Goal: Task Accomplishment & Management: Use online tool/utility

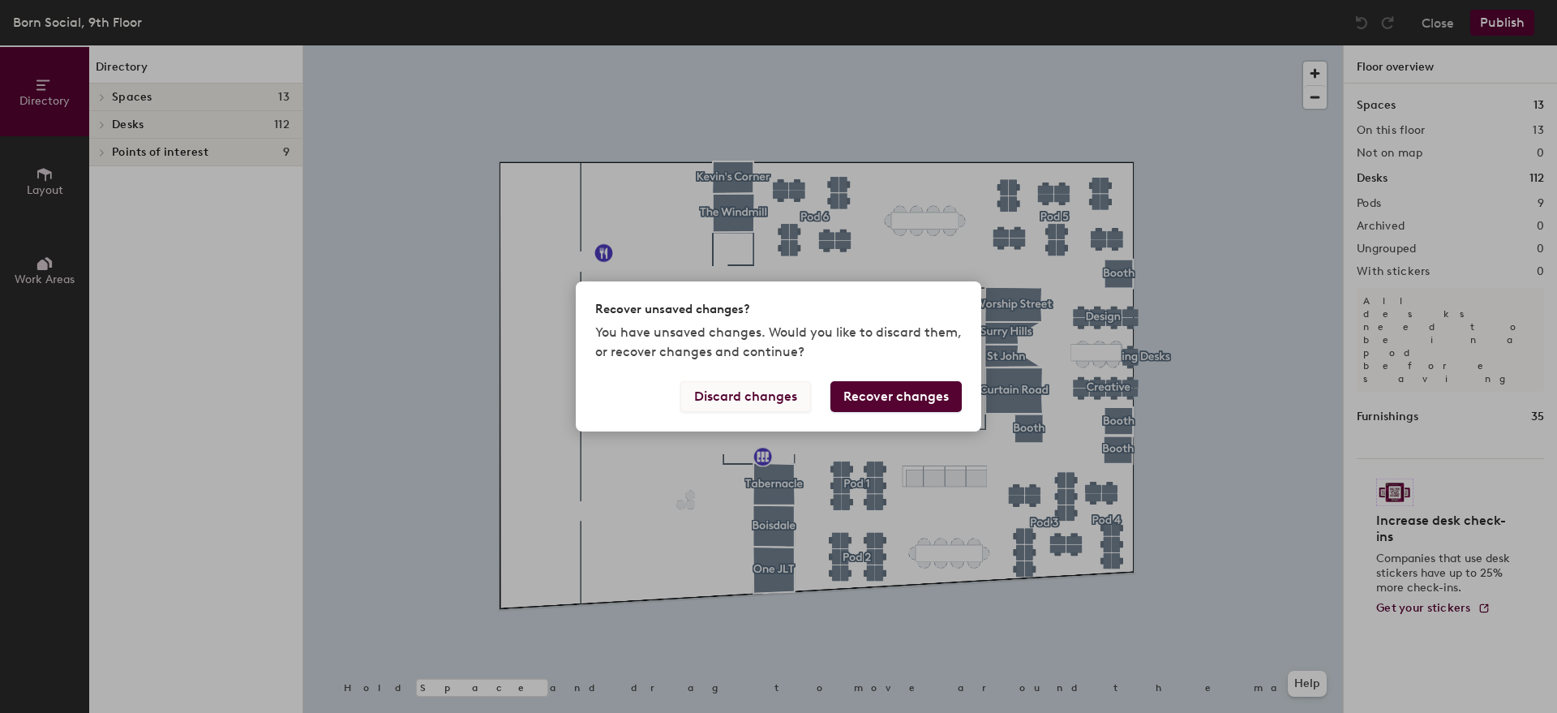
click at [778, 399] on button "Discard changes" at bounding box center [746, 396] width 131 height 31
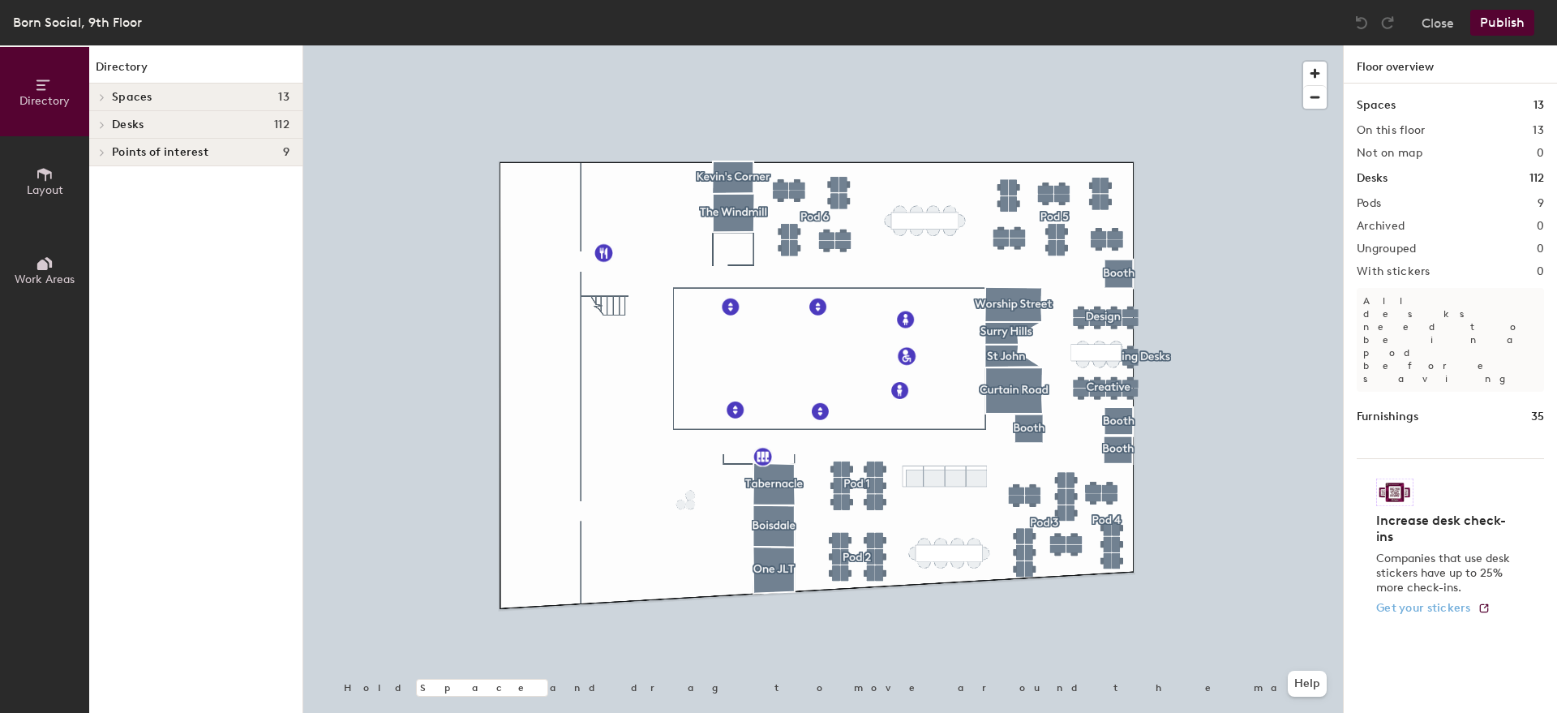
click at [1468, 601] on span "Get your stickers" at bounding box center [1424, 608] width 95 height 14
click at [1014, 45] on div at bounding box center [823, 45] width 1040 height 0
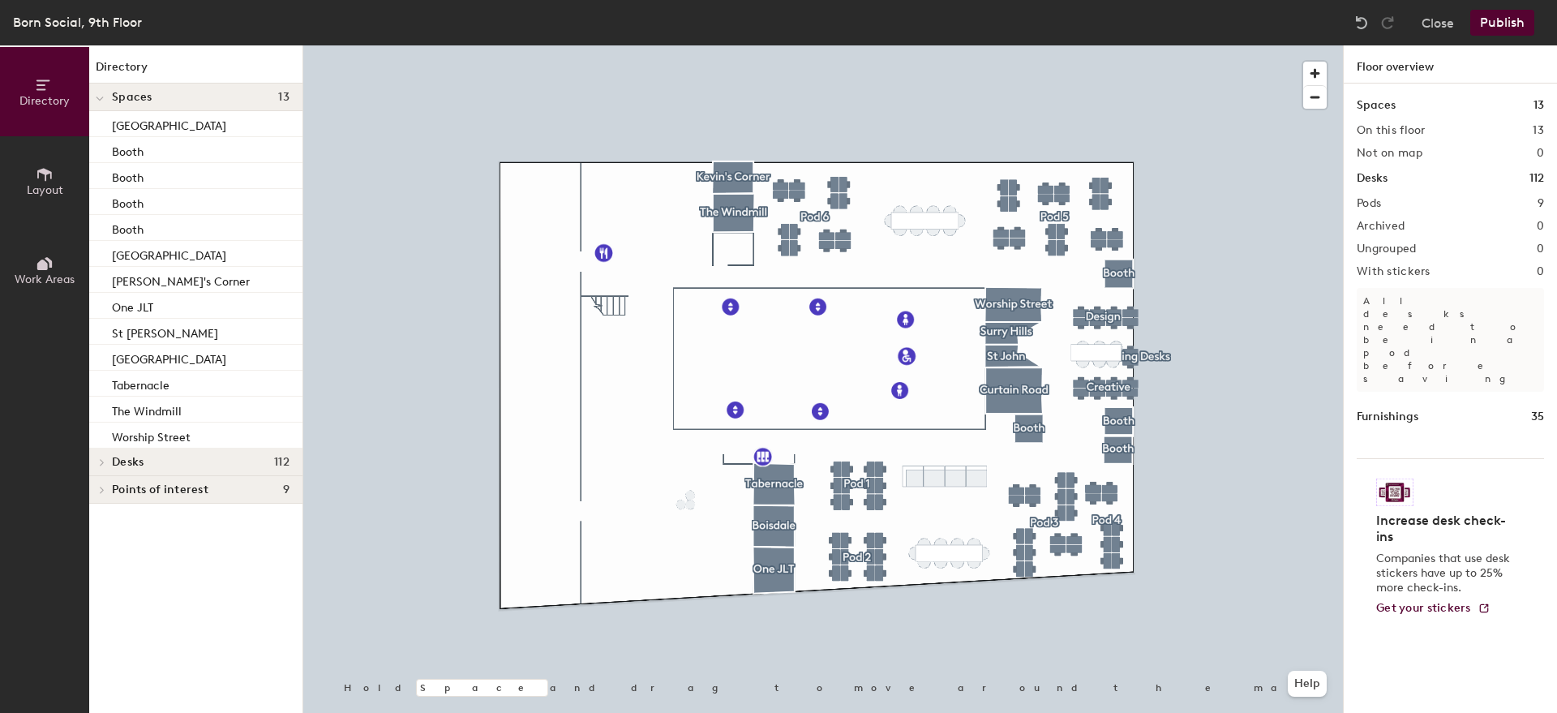
click at [101, 489] on icon at bounding box center [102, 490] width 6 height 8
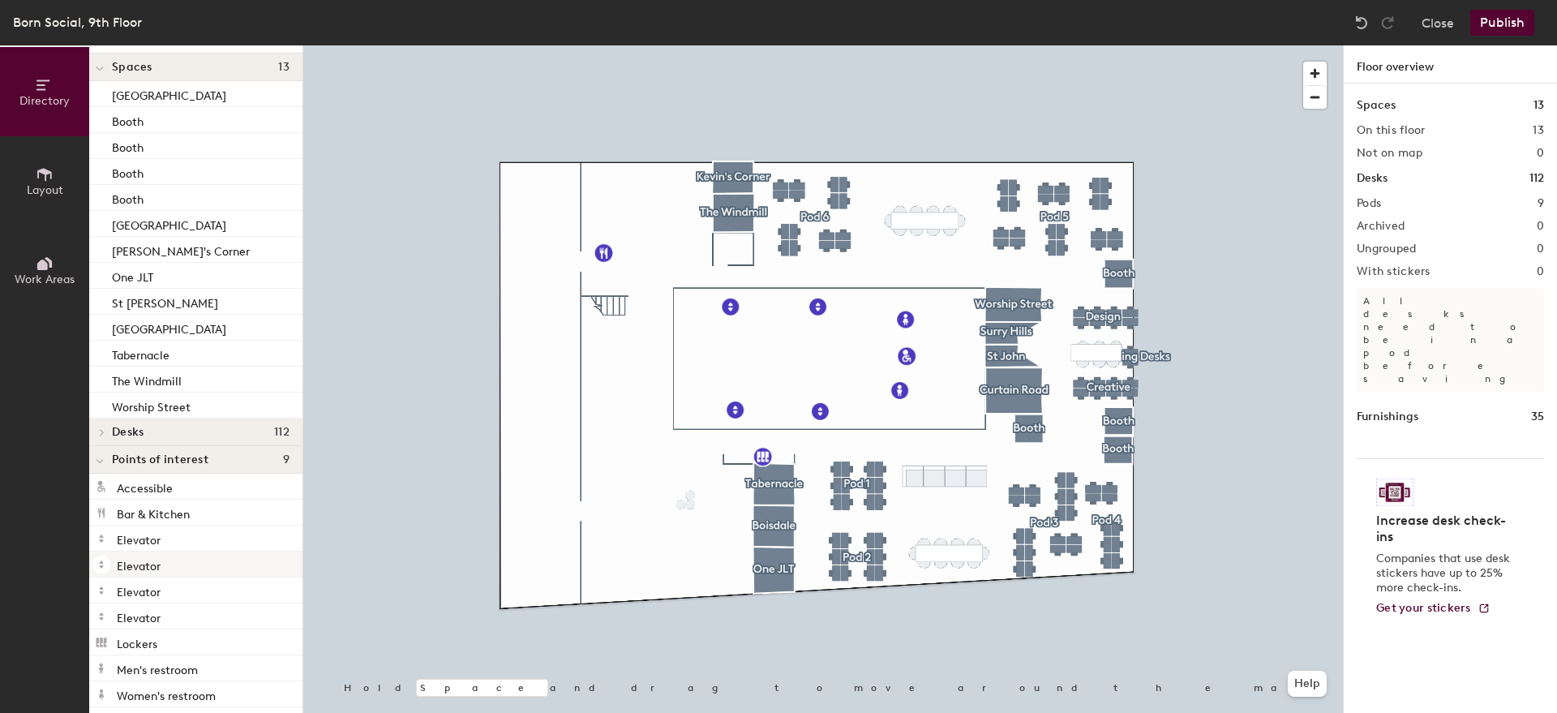
scroll to position [37, 0]
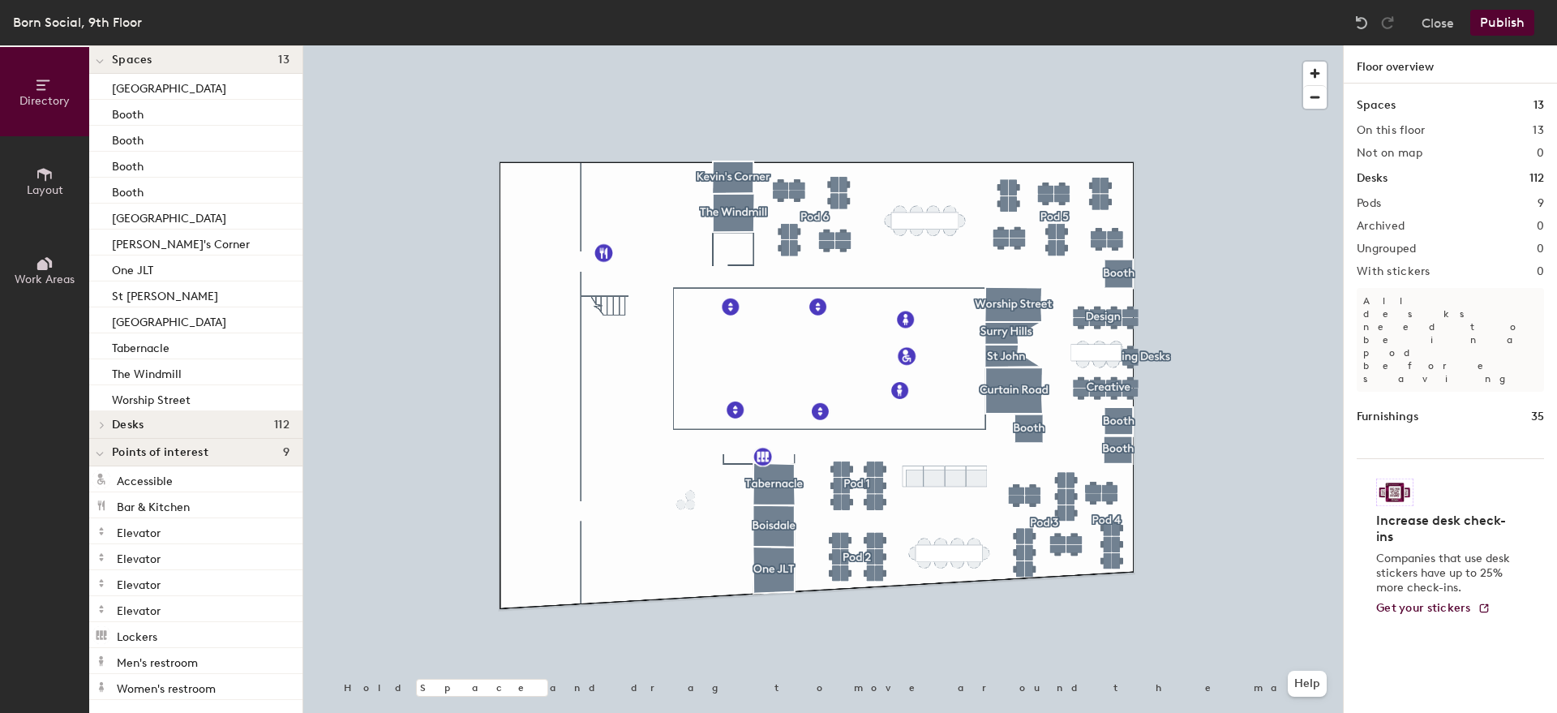
click at [1420, 408] on div "Furnishings 35" at bounding box center [1450, 417] width 187 height 18
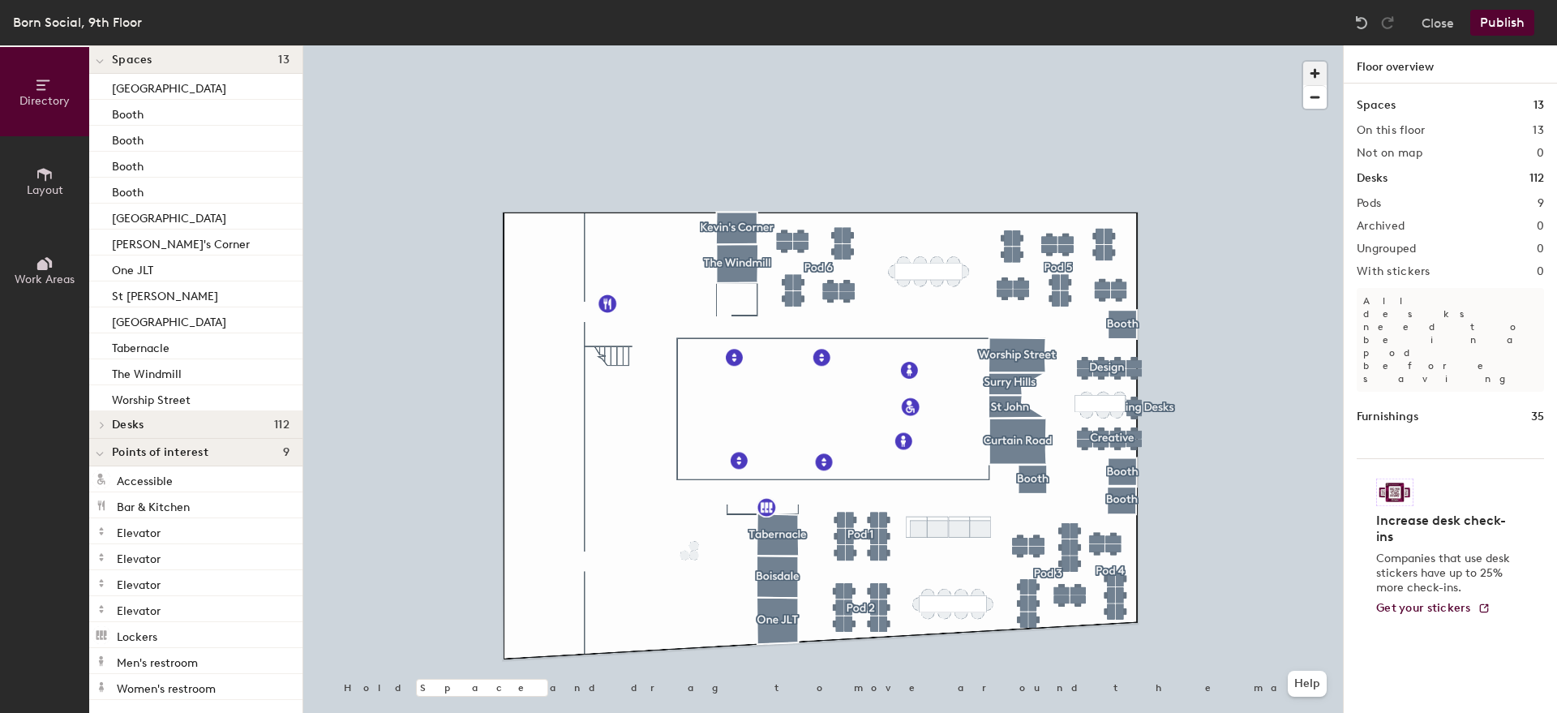
click at [1317, 71] on span "button" at bounding box center [1316, 74] width 24 height 24
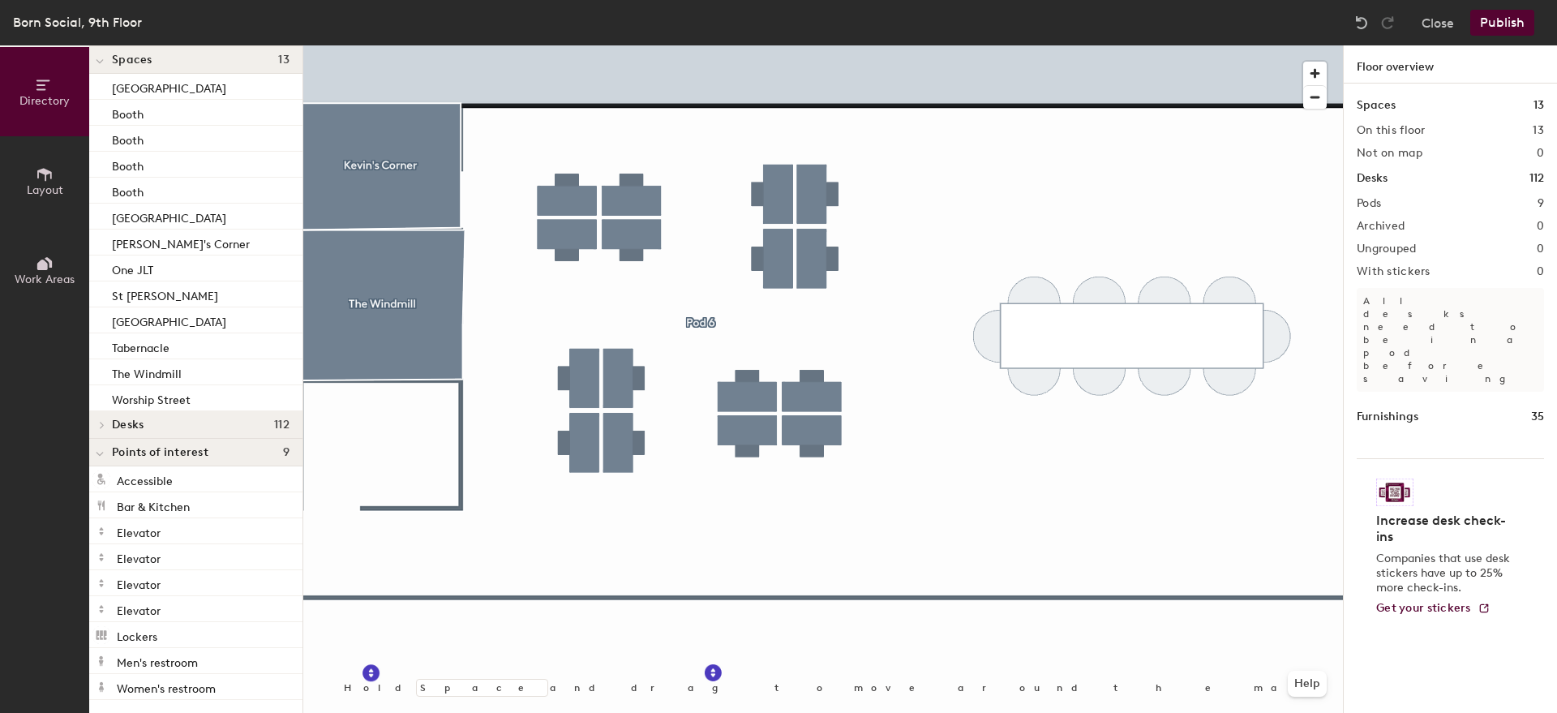
click at [38, 170] on icon at bounding box center [45, 174] width 18 height 18
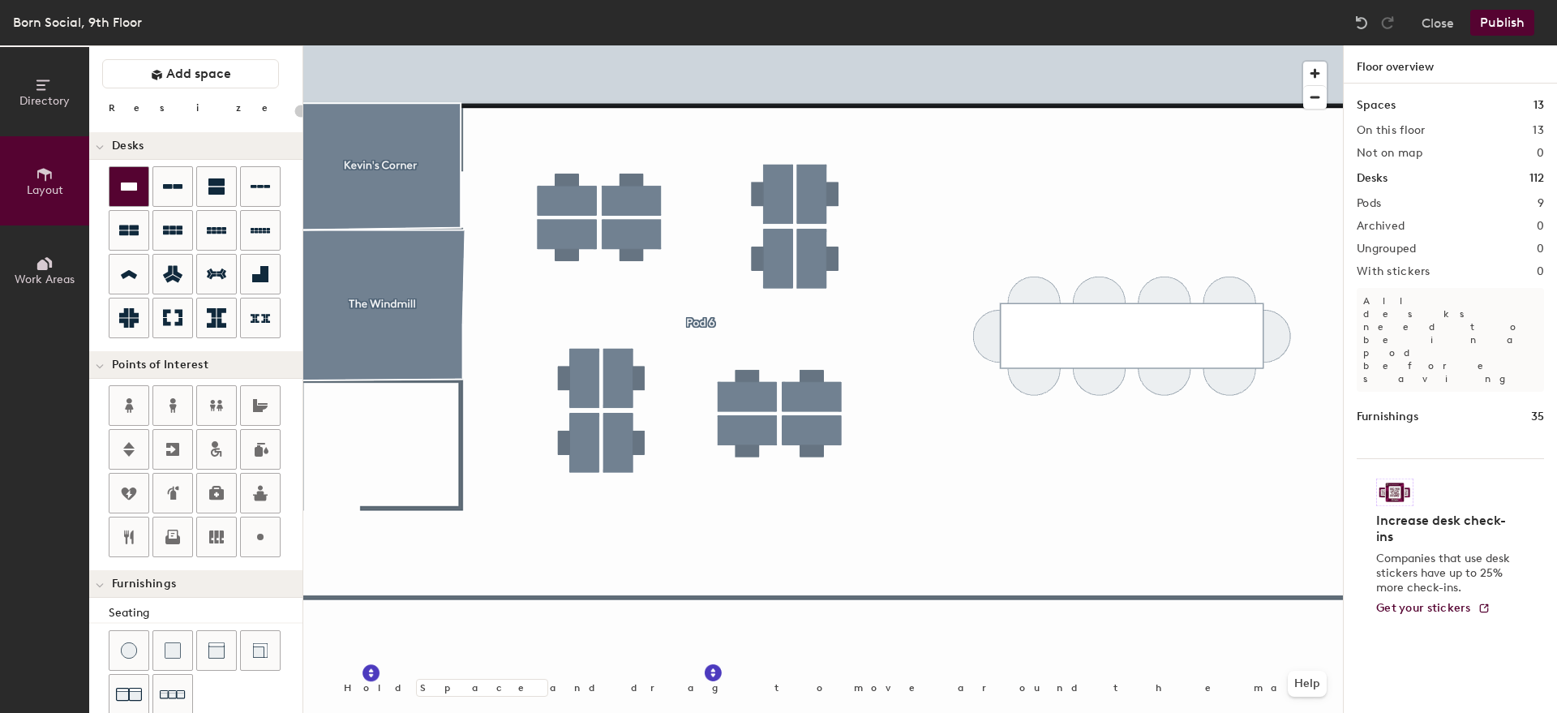
click at [131, 193] on icon at bounding box center [128, 186] width 19 height 19
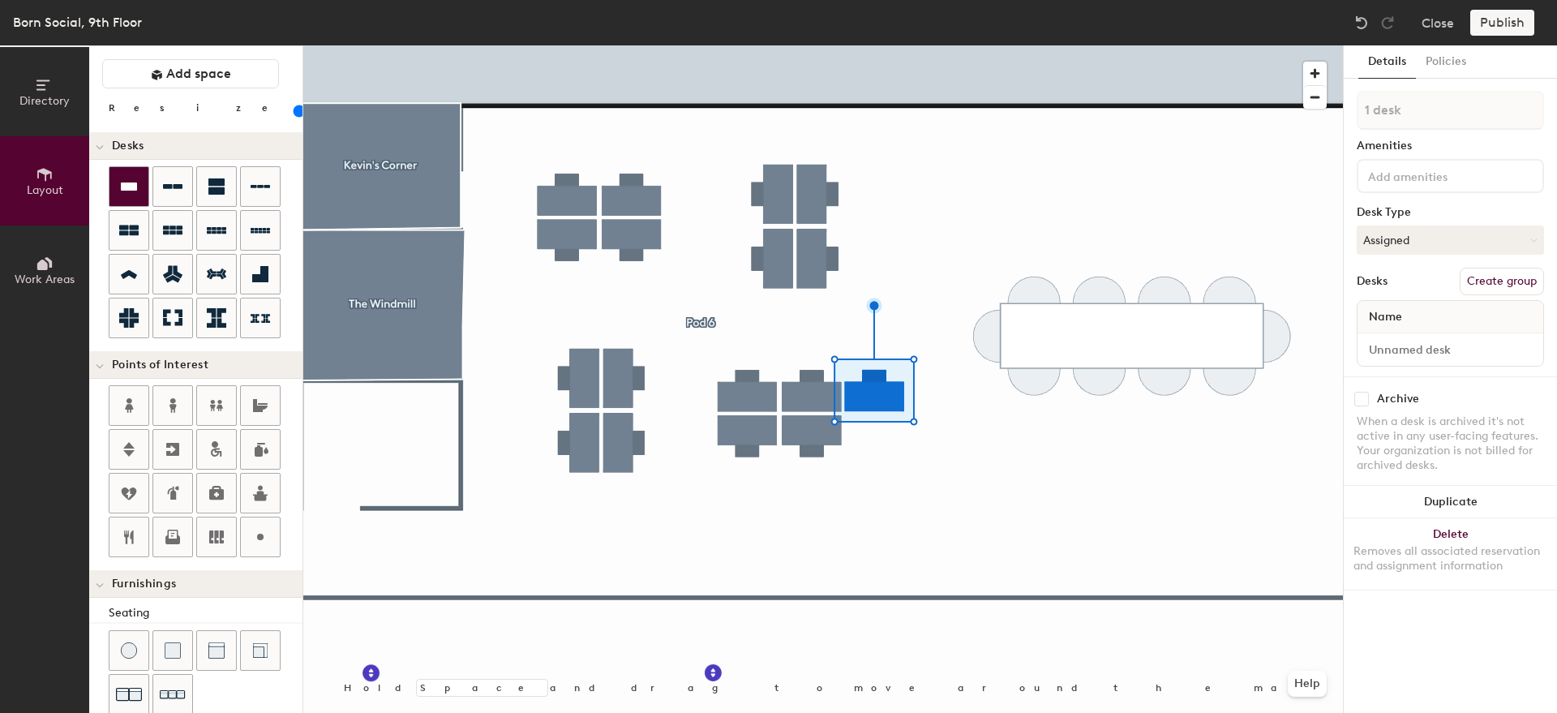
click at [132, 187] on icon at bounding box center [129, 187] width 16 height 8
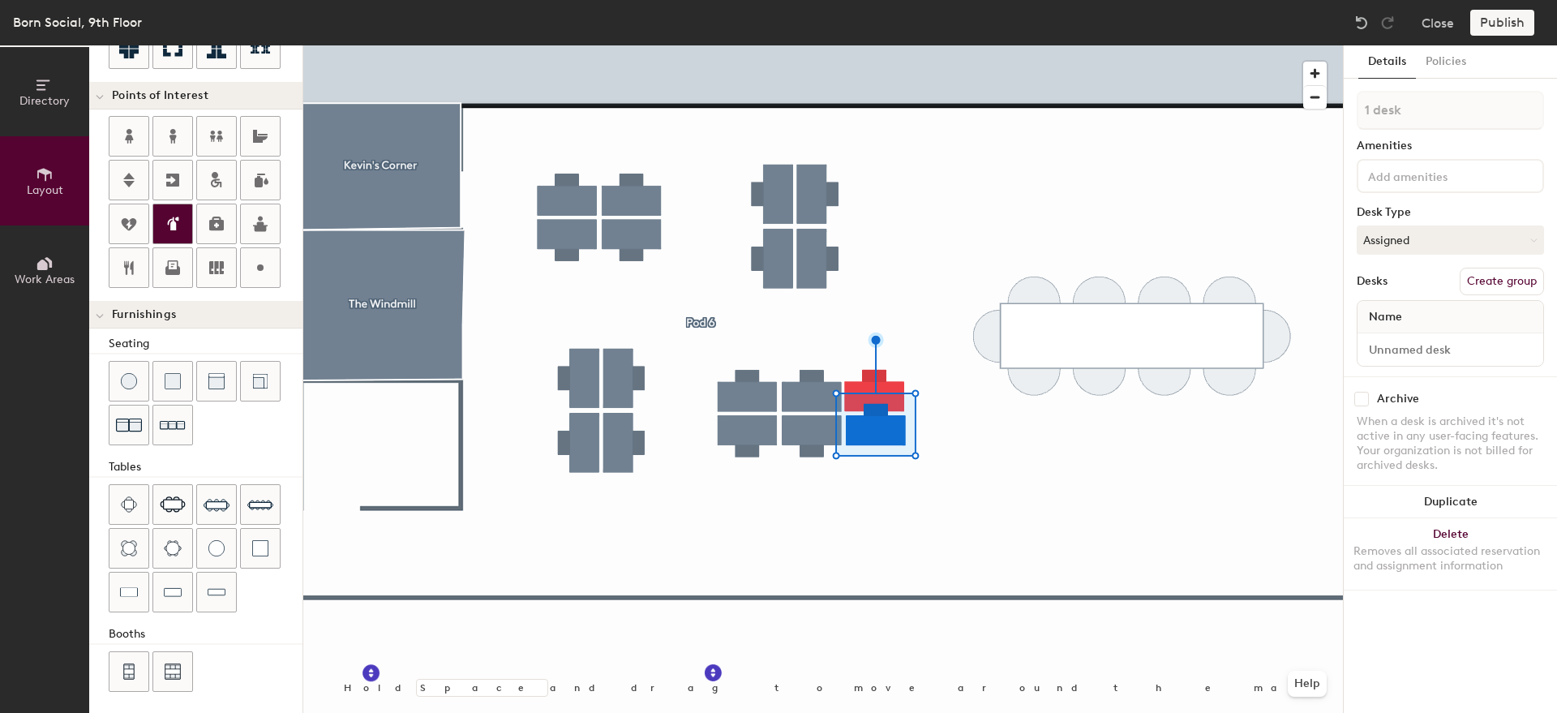
scroll to position [311, 0]
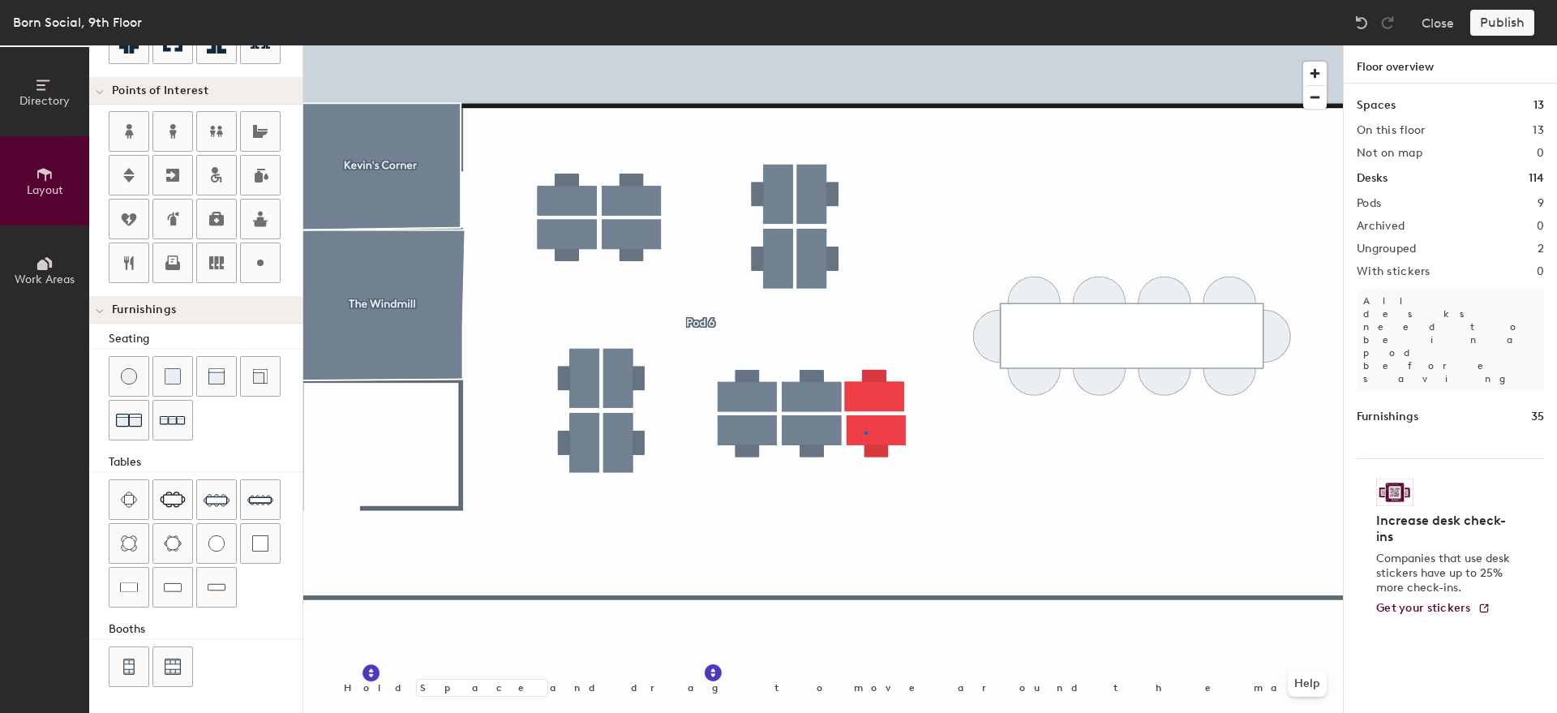
click at [860, 45] on div at bounding box center [823, 45] width 1040 height 0
click at [873, 45] on div at bounding box center [823, 45] width 1040 height 0
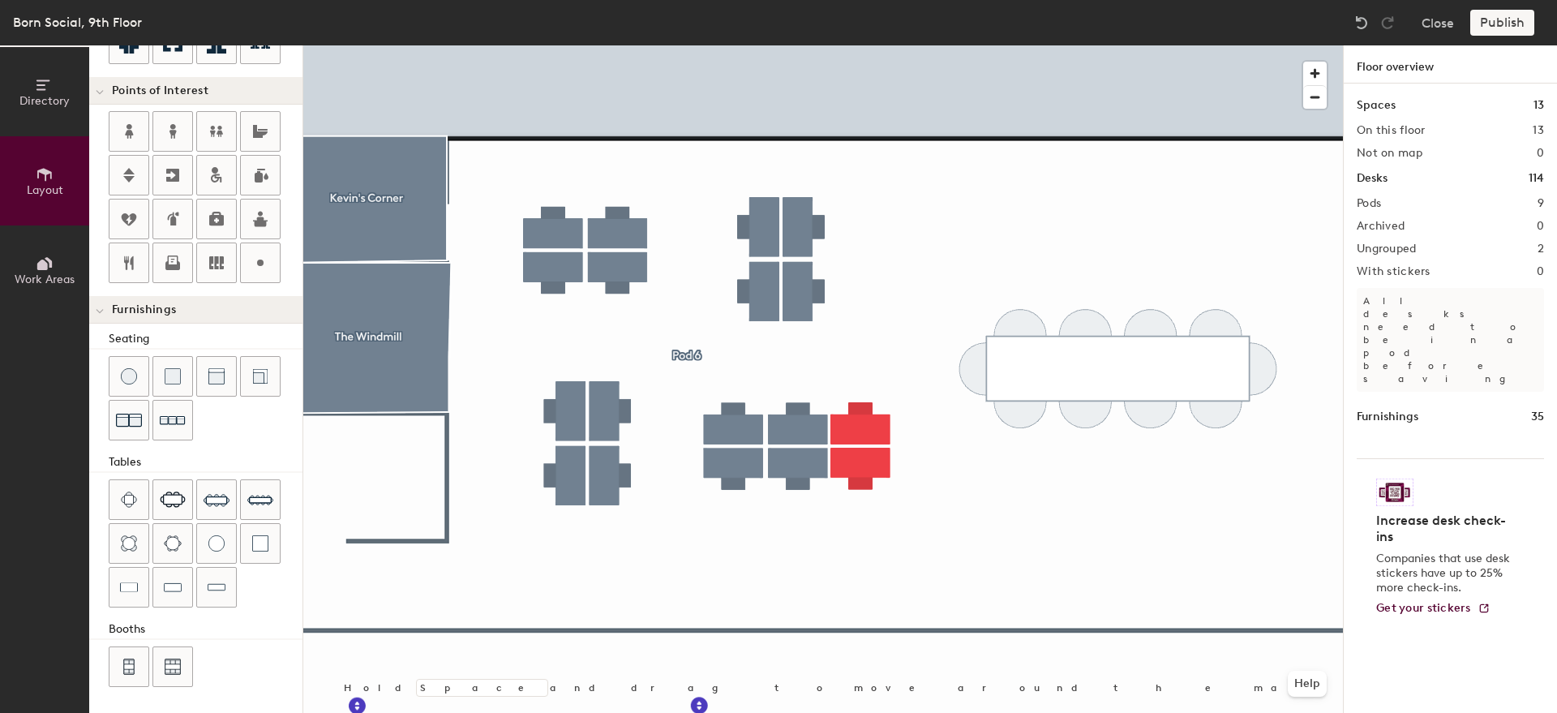
click at [852, 45] on div at bounding box center [823, 45] width 1040 height 0
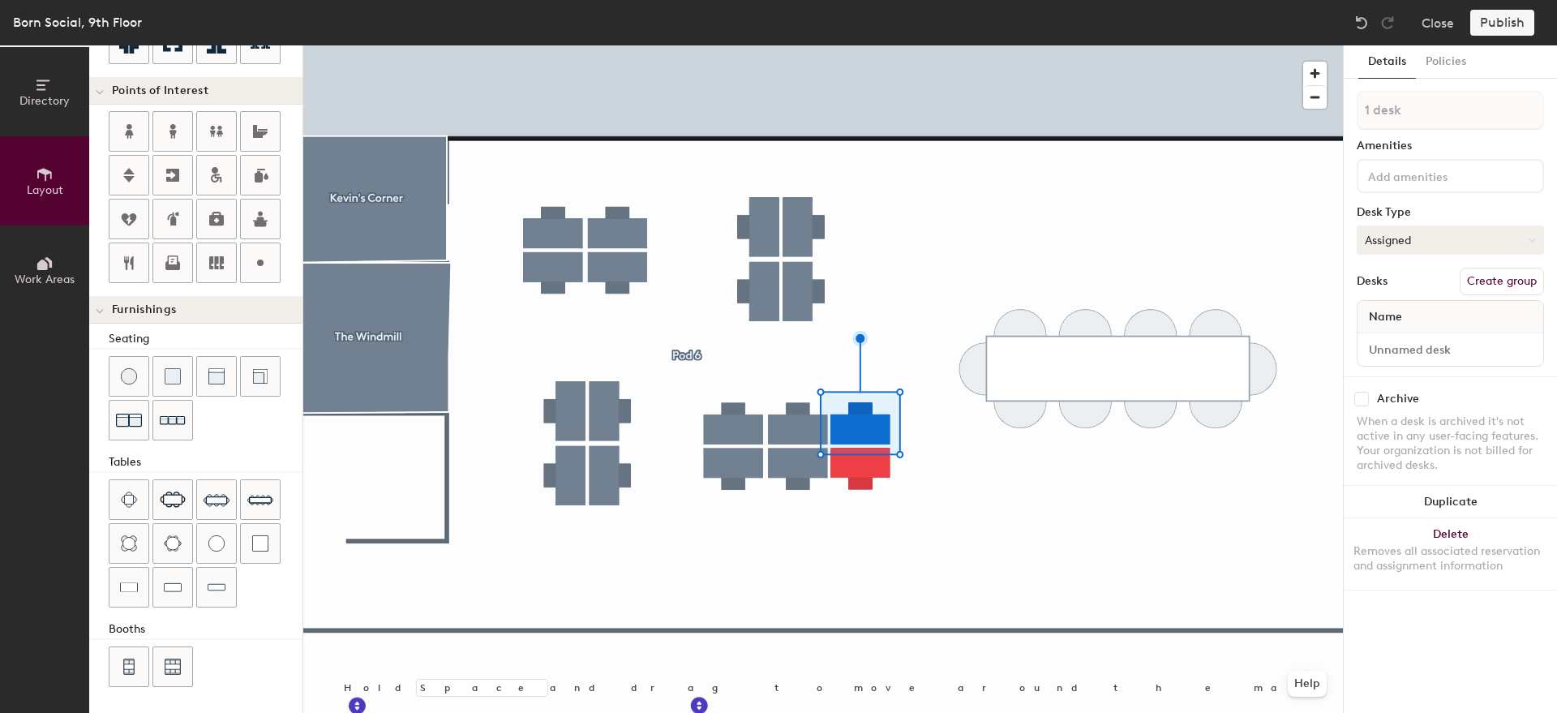
click at [1465, 242] on button "Assigned" at bounding box center [1450, 240] width 187 height 29
click at [1422, 264] on div "1 desk Amenities Desk Type Assigned Assigned Hot Hoteled Desks Create group Name" at bounding box center [1450, 234] width 187 height 286
click at [800, 45] on div at bounding box center [823, 45] width 1040 height 0
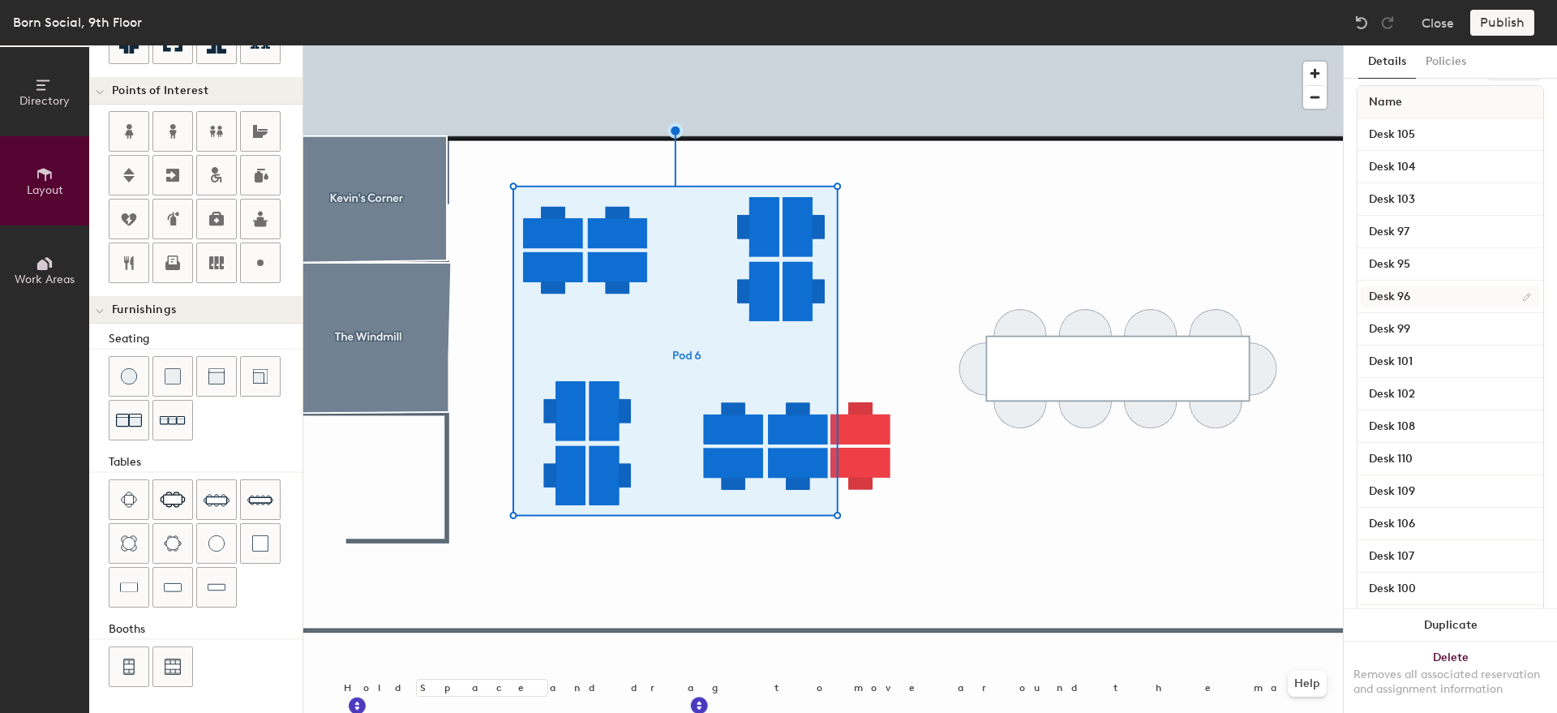
scroll to position [267, 0]
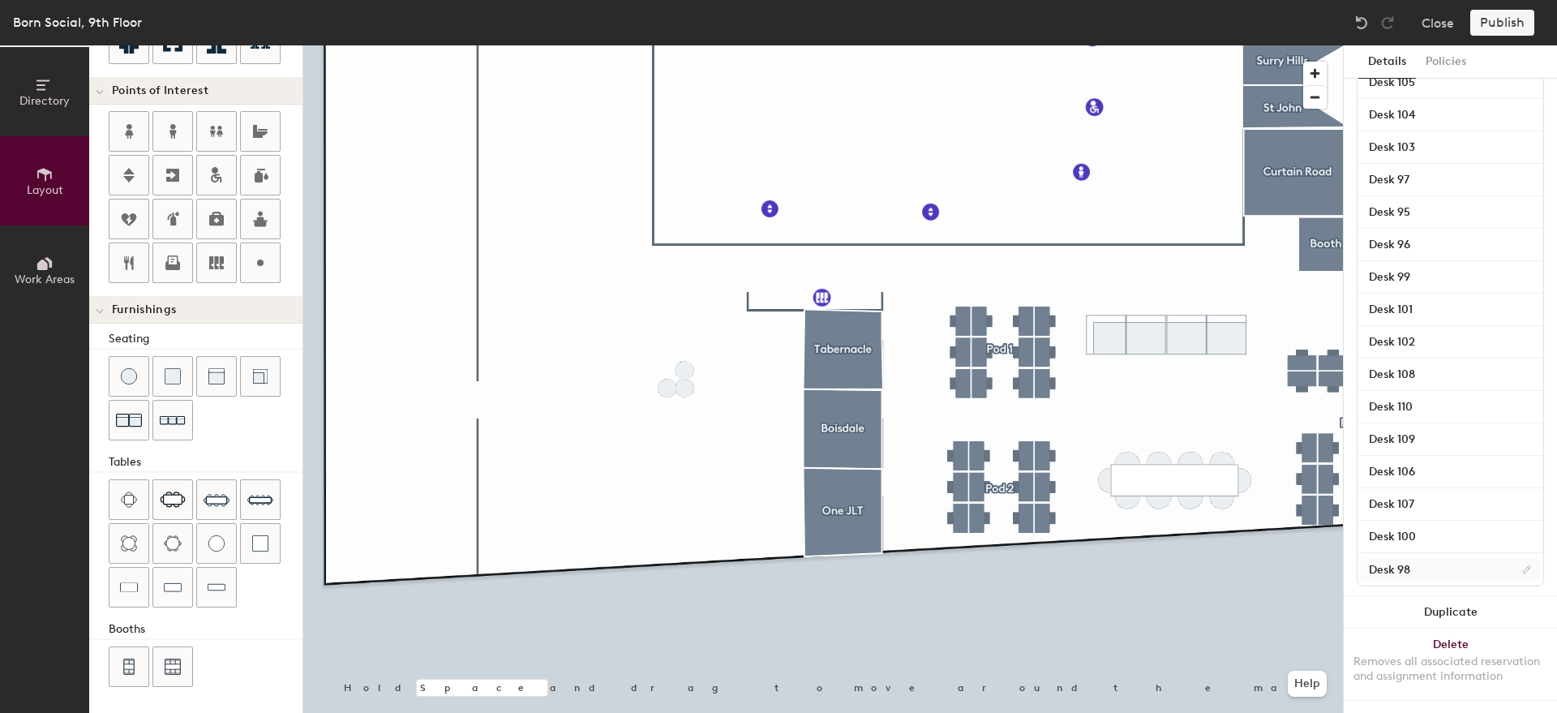
click at [680, 45] on div at bounding box center [823, 45] width 1040 height 0
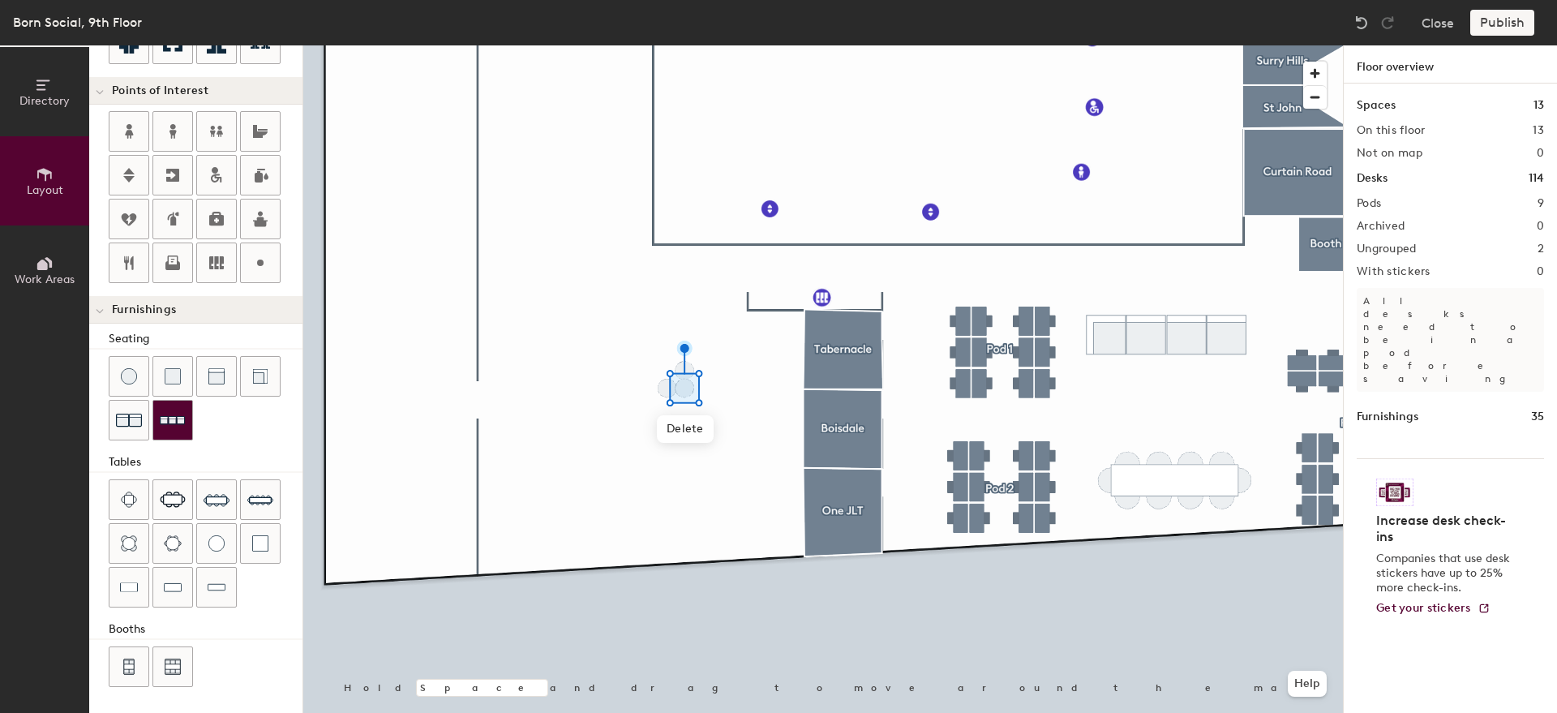
click at [180, 425] on img at bounding box center [173, 420] width 26 height 25
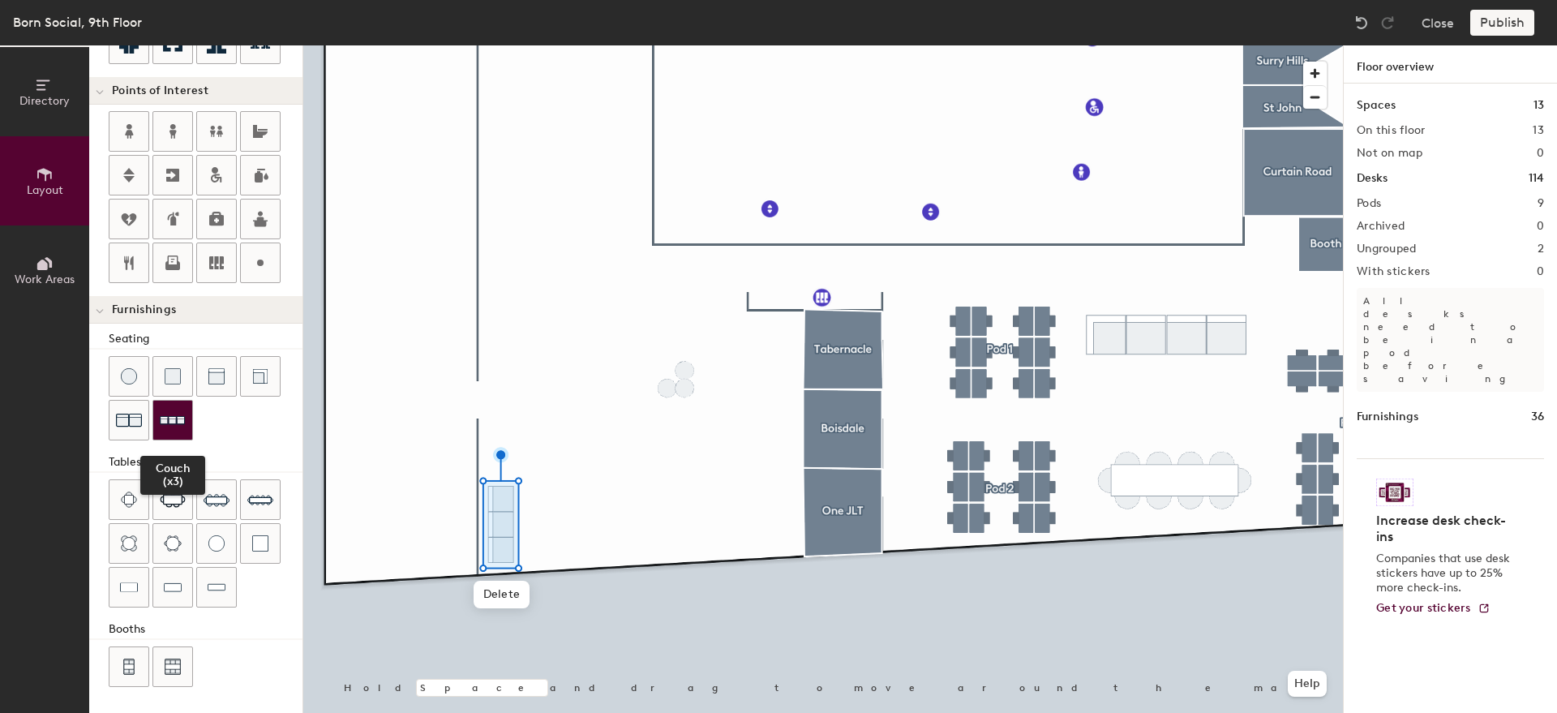
click at [169, 423] on img at bounding box center [173, 420] width 26 height 25
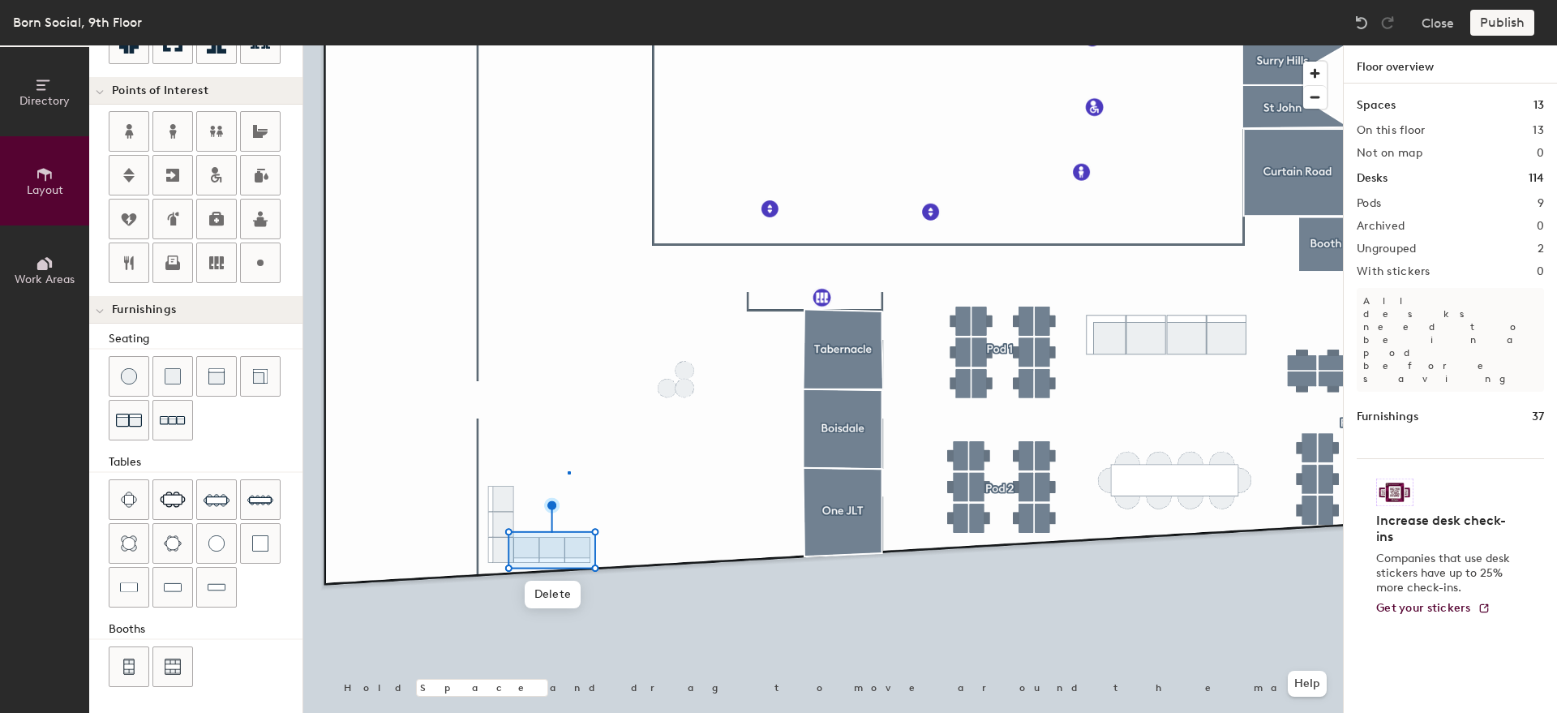
click at [568, 45] on div at bounding box center [823, 45] width 1040 height 0
click at [926, 45] on div at bounding box center [823, 45] width 1040 height 0
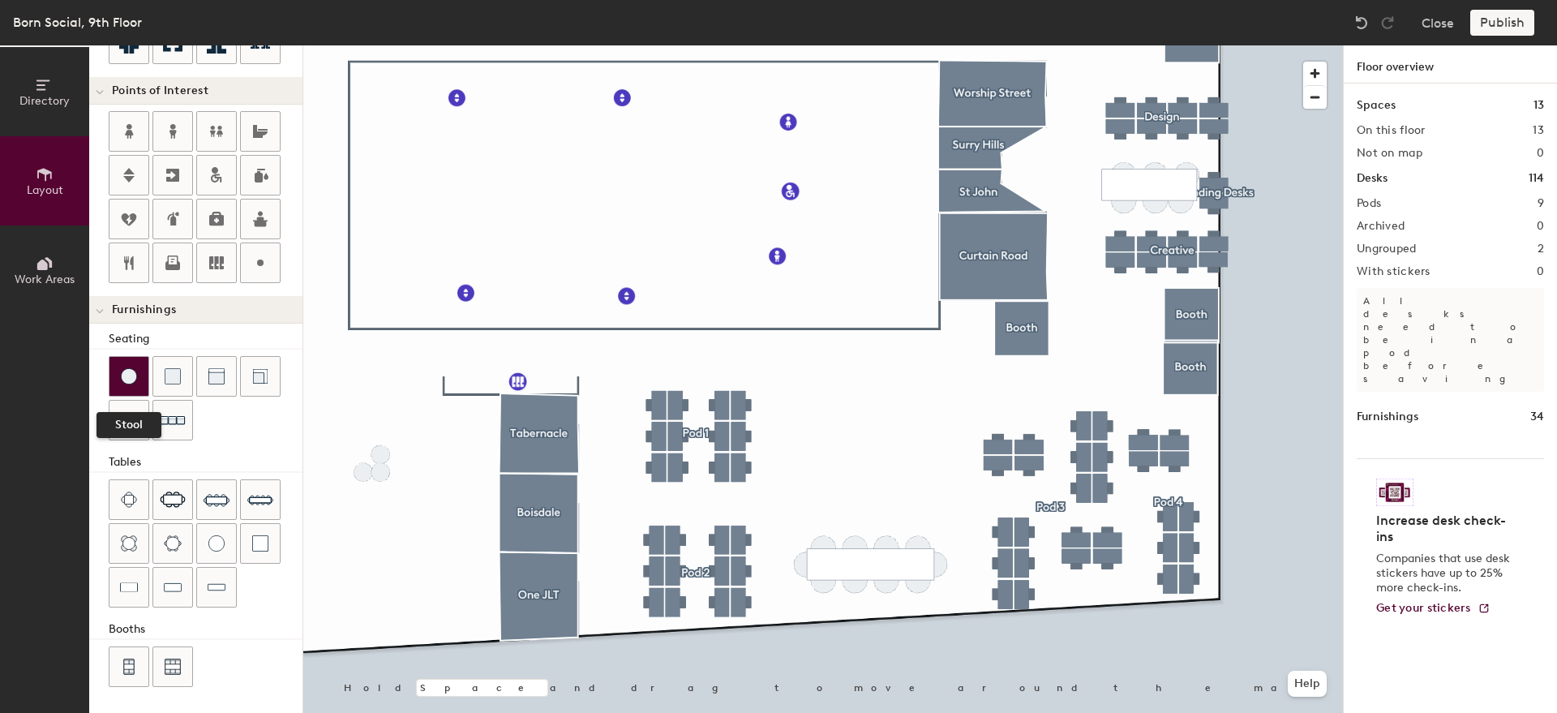
click at [135, 380] on img at bounding box center [129, 376] width 16 height 16
click at [164, 539] on img at bounding box center [173, 543] width 18 height 16
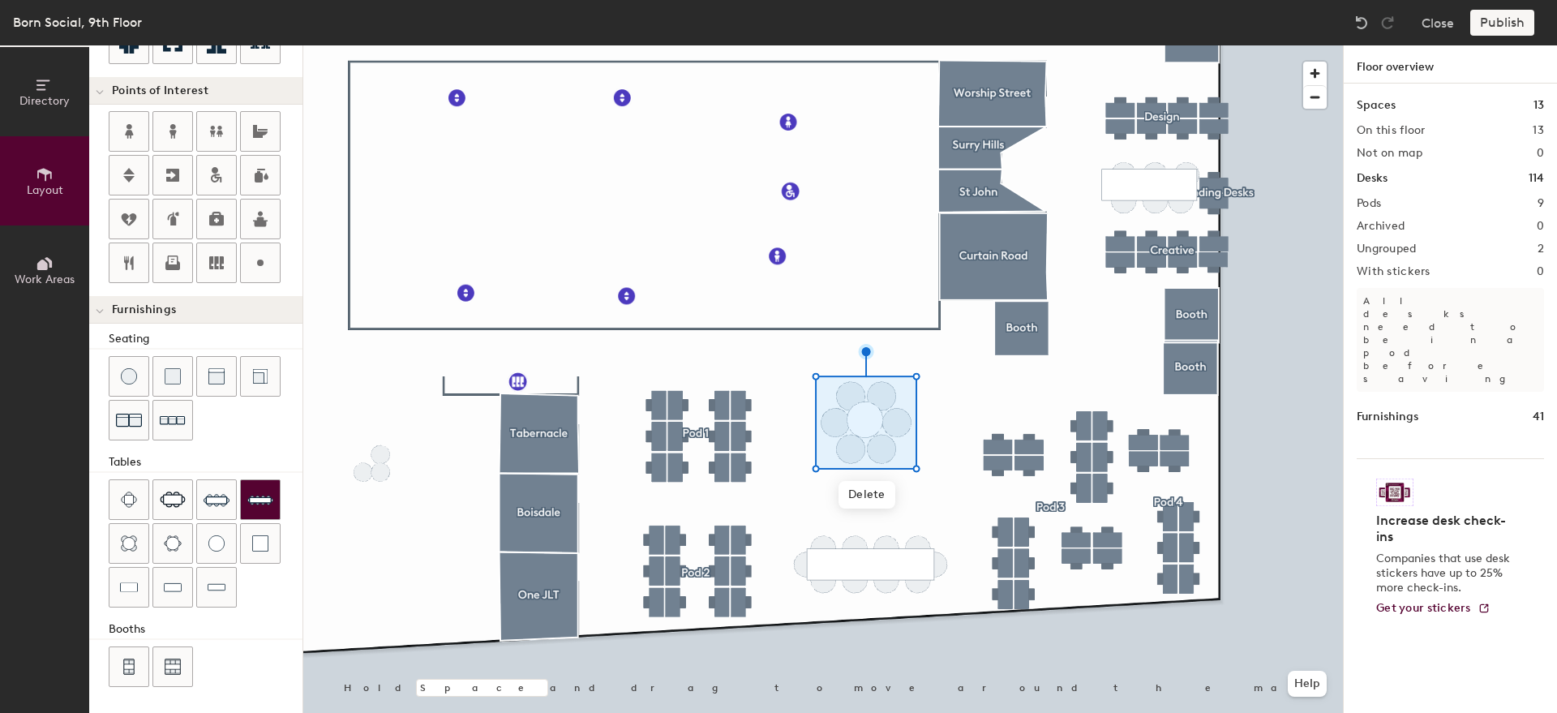
click at [962, 45] on div at bounding box center [823, 45] width 1040 height 0
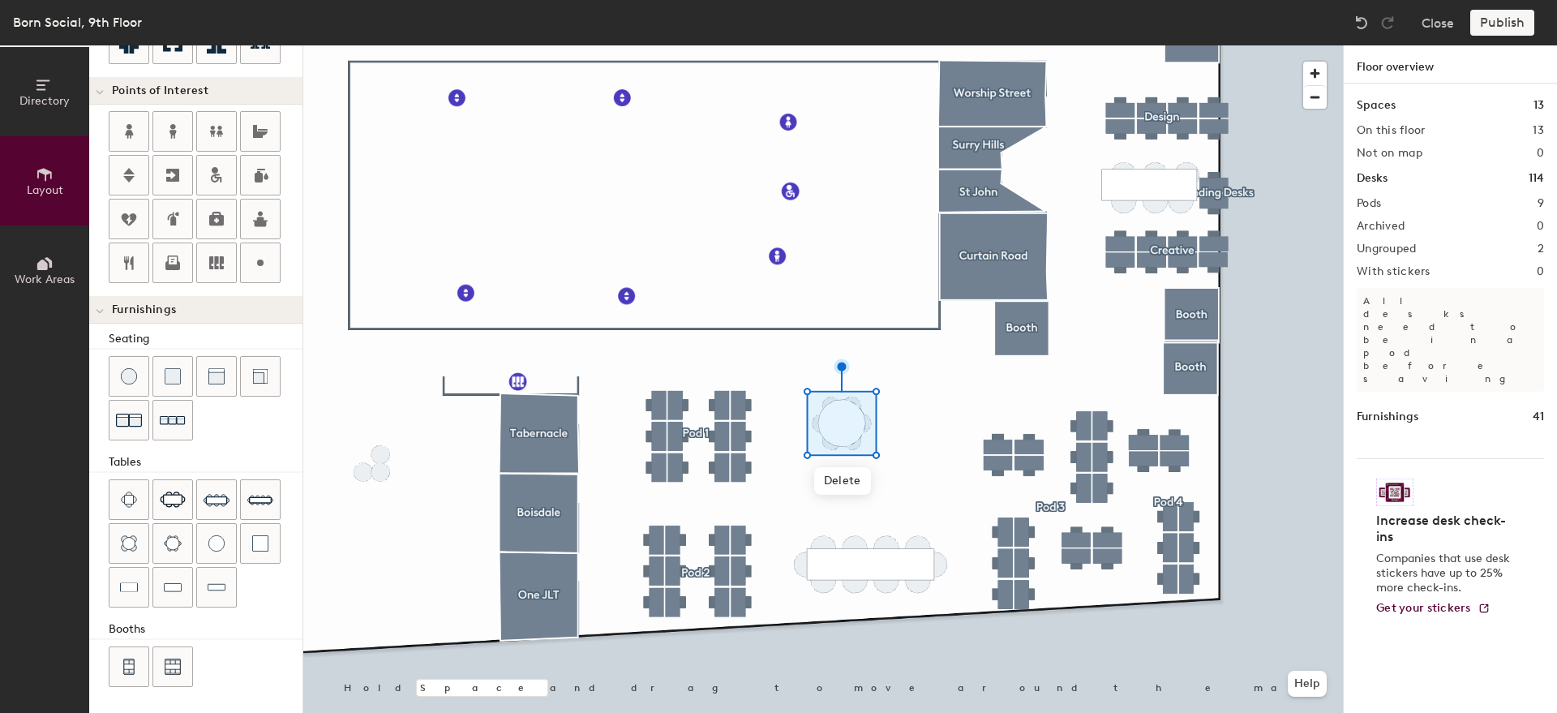
click at [268, 596] on div at bounding box center [206, 544] width 194 height 131
click at [913, 45] on div at bounding box center [823, 45] width 1040 height 0
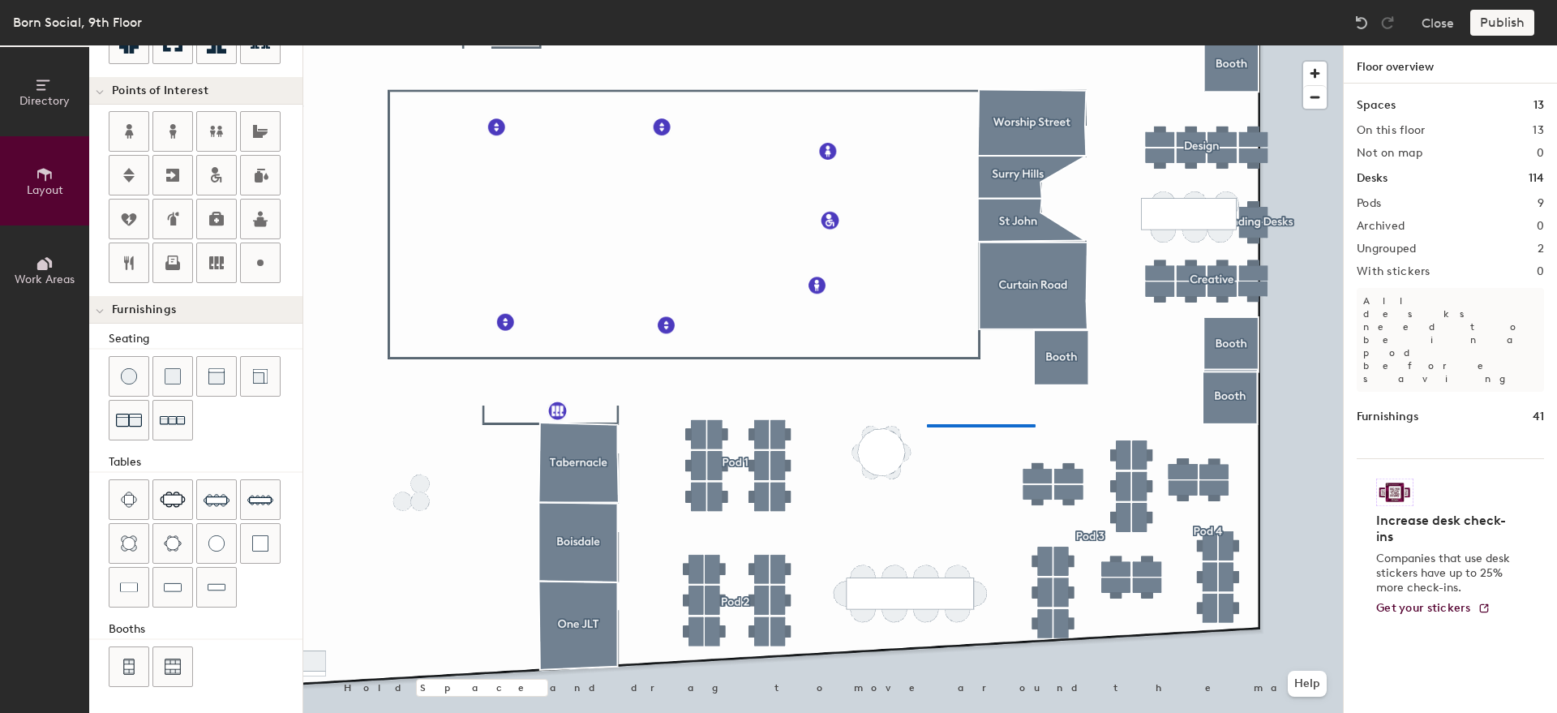
click at [927, 45] on div at bounding box center [823, 45] width 1040 height 0
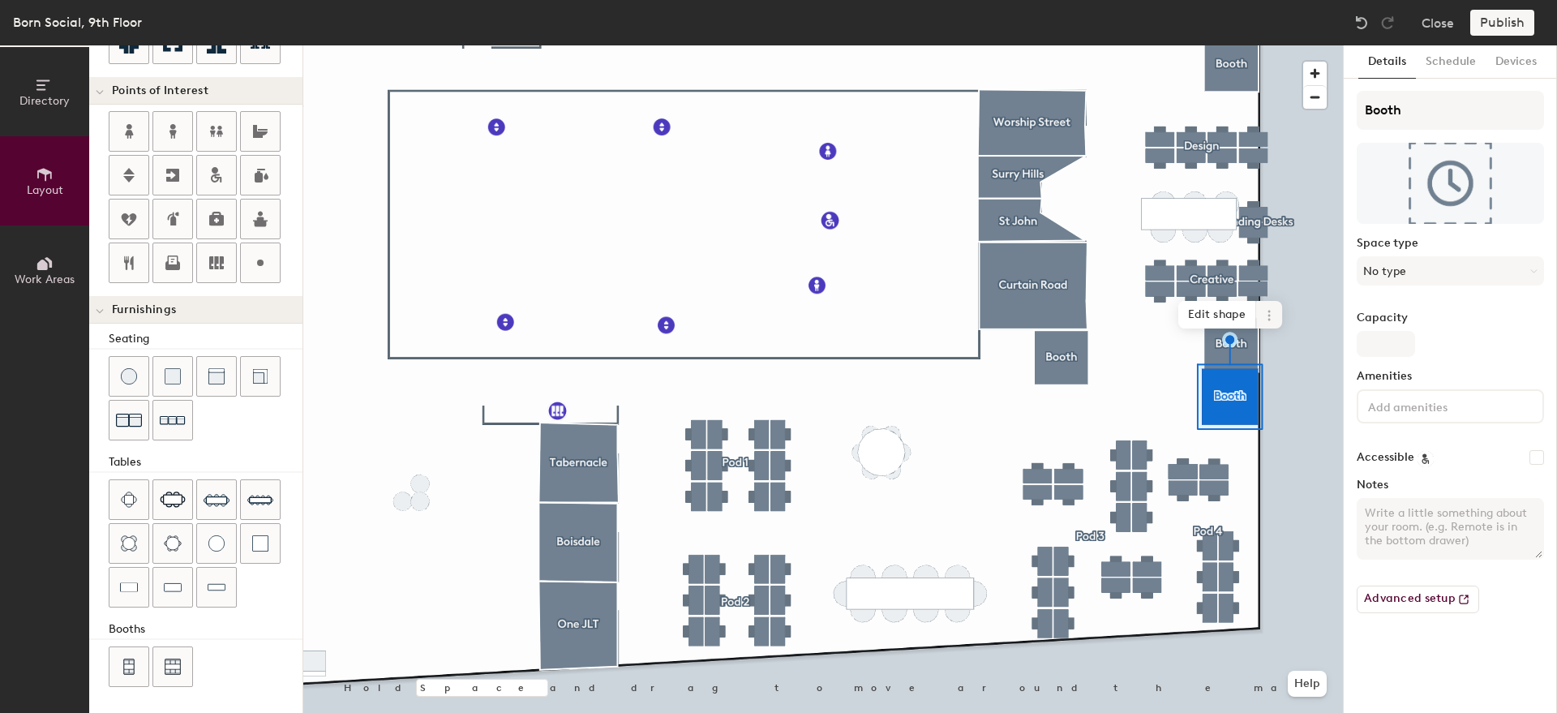
click at [1266, 309] on icon at bounding box center [1269, 315] width 13 height 13
click at [1304, 45] on div at bounding box center [823, 45] width 1040 height 0
click at [1226, 303] on span "Edit shape" at bounding box center [1218, 315] width 78 height 28
click at [1207, 314] on span "Edit shape" at bounding box center [1218, 315] width 78 height 28
click at [1264, 334] on span "Done" at bounding box center [1262, 338] width 48 height 28
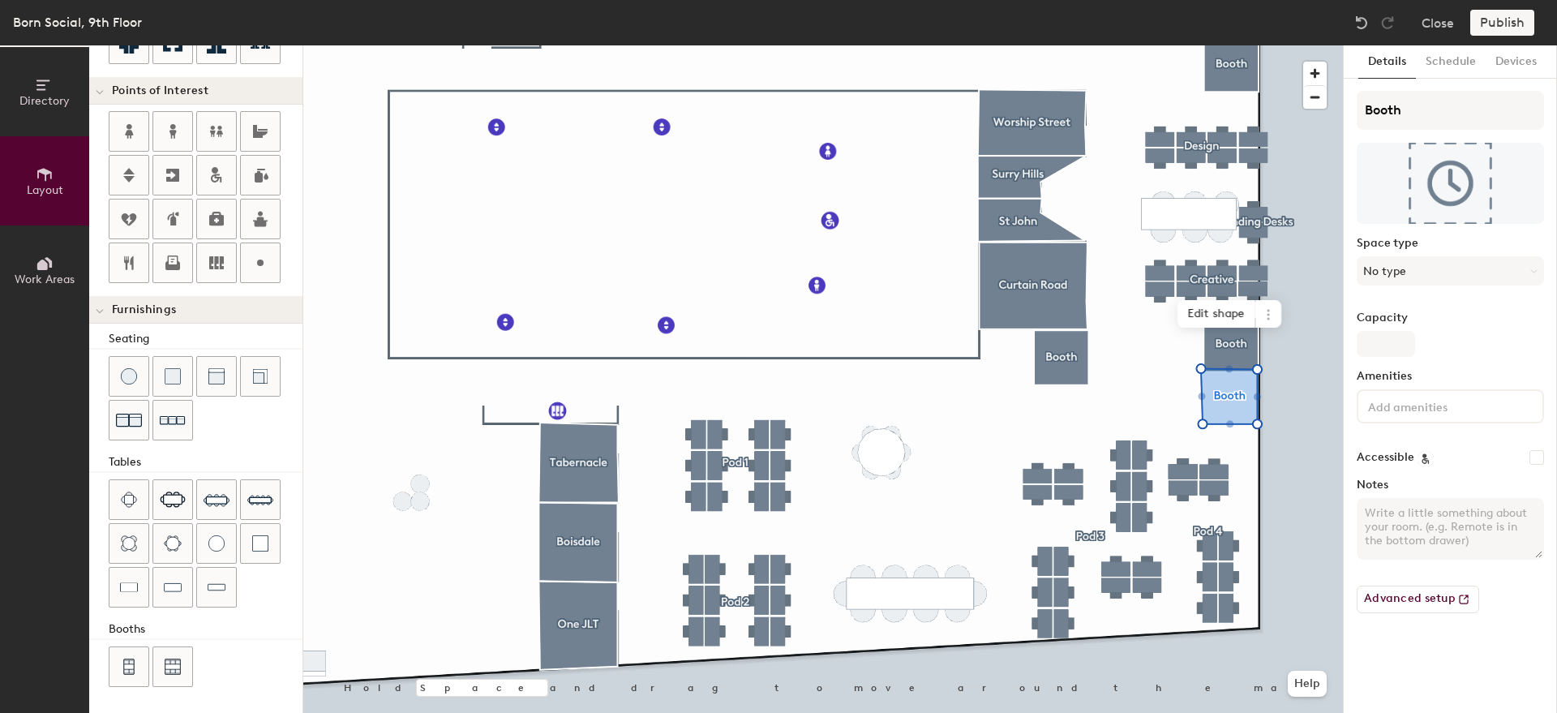
click at [1295, 45] on div at bounding box center [823, 45] width 1040 height 0
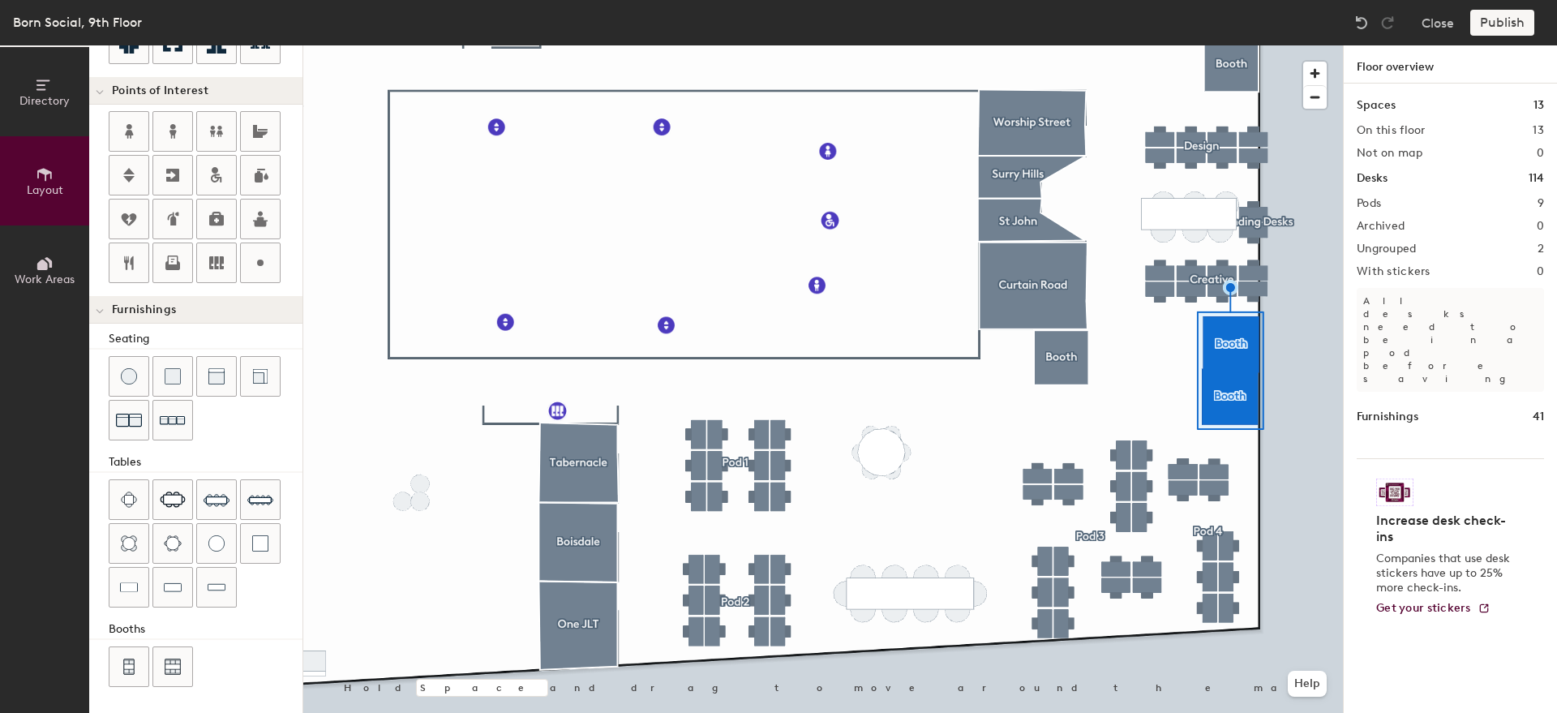
click at [1296, 45] on div at bounding box center [823, 45] width 1040 height 0
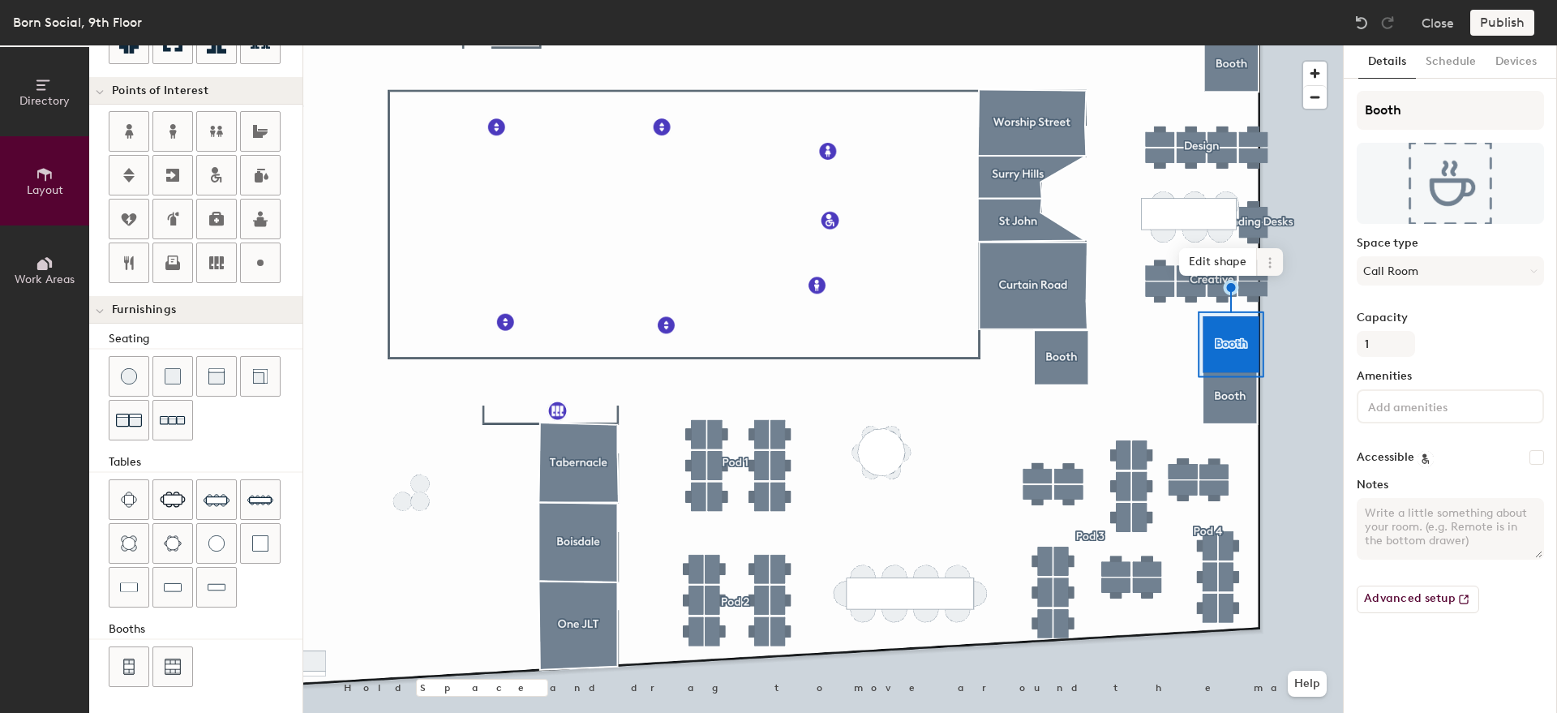
click at [1270, 264] on icon at bounding box center [1270, 262] width 13 height 13
click at [1221, 266] on span "Edit shape" at bounding box center [1218, 262] width 78 height 28
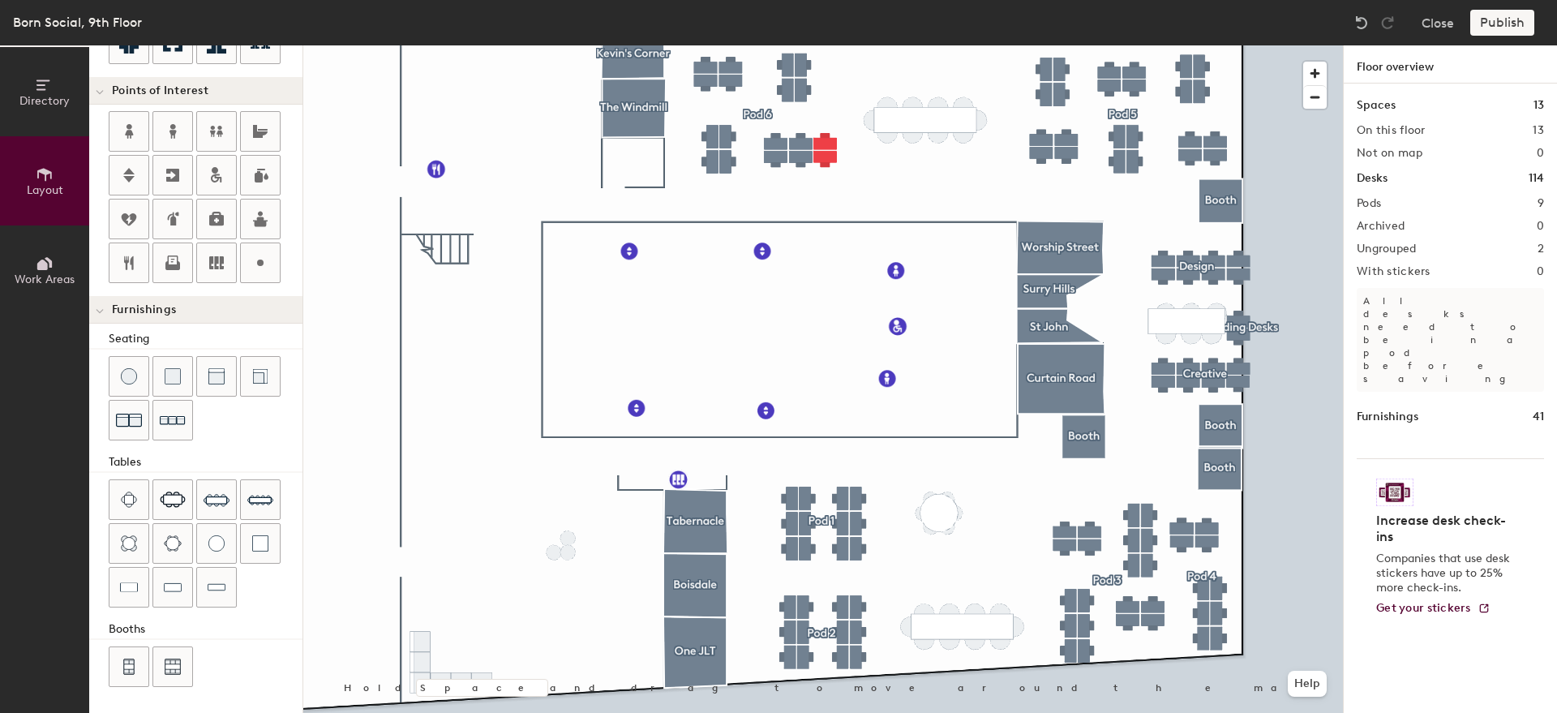
type input "20"
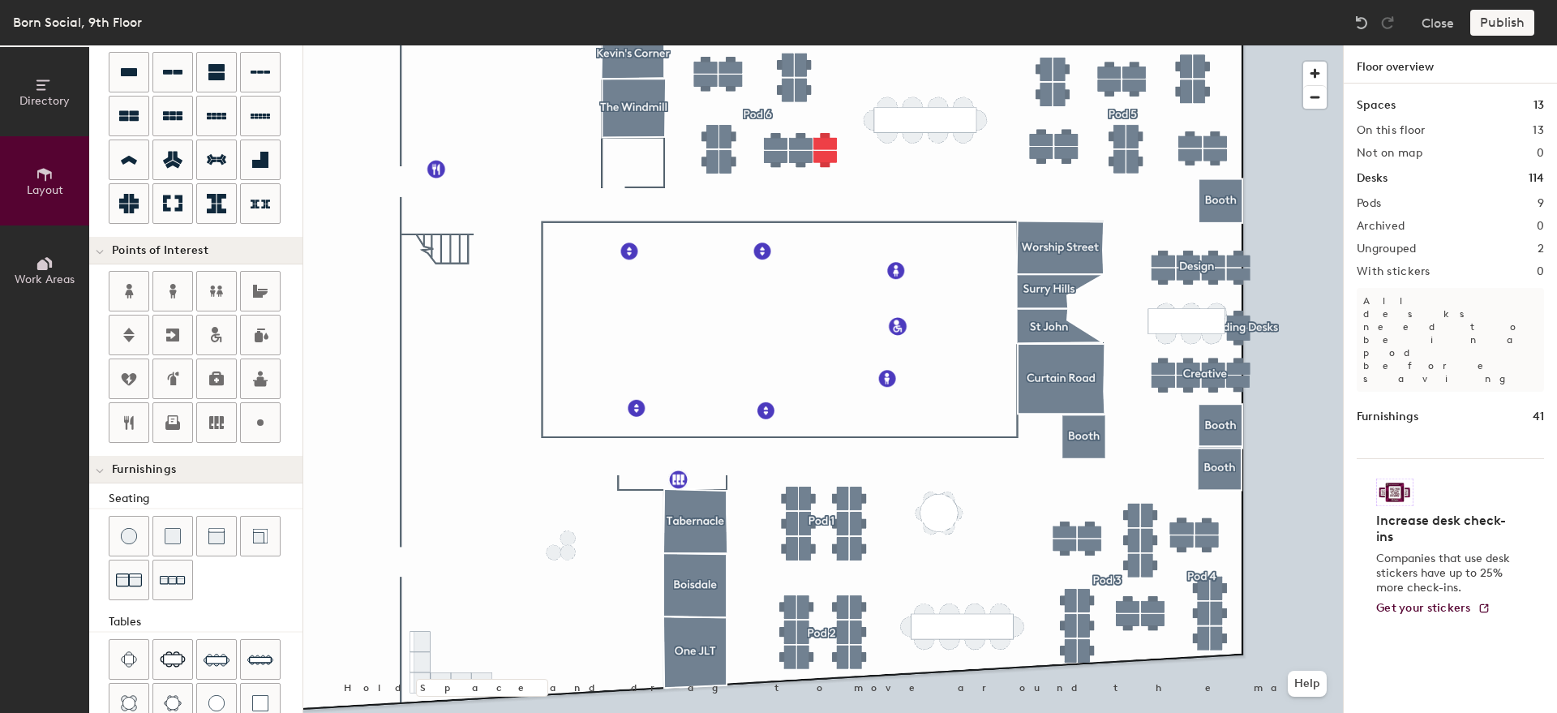
scroll to position [140, 0]
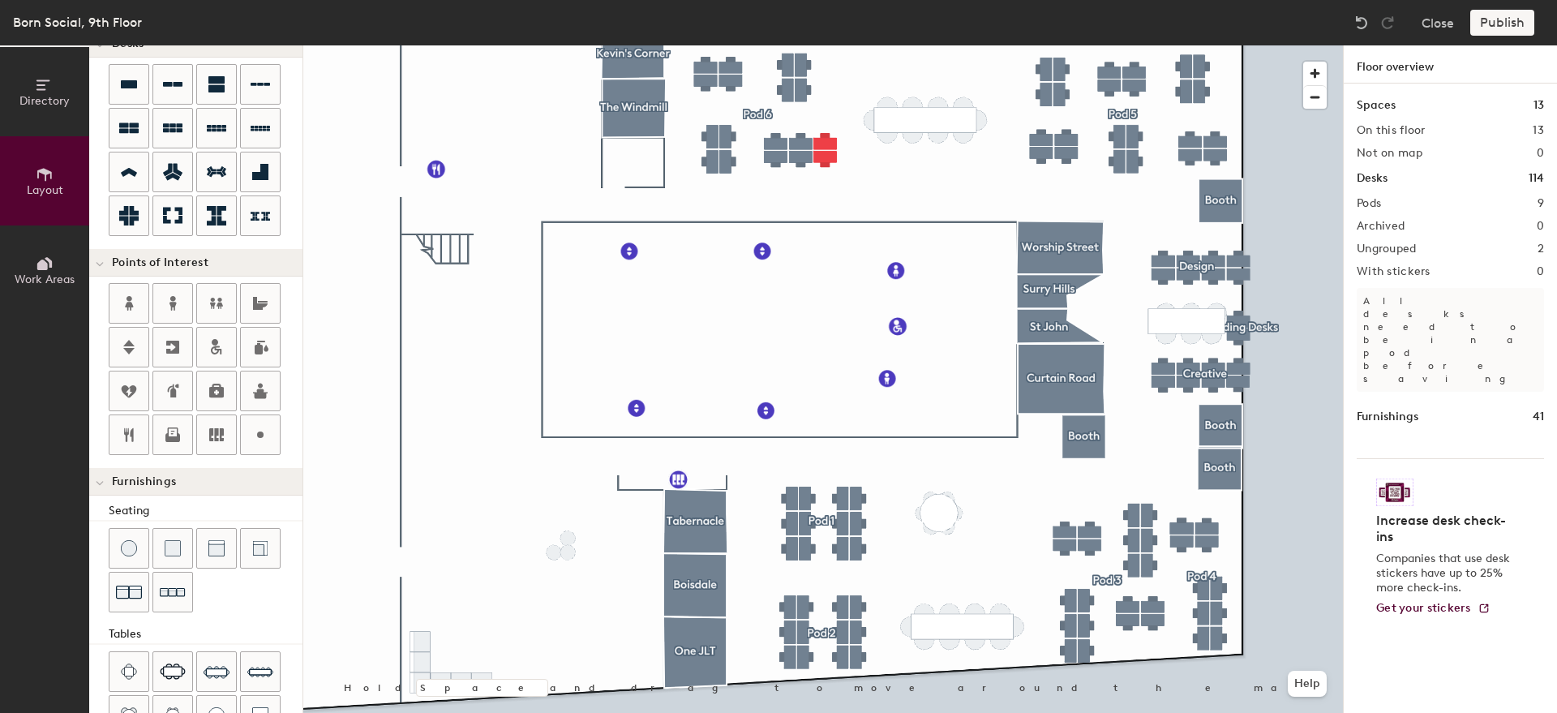
click at [31, 273] on span "Work Areas" at bounding box center [45, 280] width 60 height 14
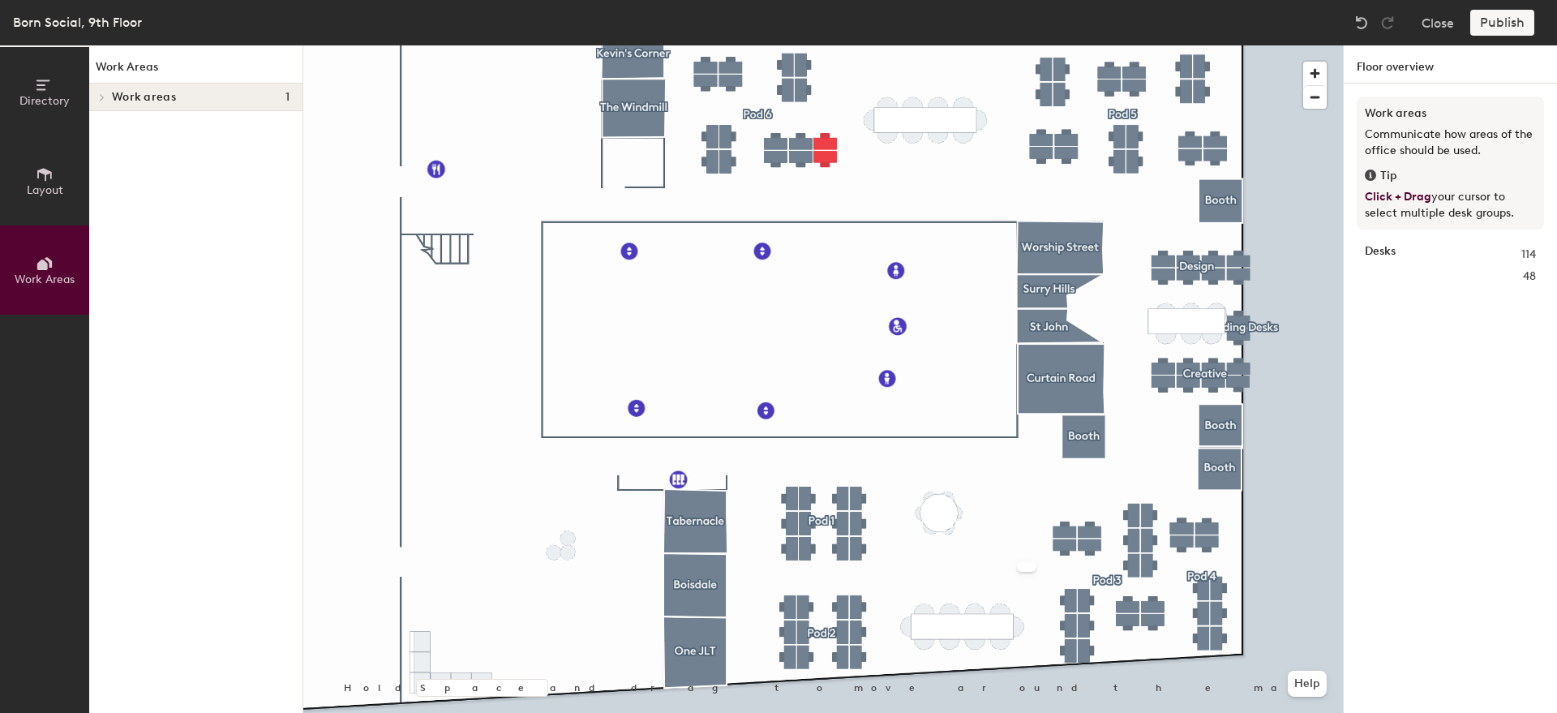
scroll to position [0, 0]
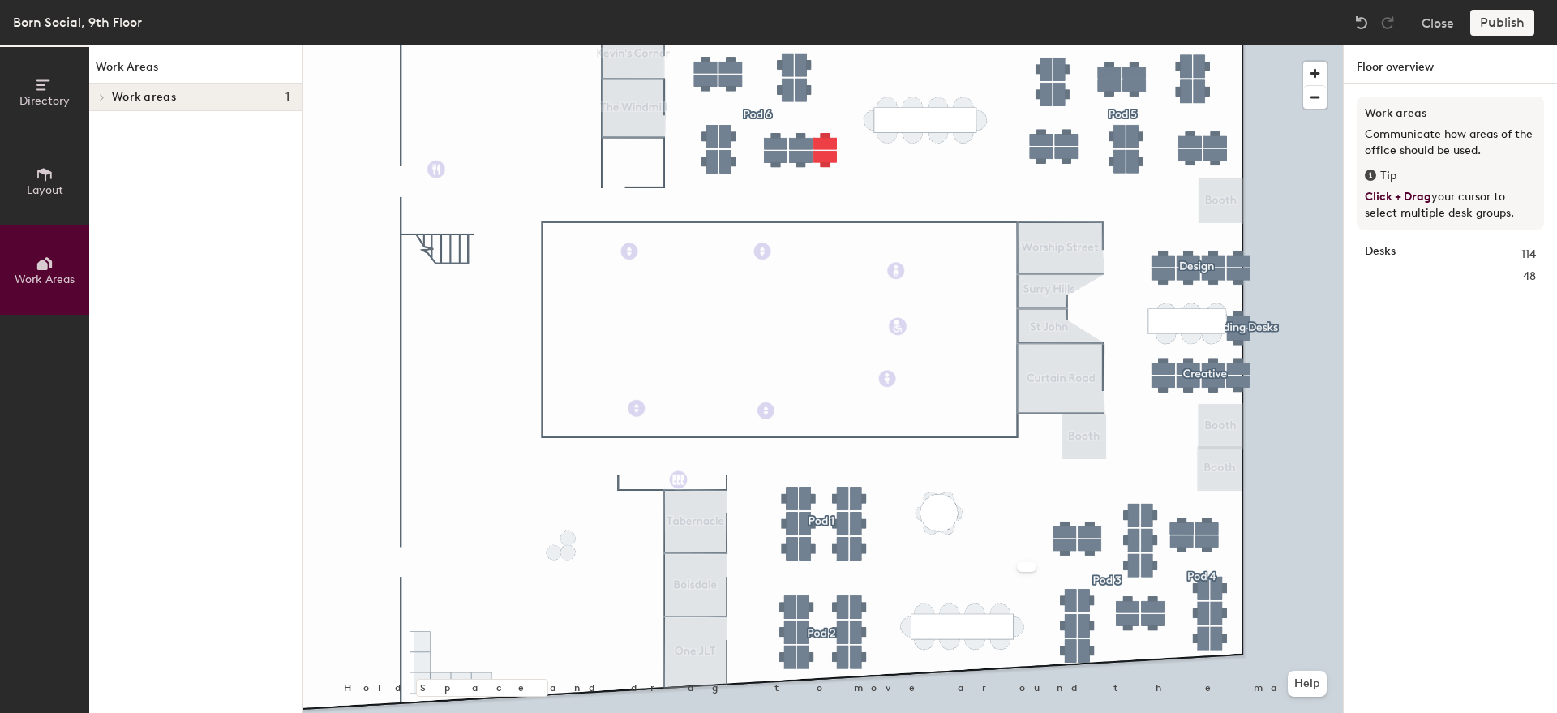
click at [100, 97] on icon at bounding box center [102, 97] width 6 height 8
click at [48, 187] on span "Layout" at bounding box center [45, 190] width 37 height 14
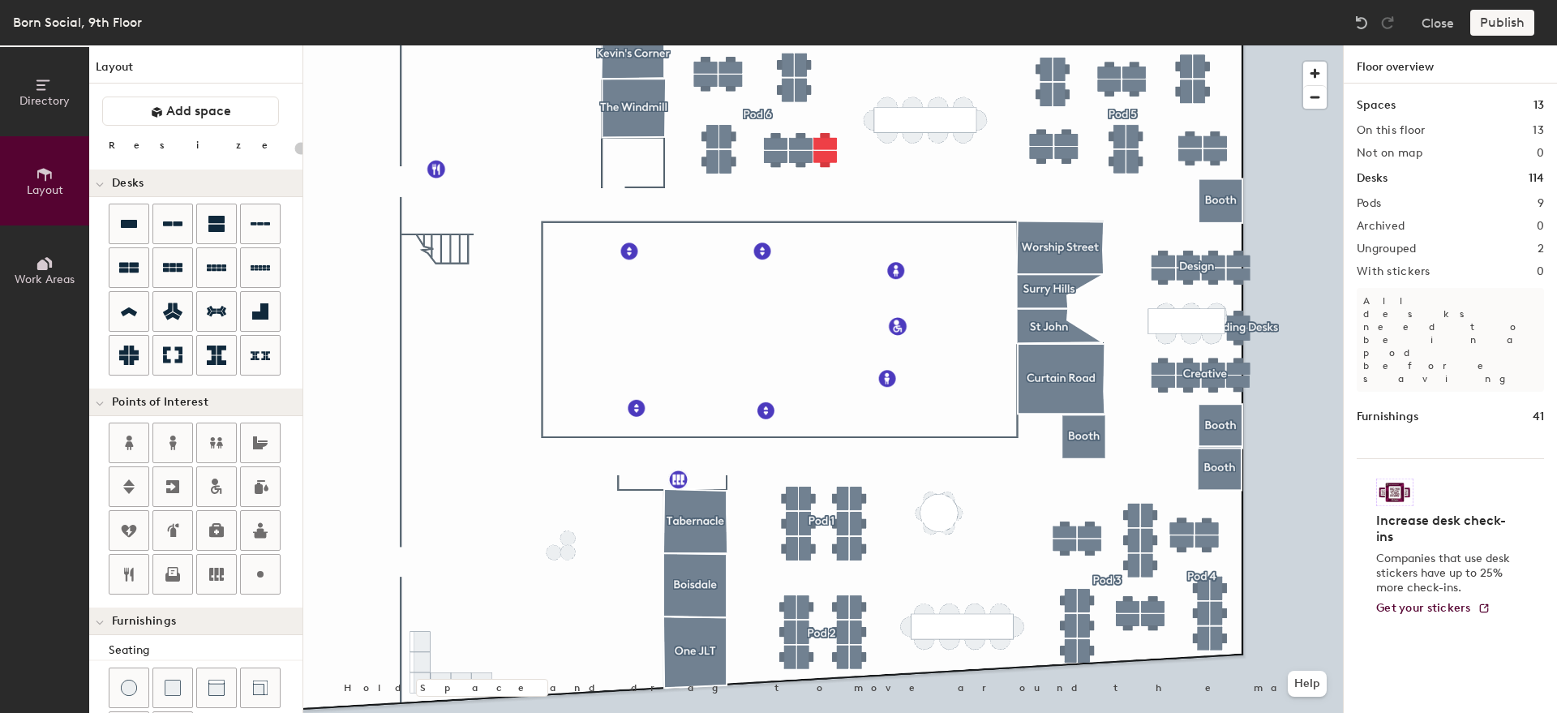
click at [98, 183] on icon at bounding box center [100, 185] width 8 height 6
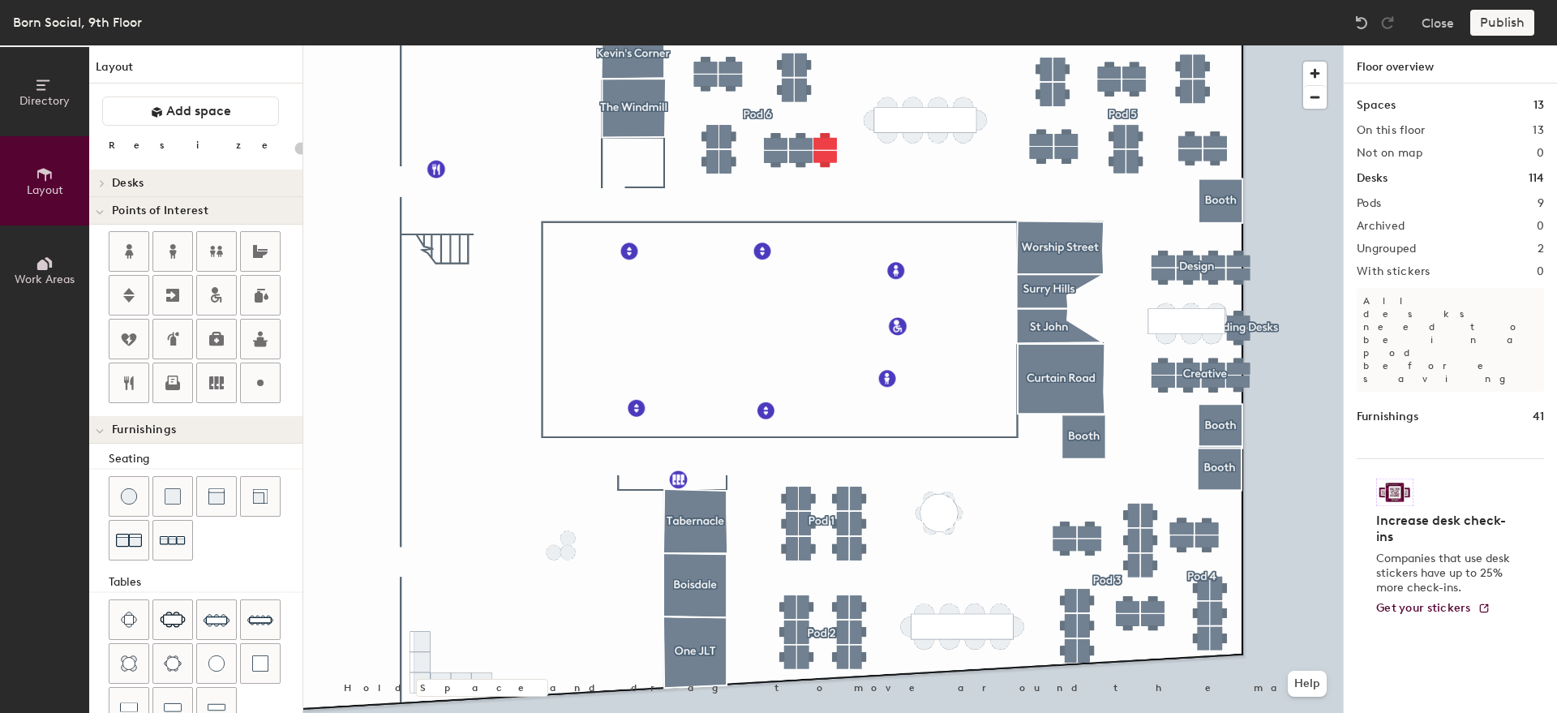
click at [97, 209] on icon at bounding box center [100, 212] width 8 height 6
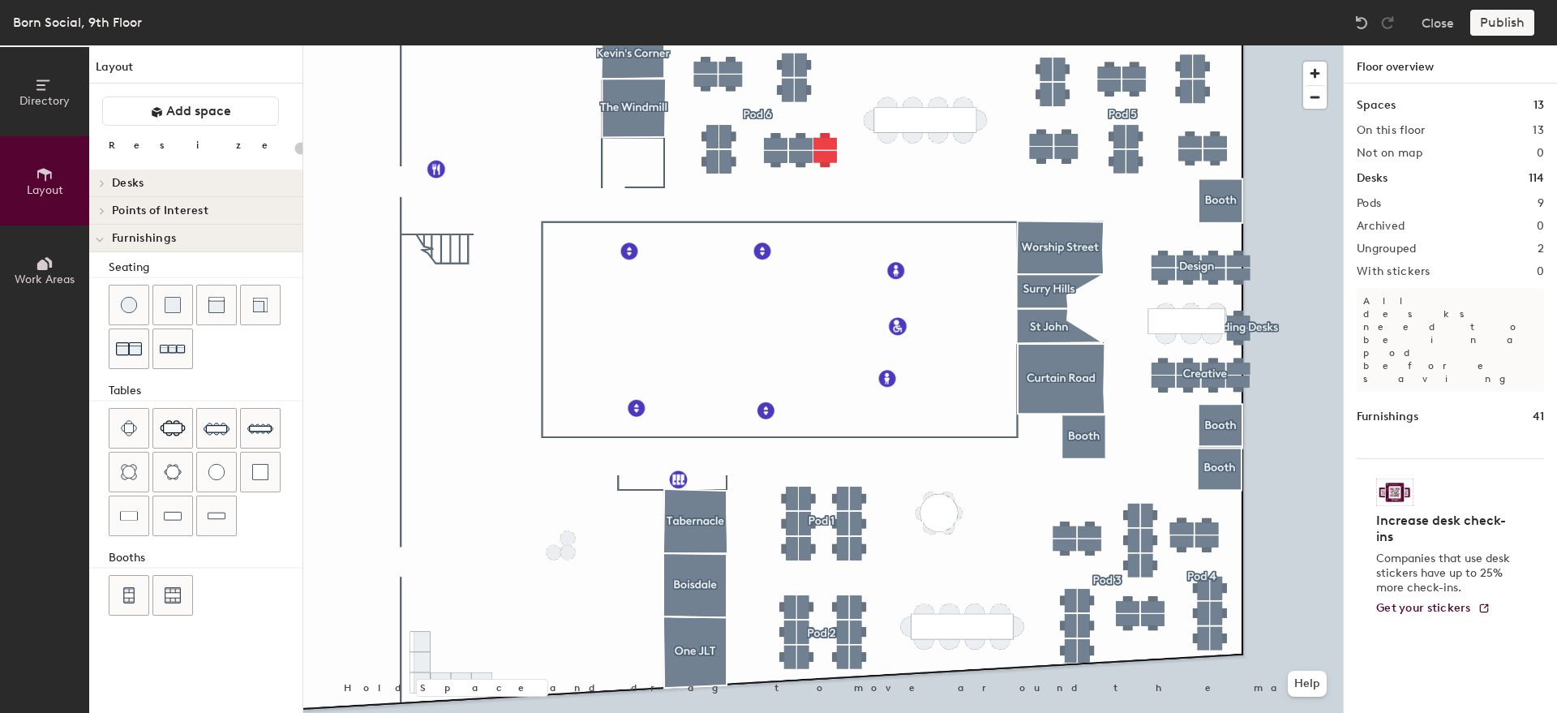
click at [100, 238] on icon at bounding box center [100, 240] width 8 height 6
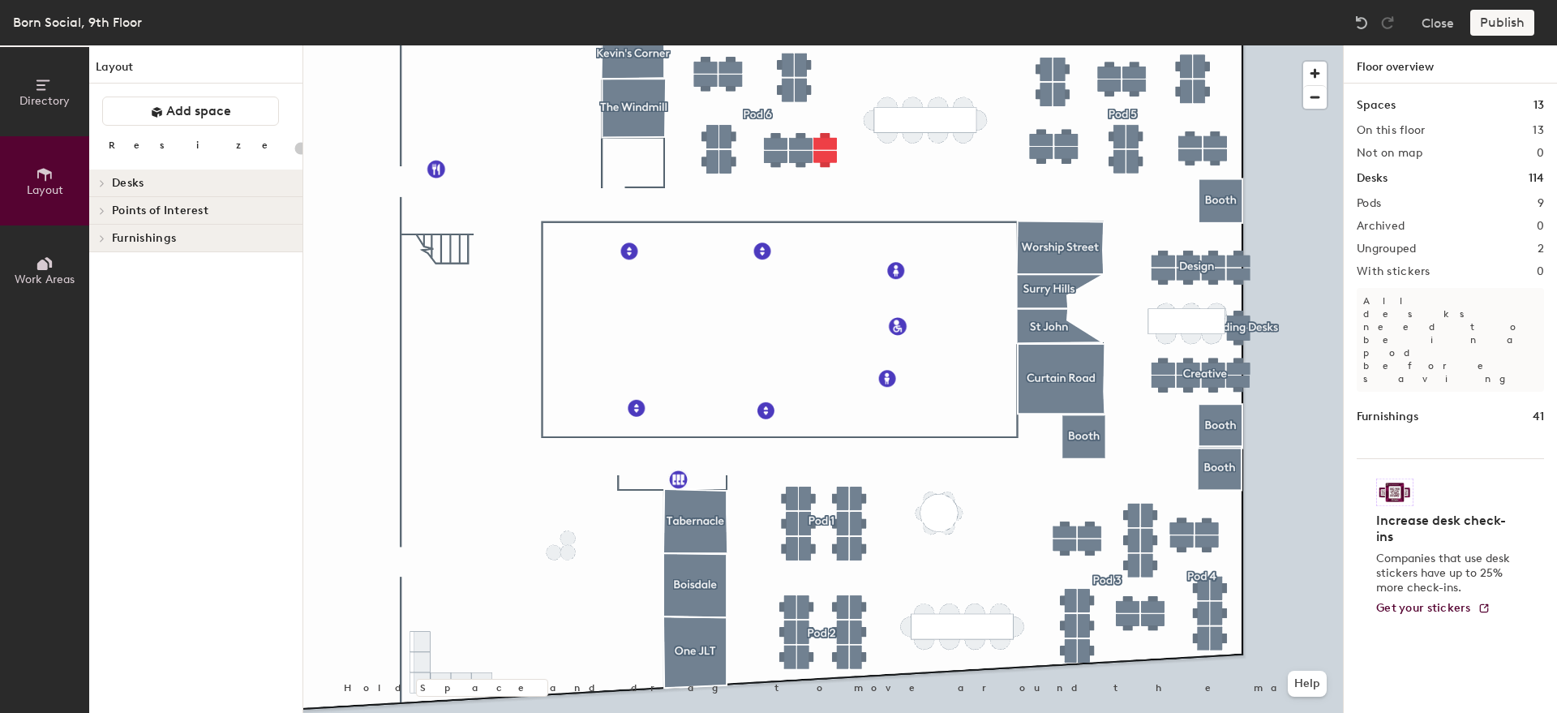
click at [99, 239] on icon at bounding box center [102, 238] width 6 height 8
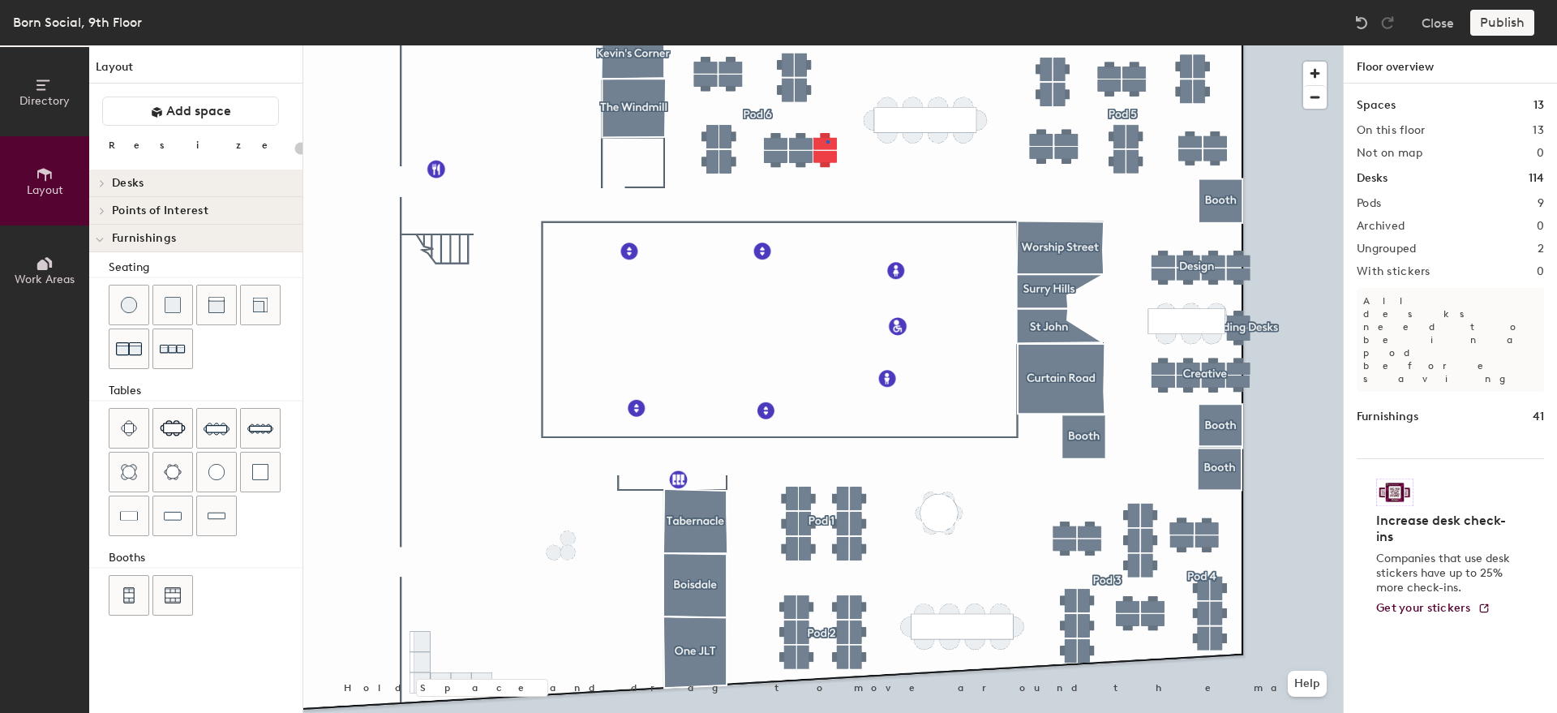
click at [827, 45] on div at bounding box center [823, 45] width 1040 height 0
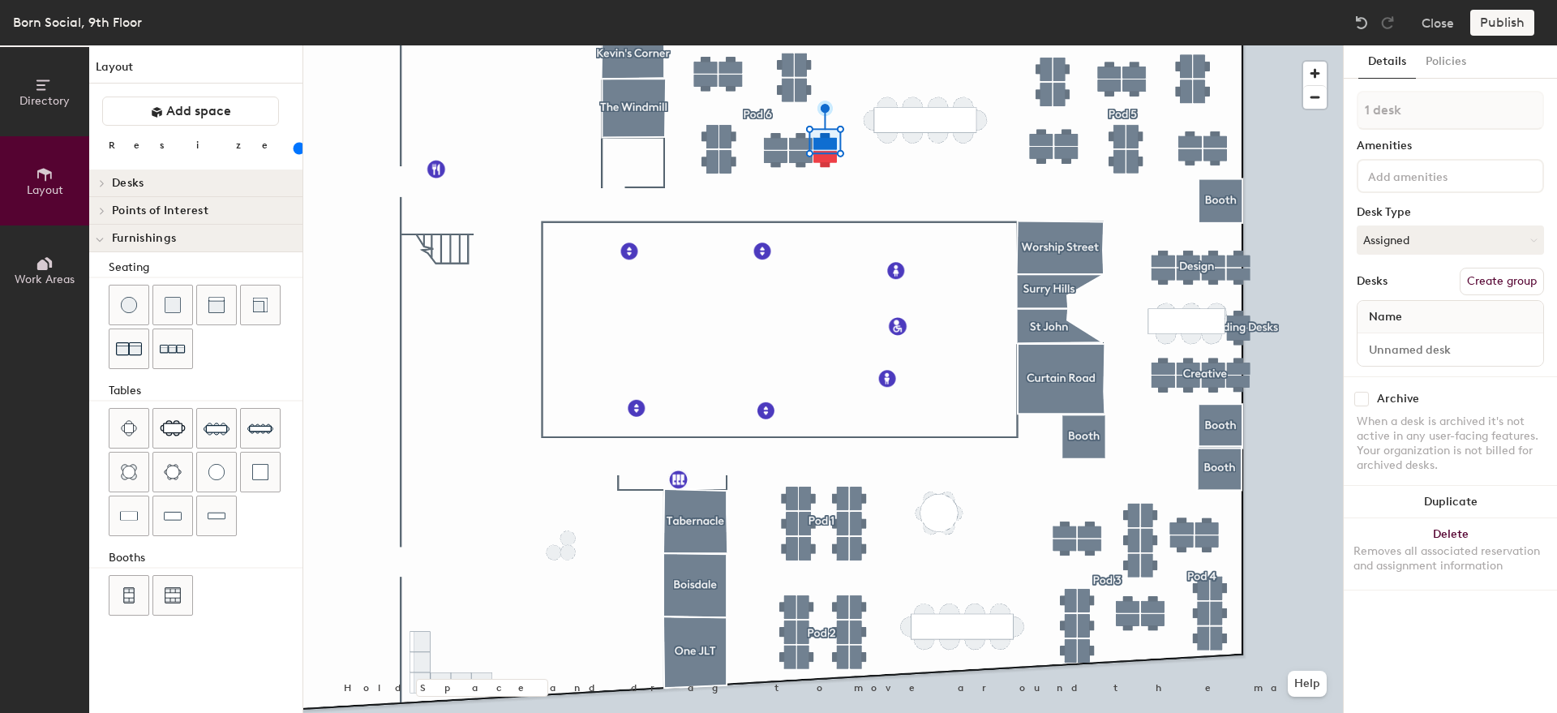
click at [1481, 282] on button "Create group" at bounding box center [1502, 282] width 84 height 28
click at [1507, 285] on button "Ungroup" at bounding box center [1514, 282] width 59 height 28
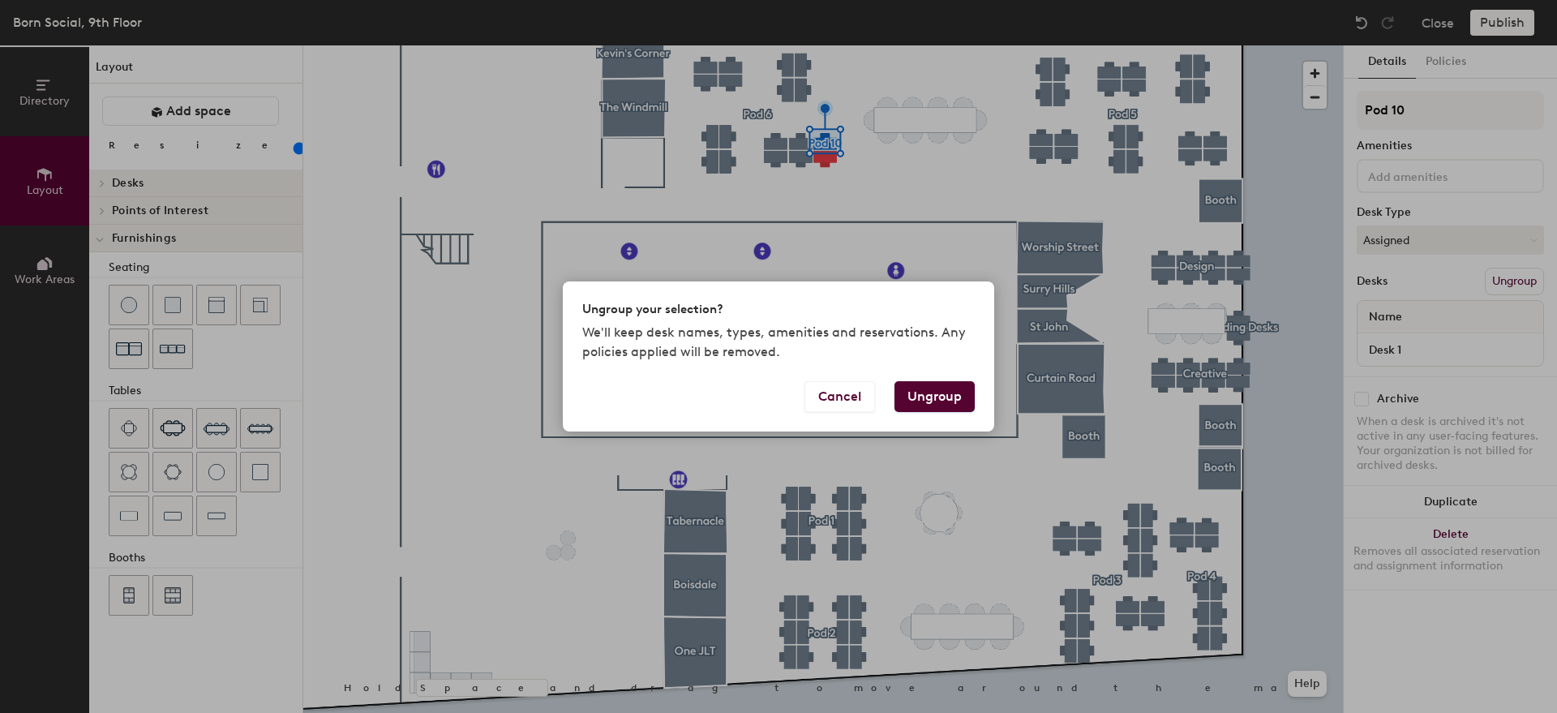
click at [923, 402] on button "Ungroup" at bounding box center [935, 396] width 80 height 31
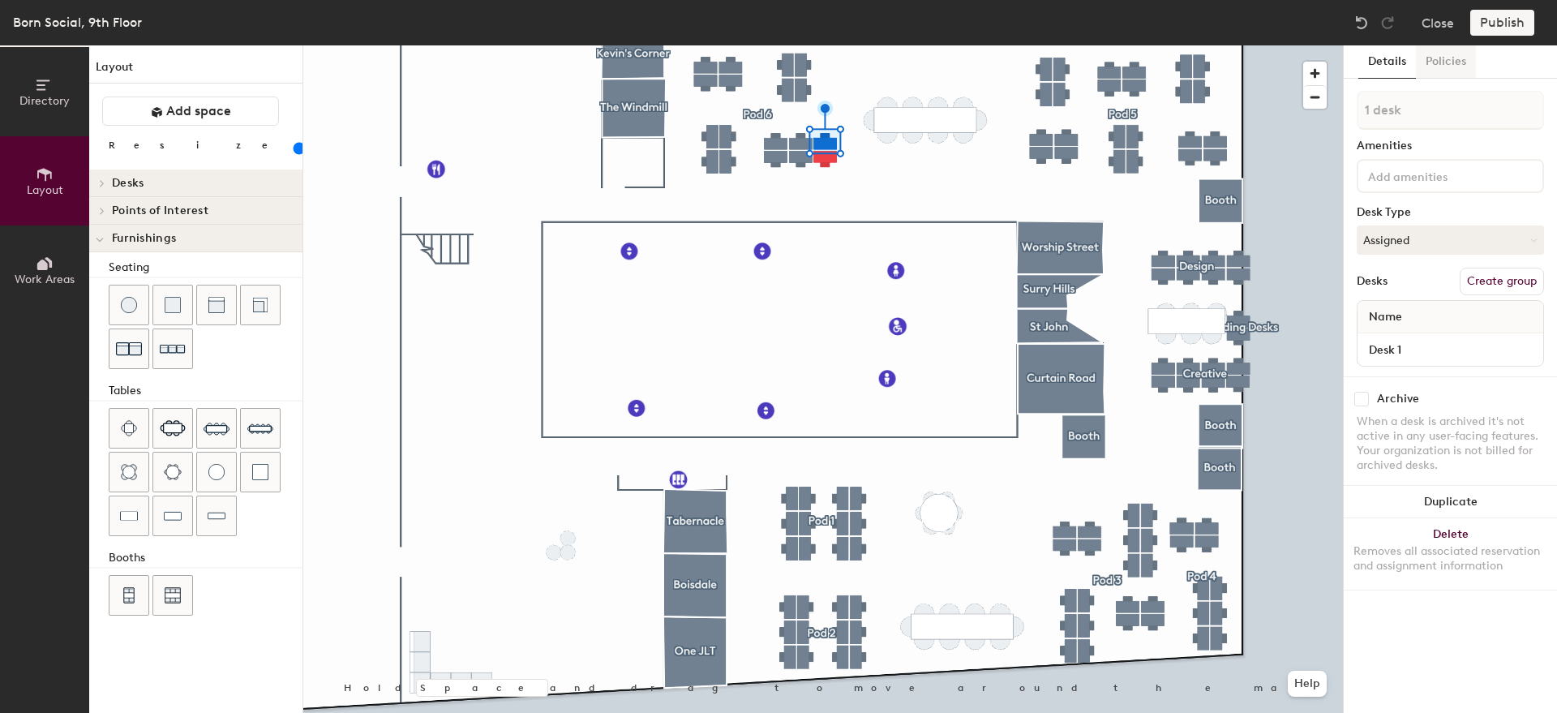
click at [1429, 60] on button "Policies" at bounding box center [1446, 61] width 60 height 33
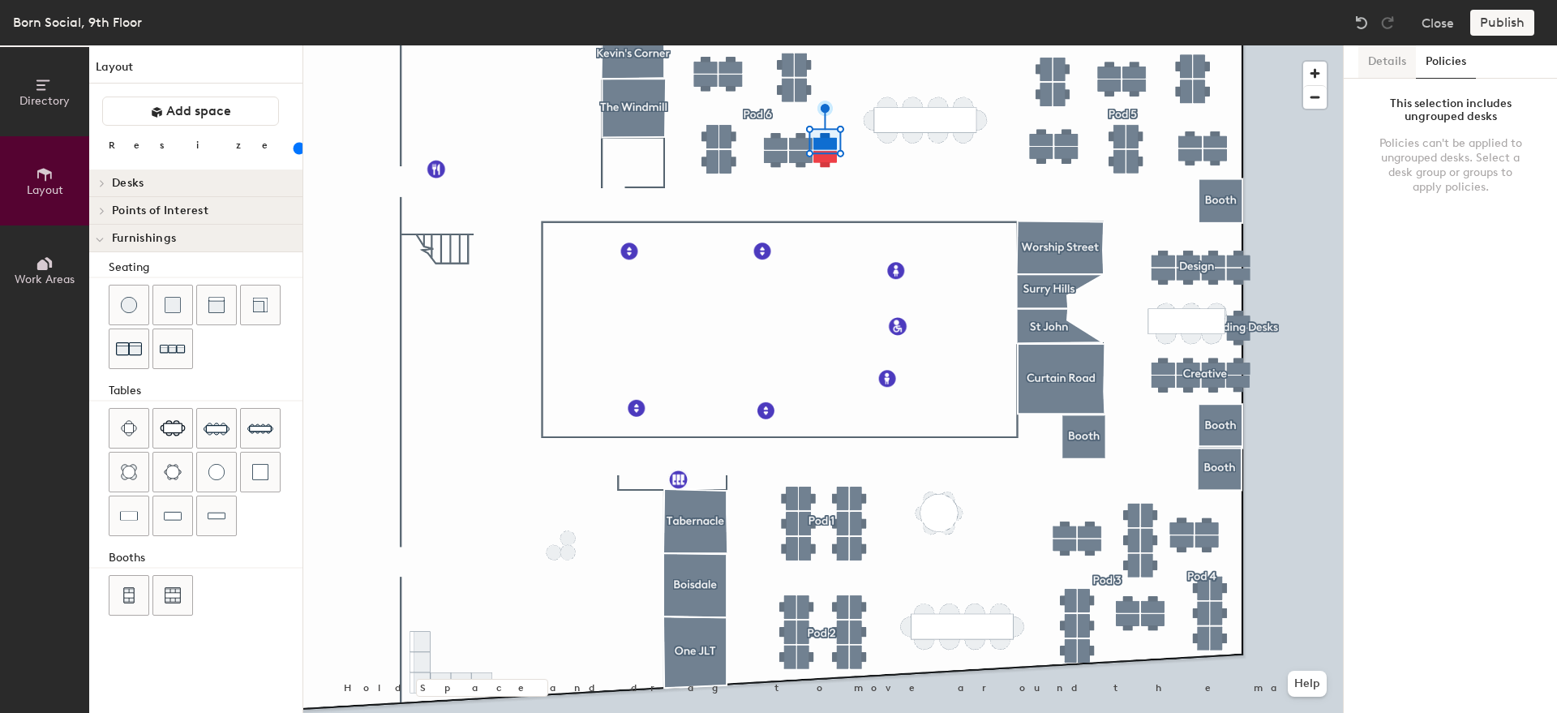
click at [1386, 56] on button "Details" at bounding box center [1388, 61] width 58 height 33
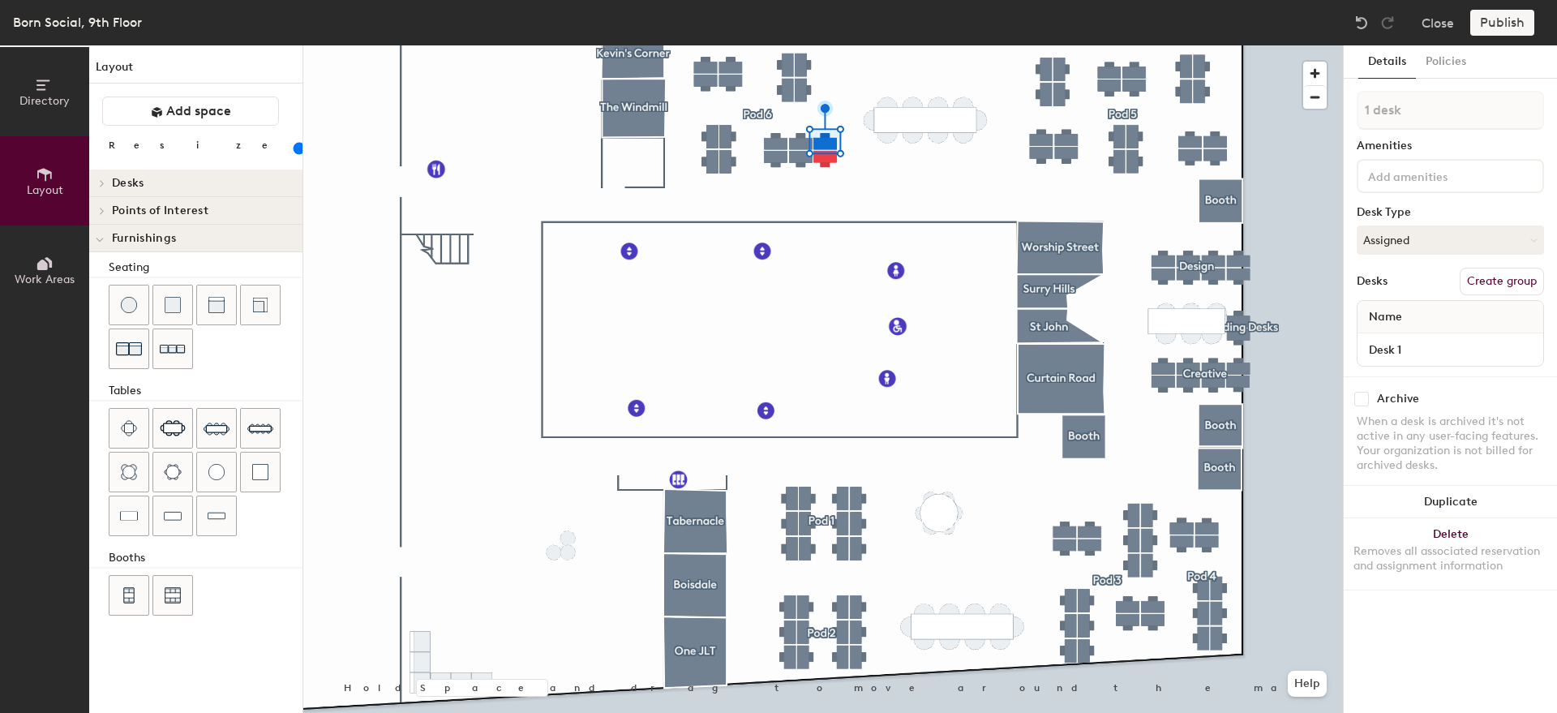
click at [873, 45] on div at bounding box center [823, 45] width 1040 height 0
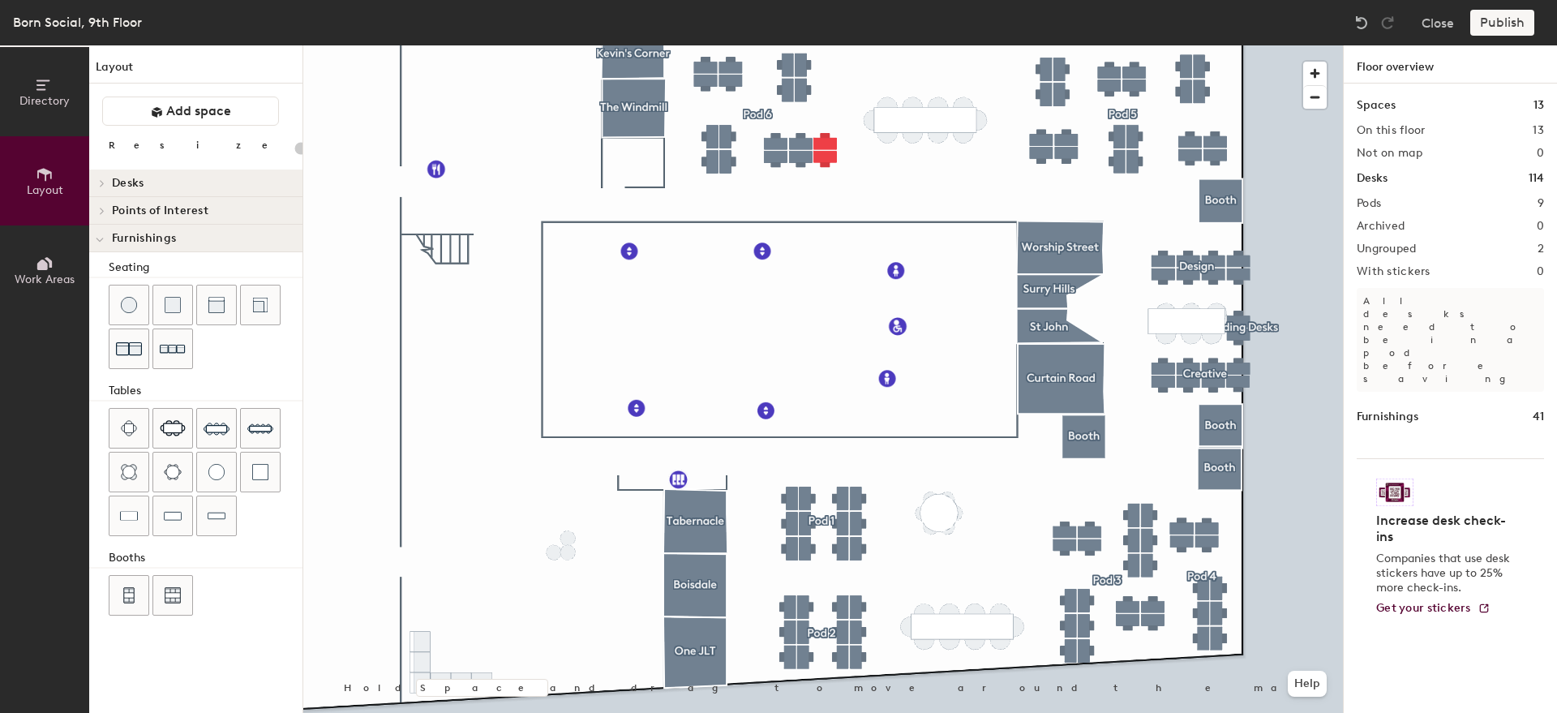
click at [827, 45] on div at bounding box center [823, 45] width 1040 height 0
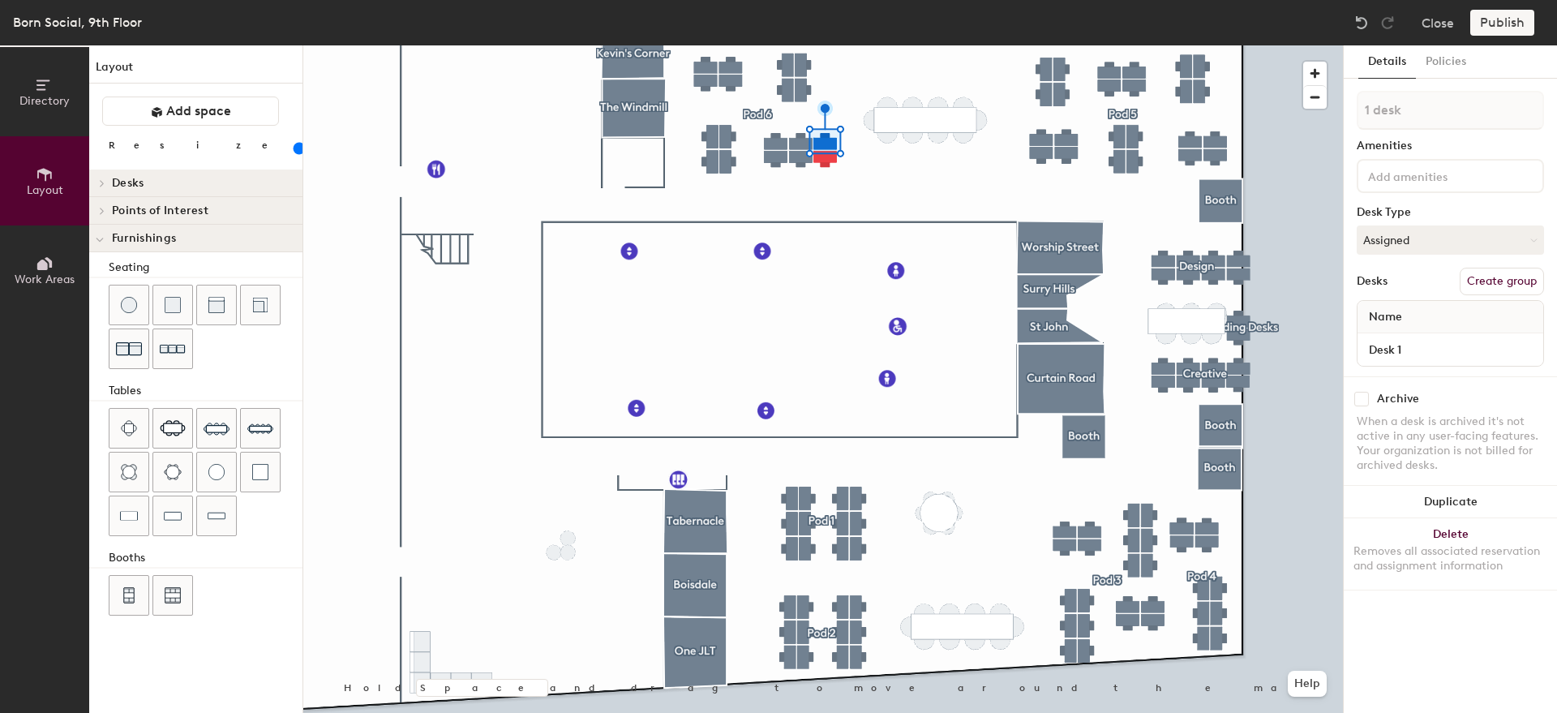
click at [1405, 177] on input at bounding box center [1438, 174] width 146 height 19
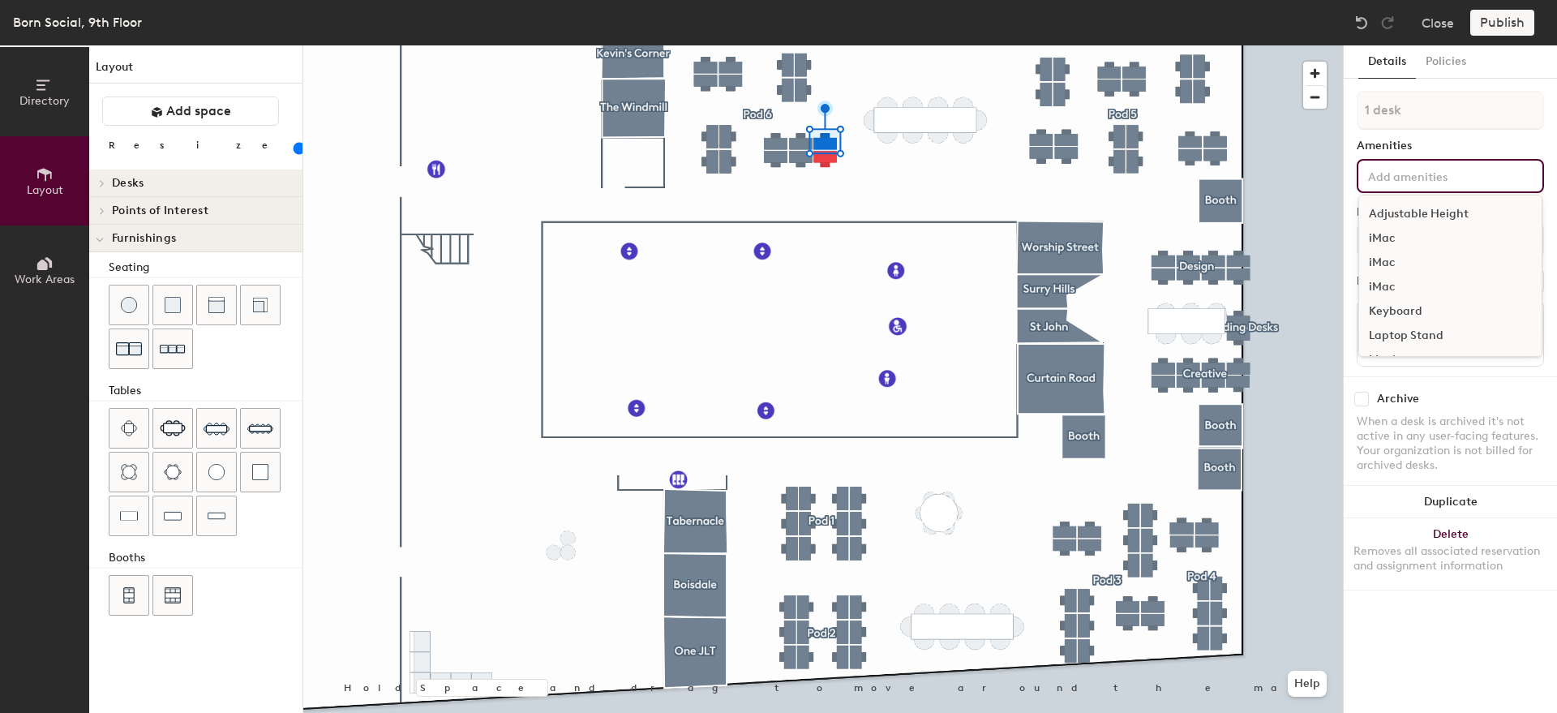
click at [1405, 177] on input at bounding box center [1438, 174] width 146 height 19
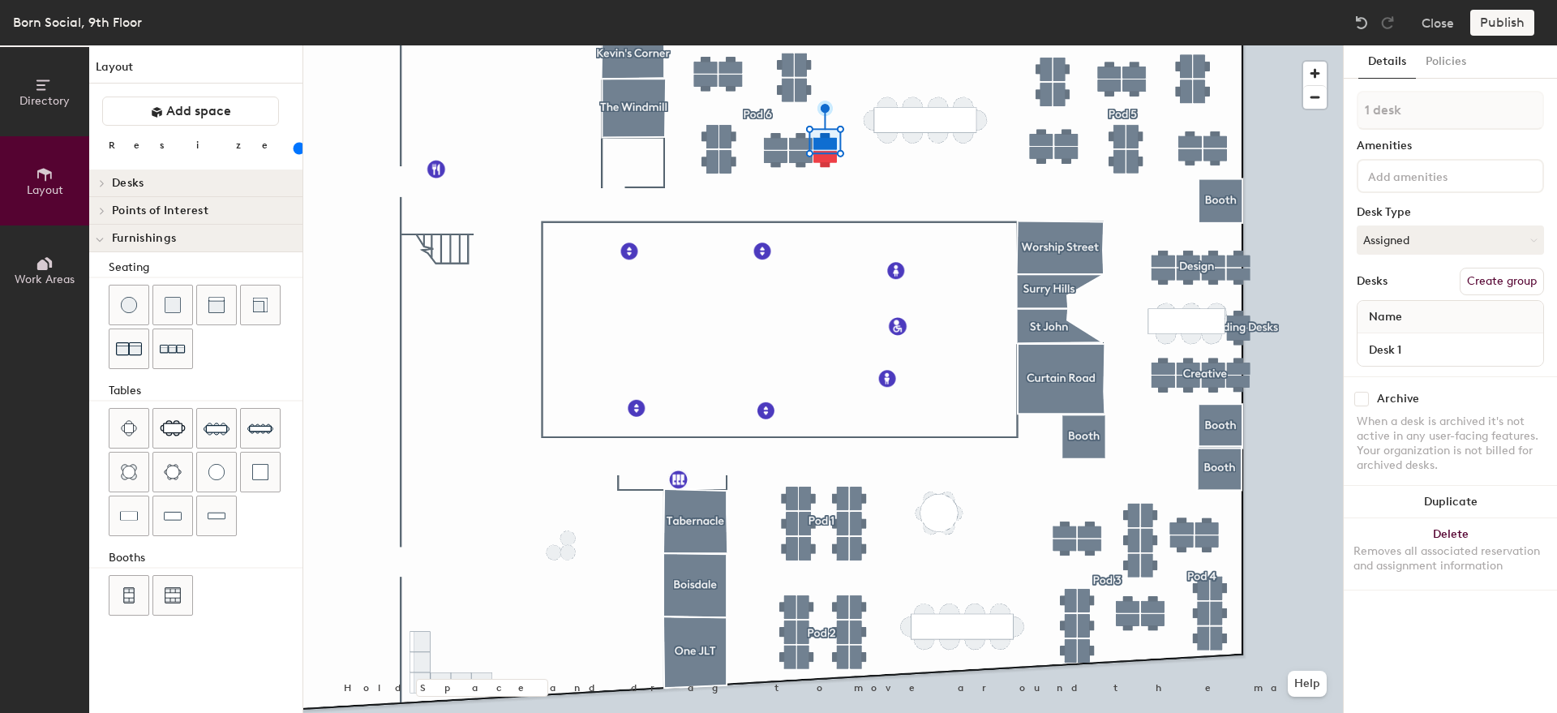
click at [1420, 147] on div "Amenities" at bounding box center [1450, 146] width 187 height 13
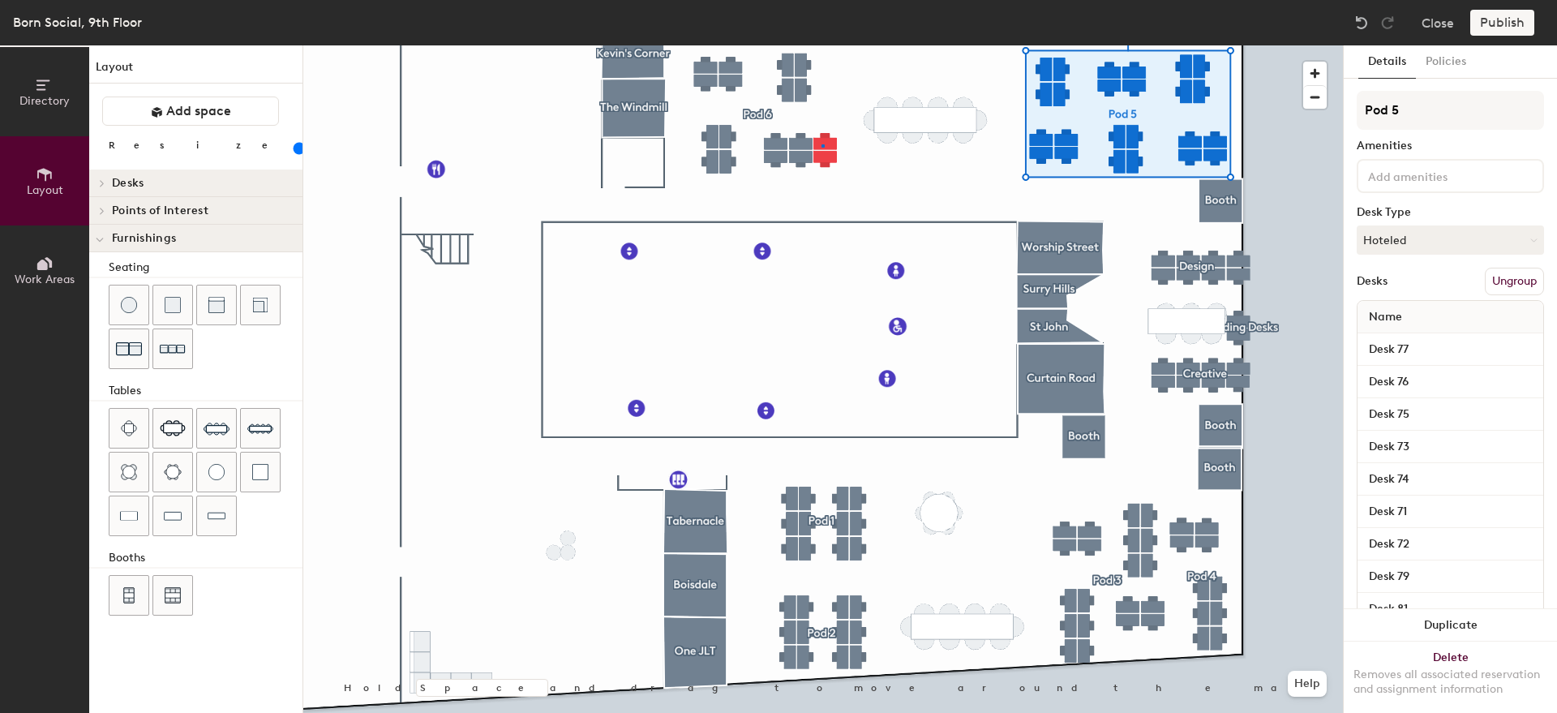
click at [822, 45] on div at bounding box center [823, 45] width 1040 height 0
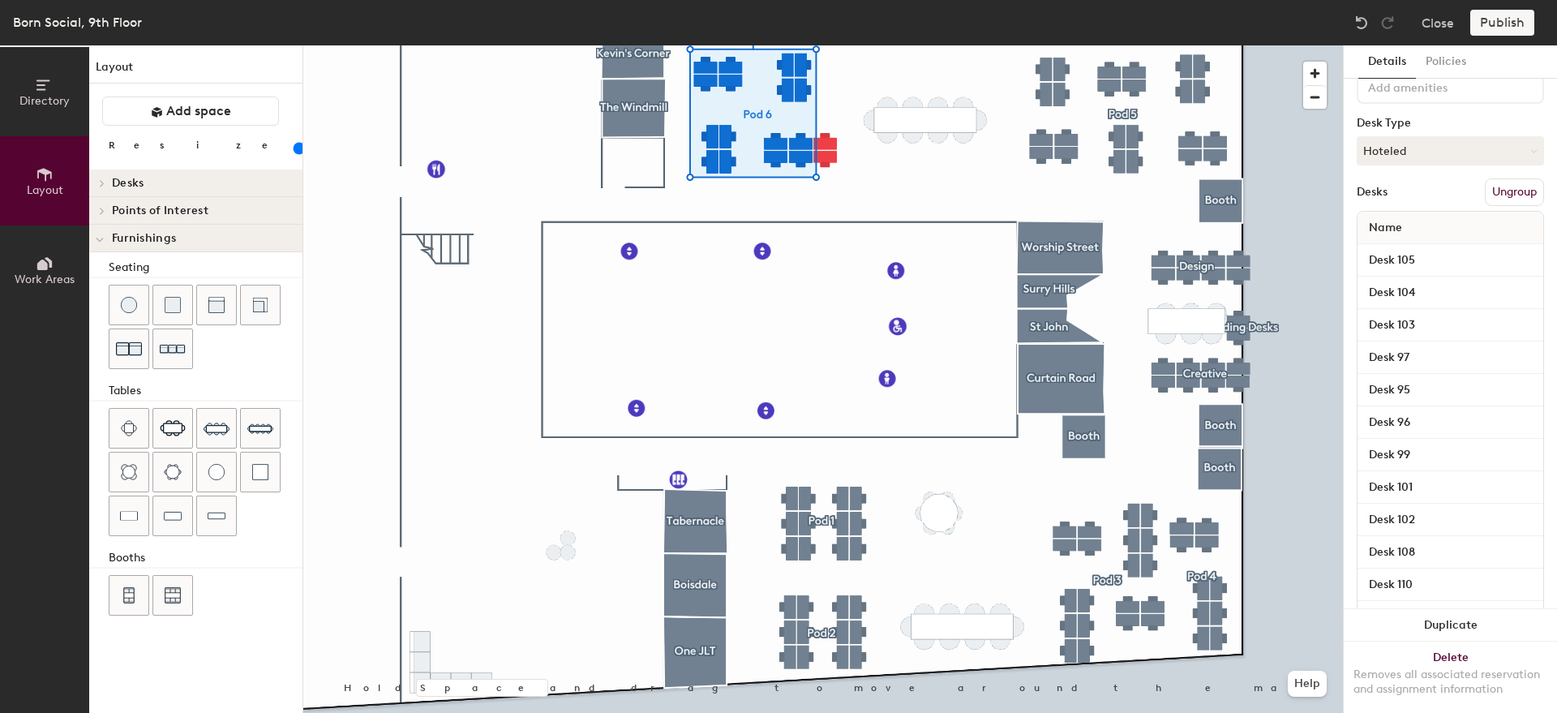
scroll to position [50, 0]
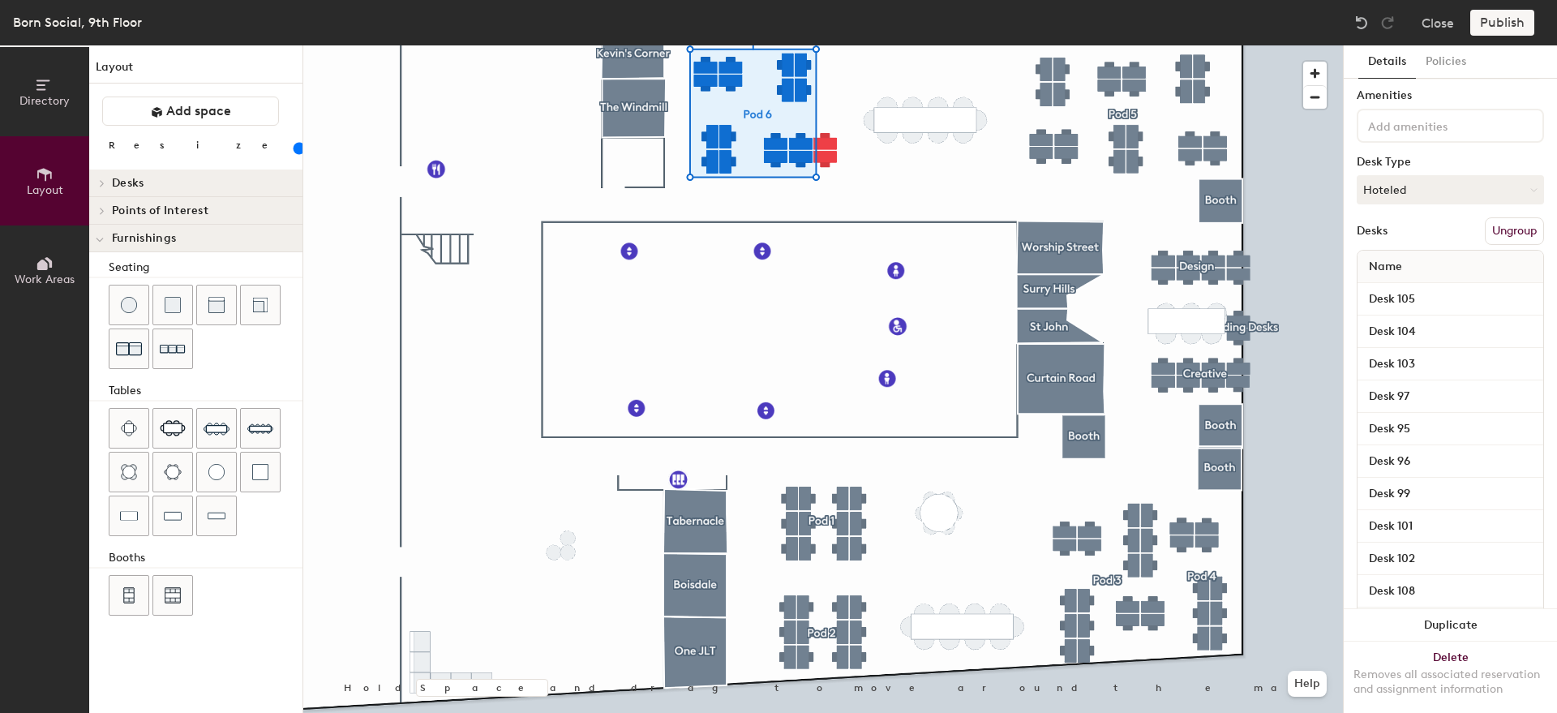
click at [1505, 231] on button "Ungroup" at bounding box center [1514, 231] width 59 height 28
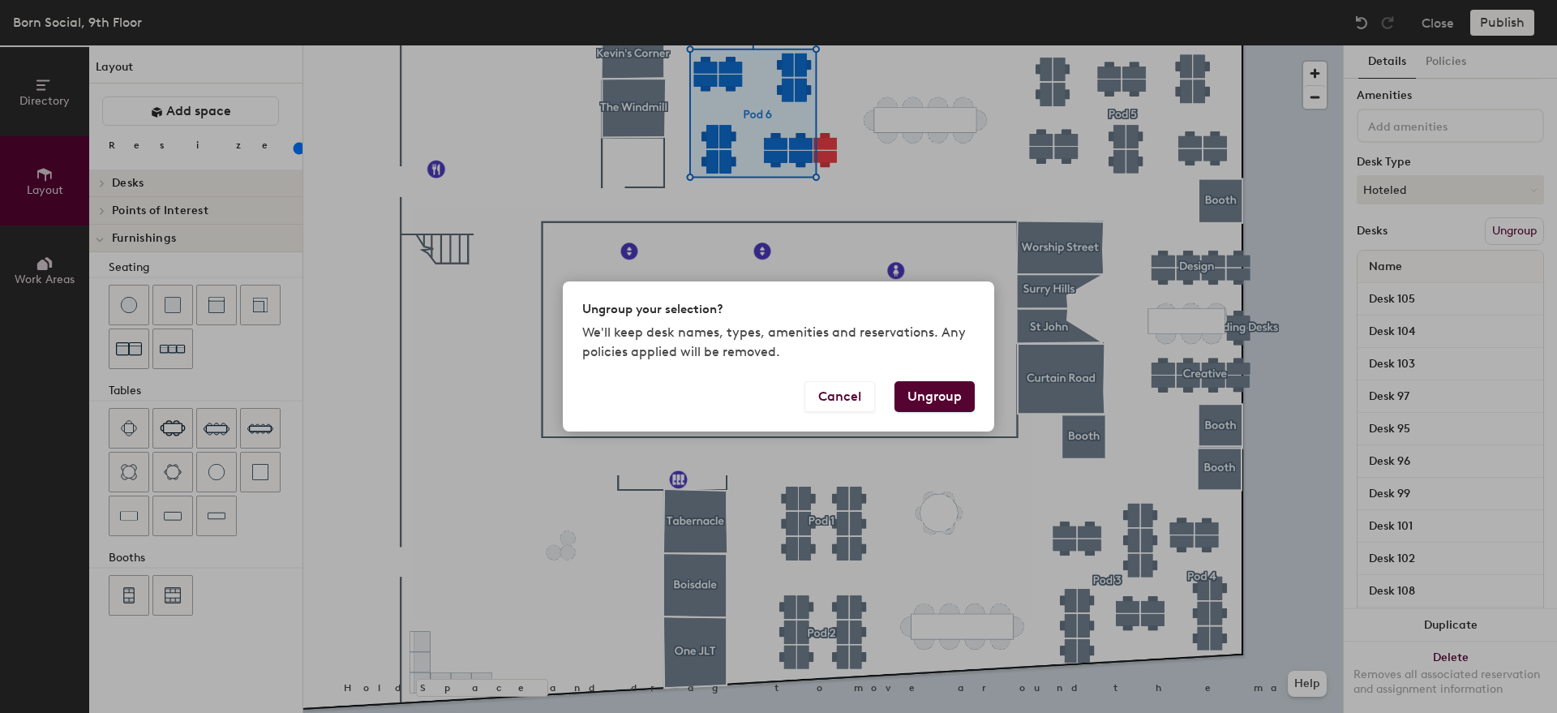
click at [918, 393] on button "Ungroup" at bounding box center [935, 396] width 80 height 31
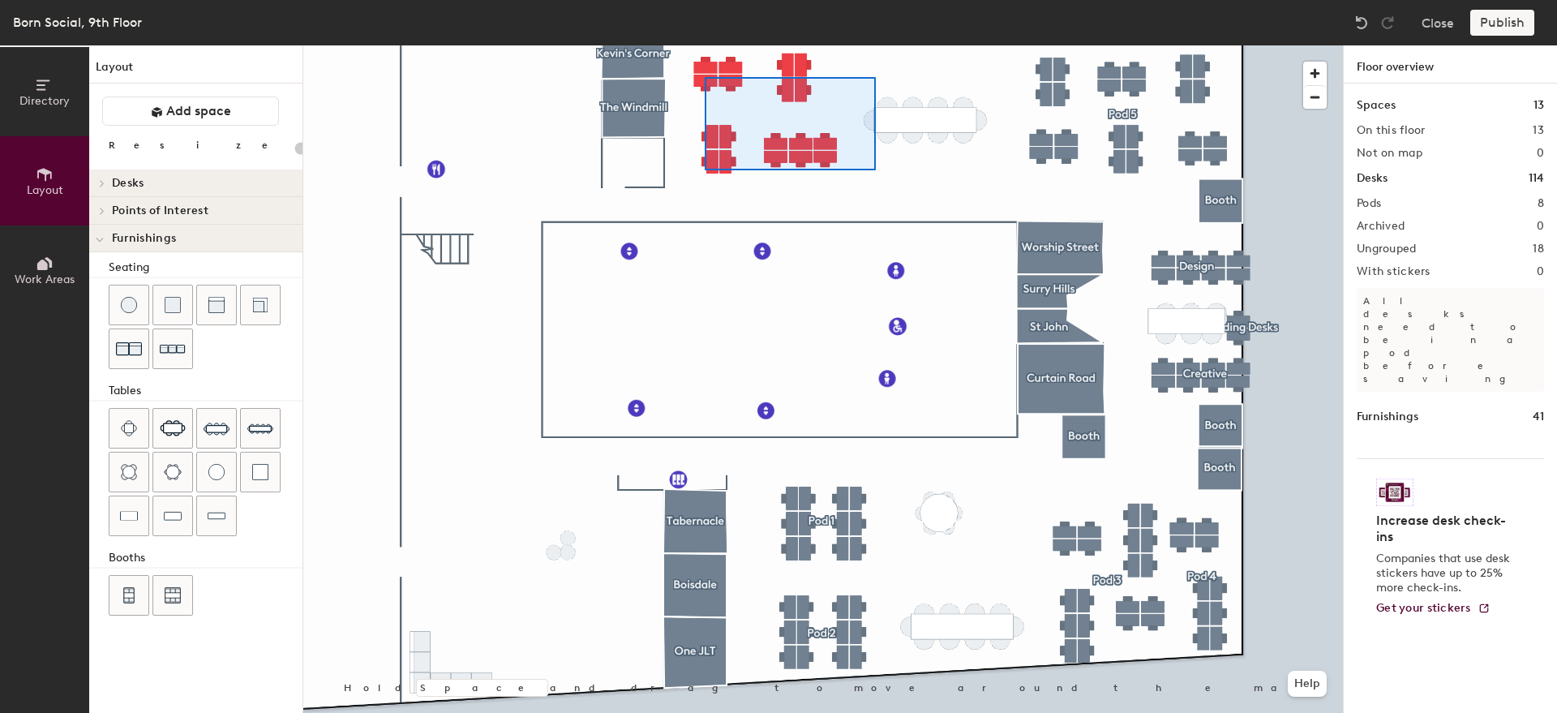
click at [706, 45] on div at bounding box center [823, 45] width 1040 height 0
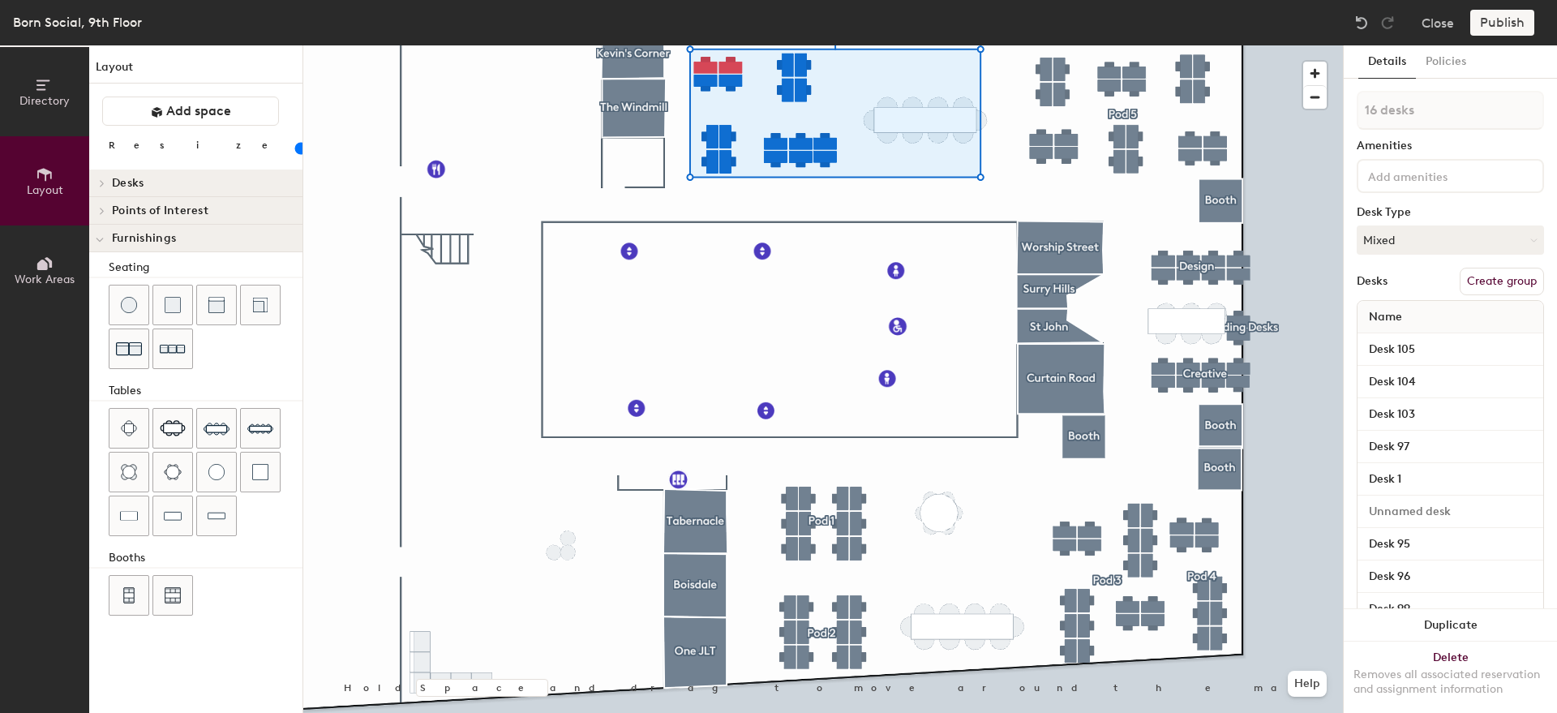
click at [723, 45] on div at bounding box center [823, 45] width 1040 height 0
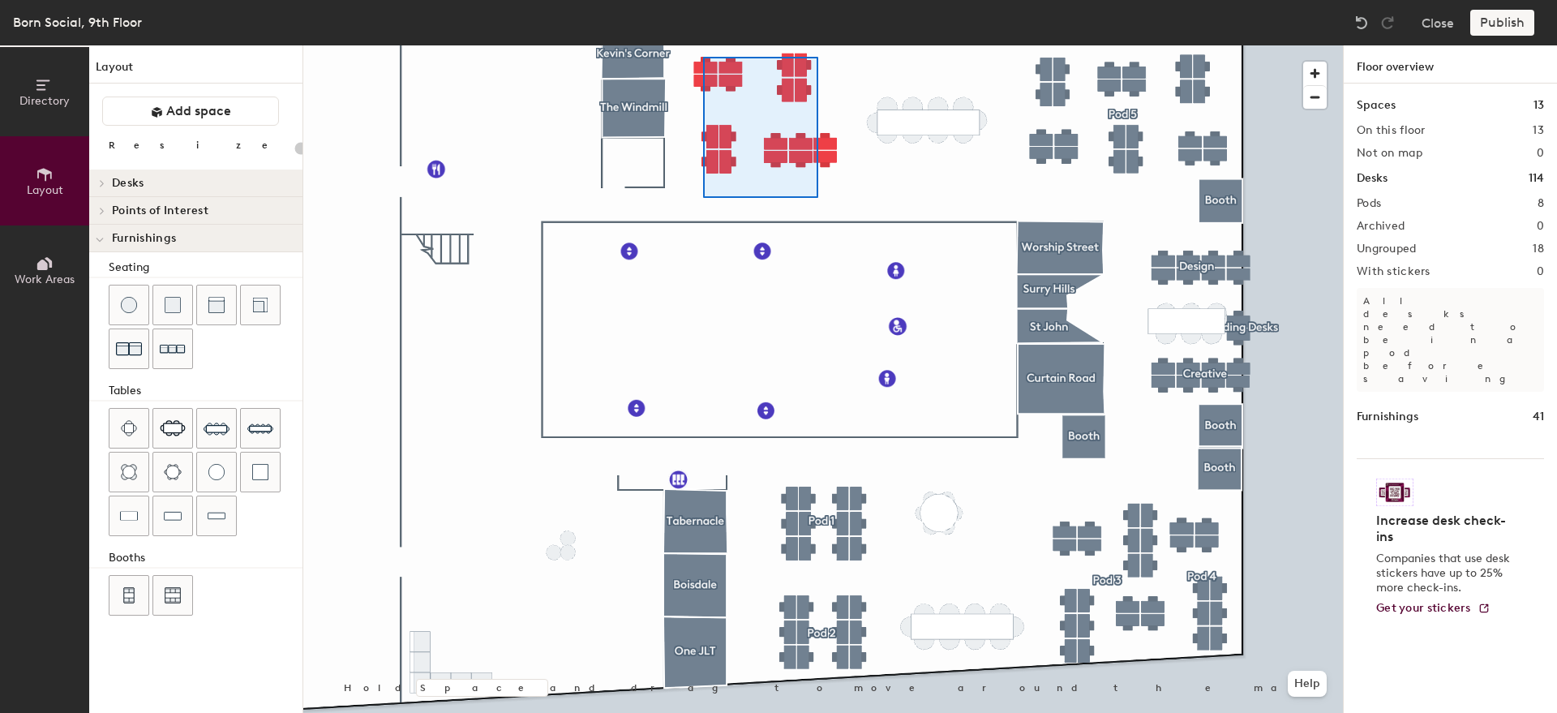
type input "100"
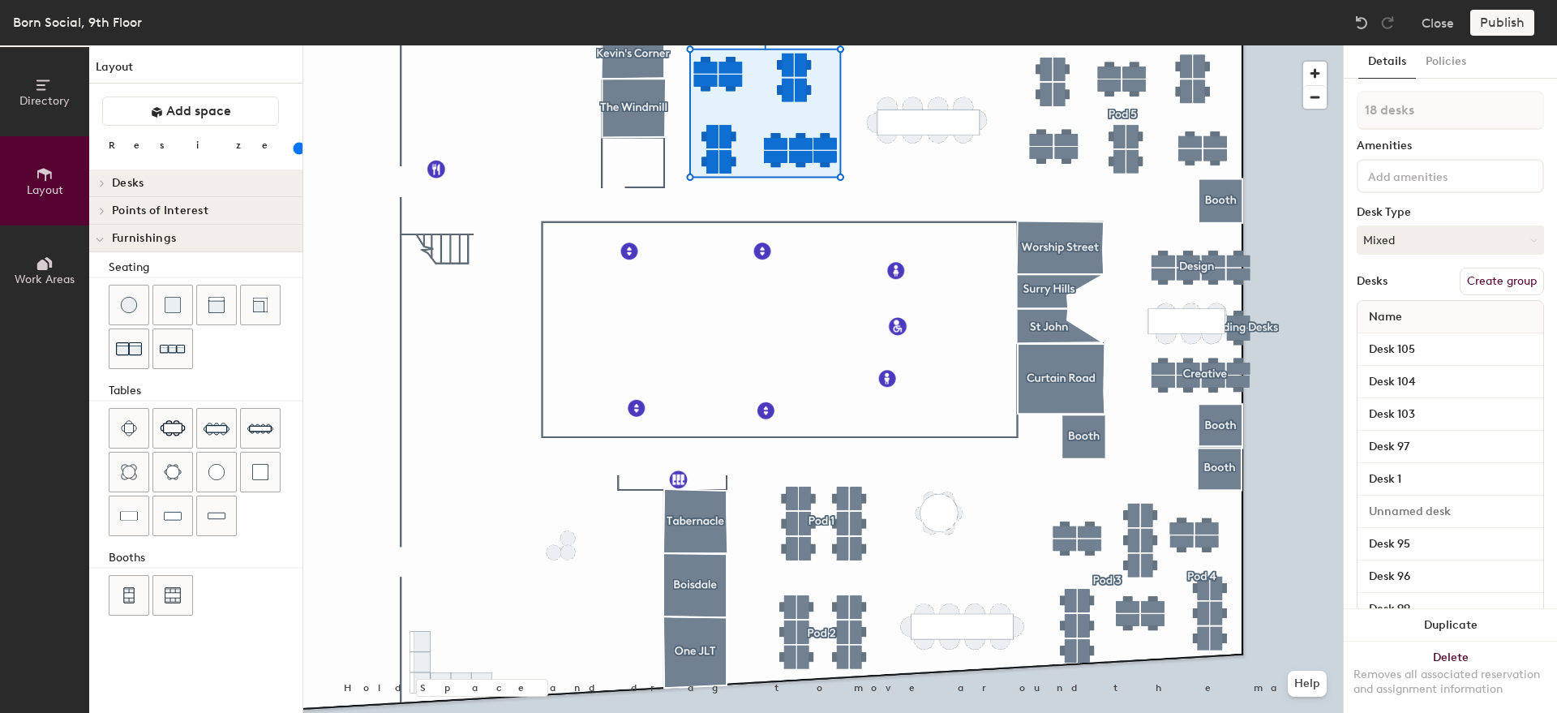
click at [1497, 278] on button "Create group" at bounding box center [1502, 282] width 84 height 28
type input "Pod 6"
click at [1436, 260] on div "Pod 6 Amenities Desk Type Mixed Desks Ungroup Name Desk 105 Desk 104 Desk 103 D…" at bounding box center [1450, 509] width 187 height 837
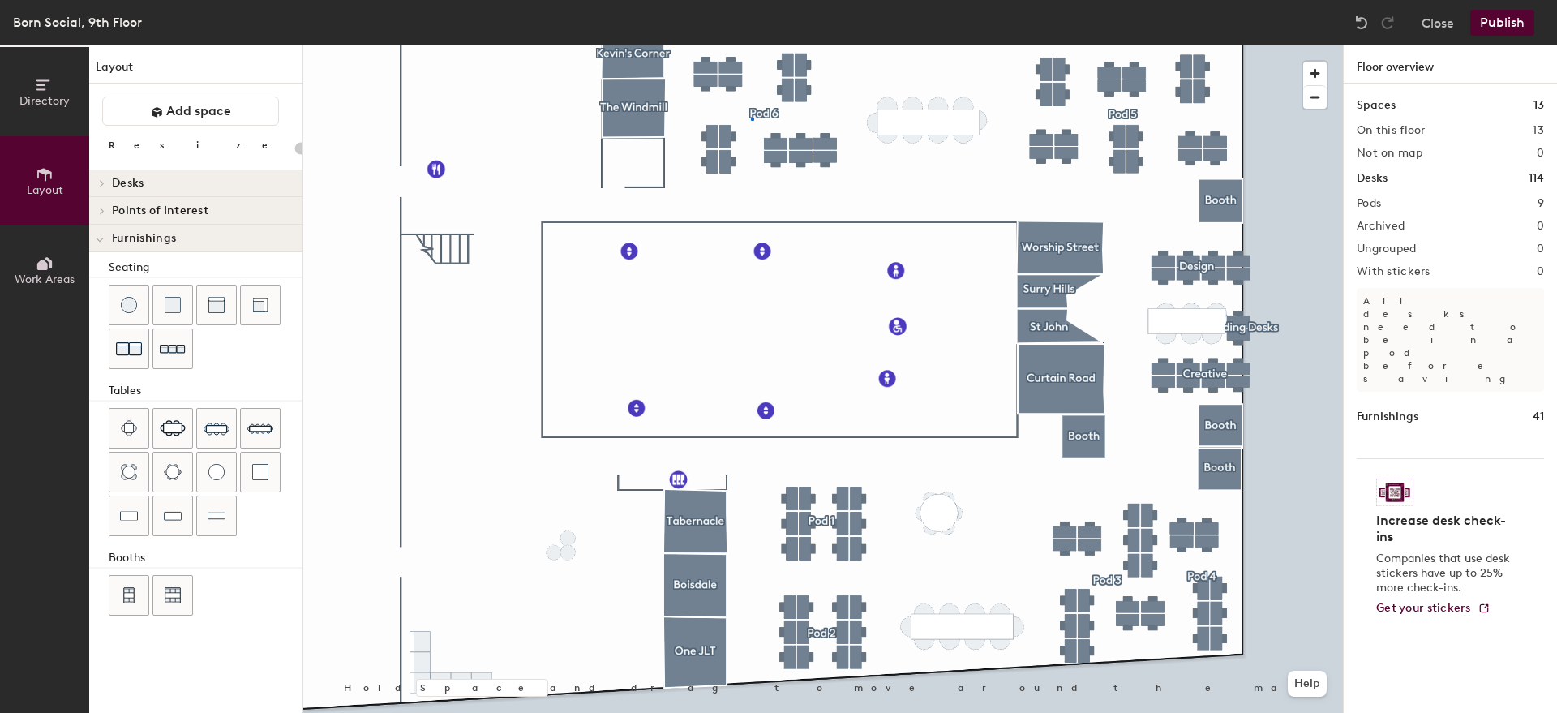
click at [751, 45] on div at bounding box center [823, 45] width 1040 height 0
click at [728, 45] on div at bounding box center [823, 45] width 1040 height 0
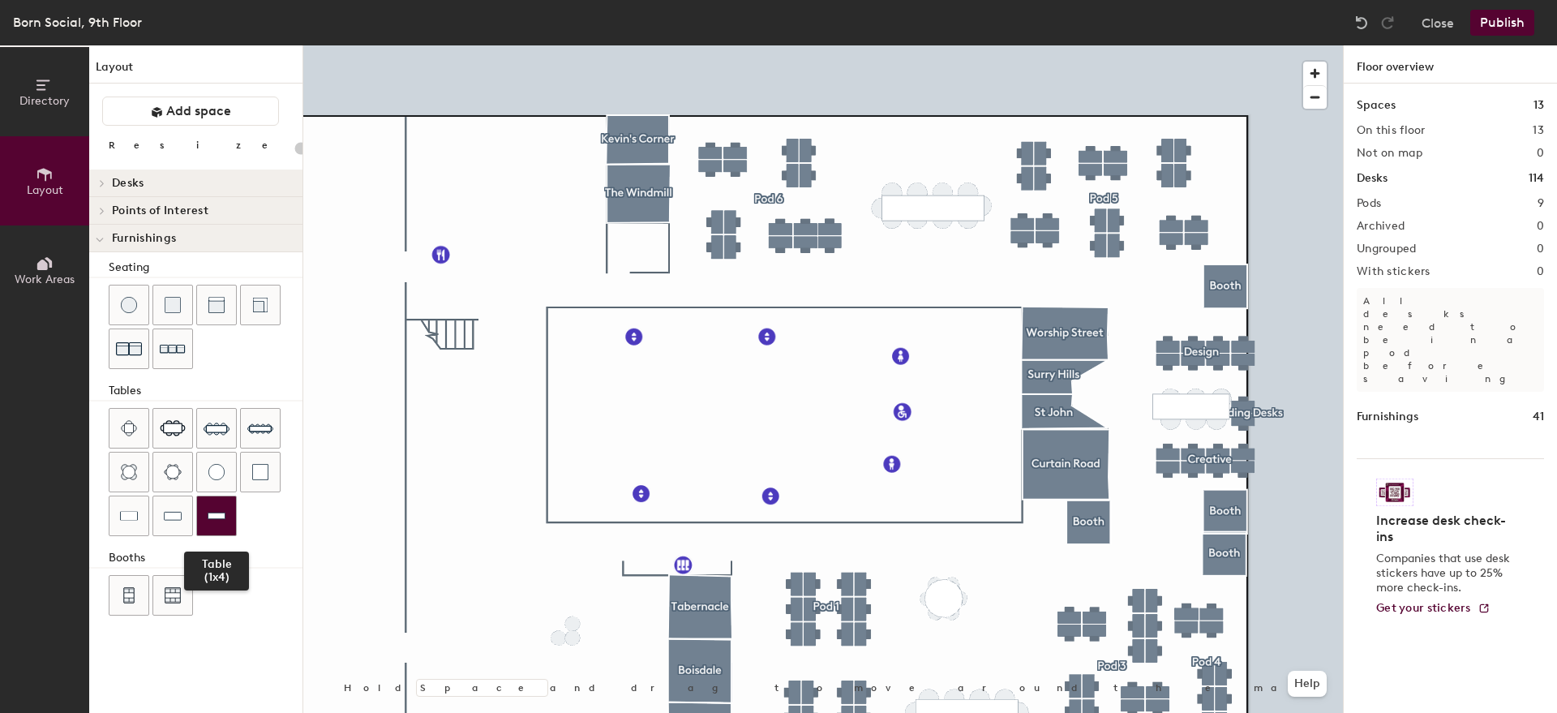
click at [221, 506] on div at bounding box center [216, 515] width 39 height 39
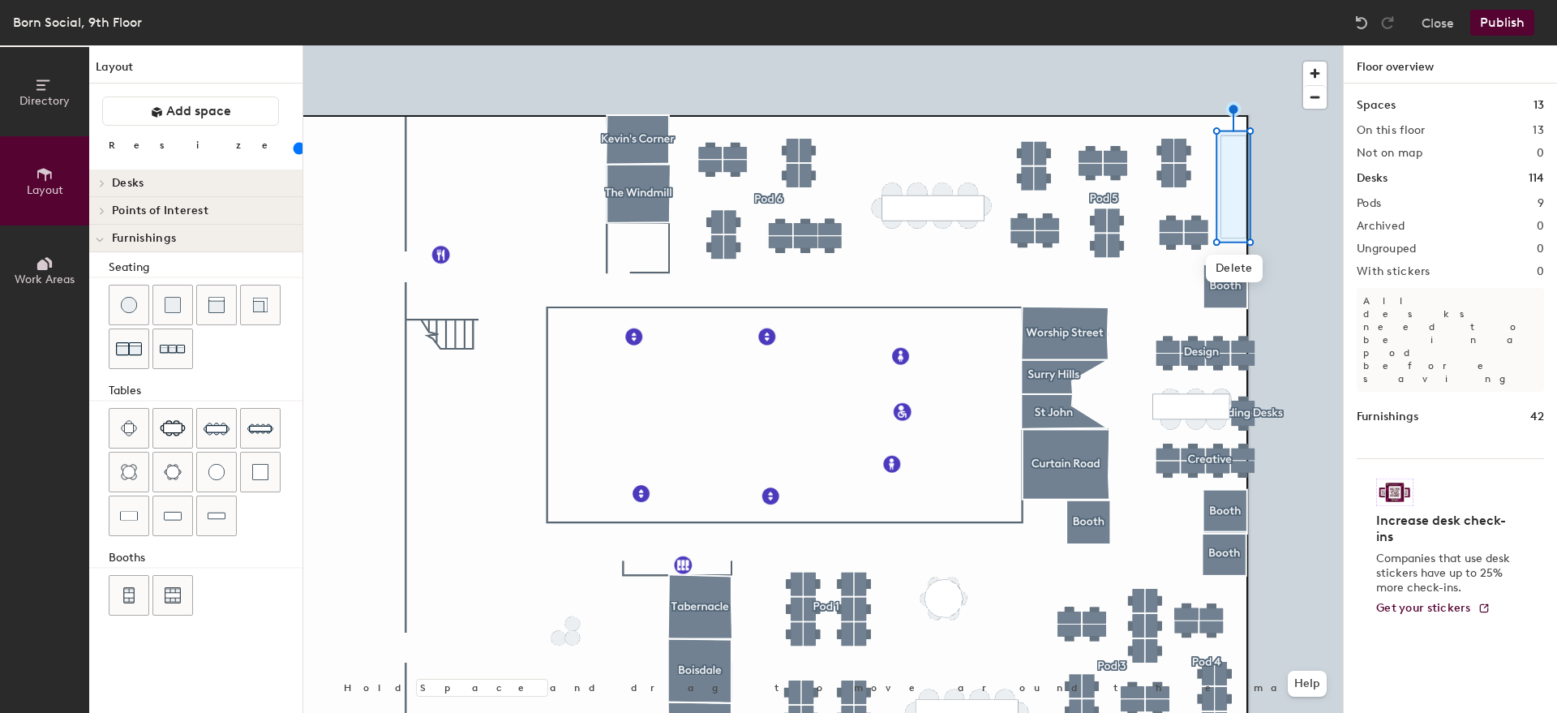
click at [1300, 45] on div at bounding box center [823, 45] width 1040 height 0
click at [294, 152] on input "range" at bounding box center [294, 148] width 0 height 13
click at [105, 238] on div at bounding box center [99, 238] width 21 height 27
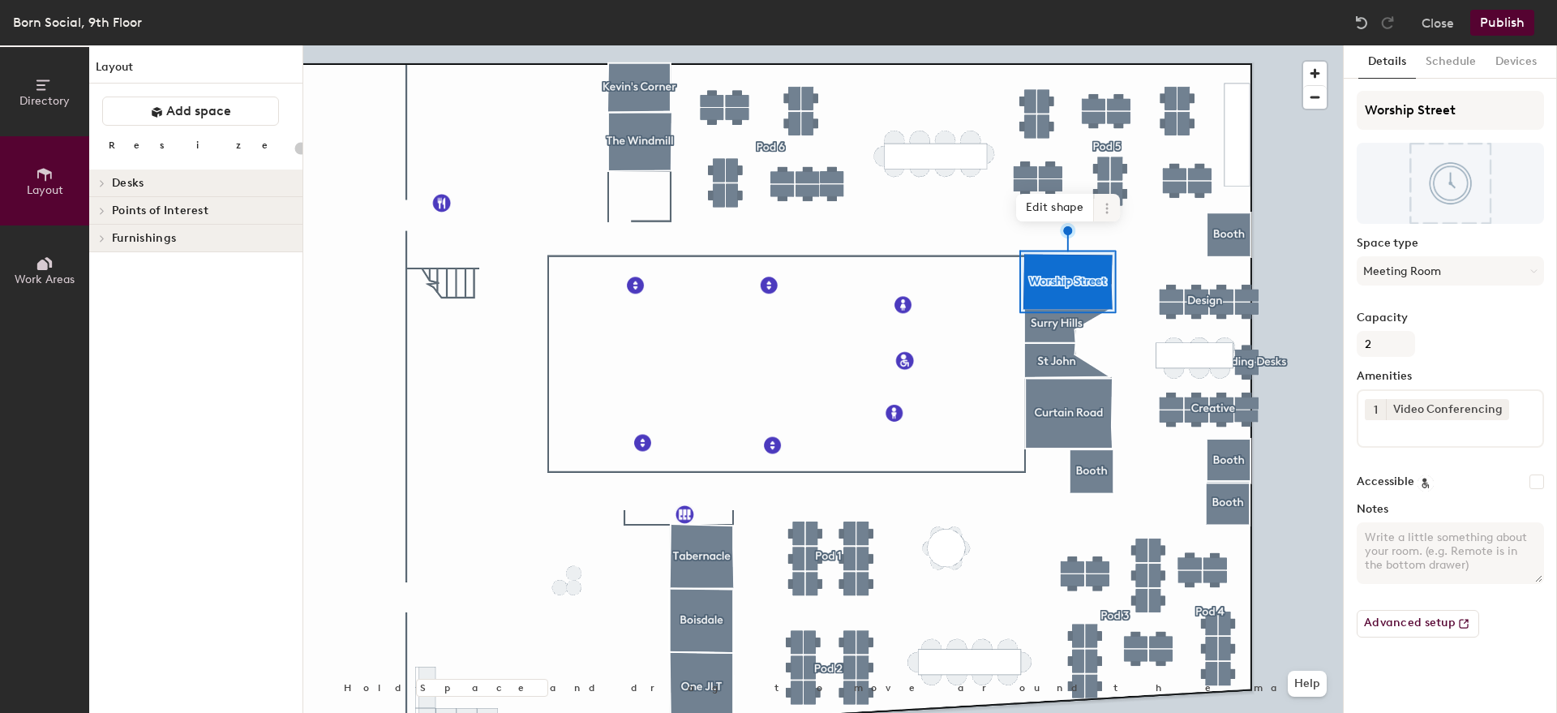
click at [1111, 210] on icon at bounding box center [1107, 208] width 13 height 13
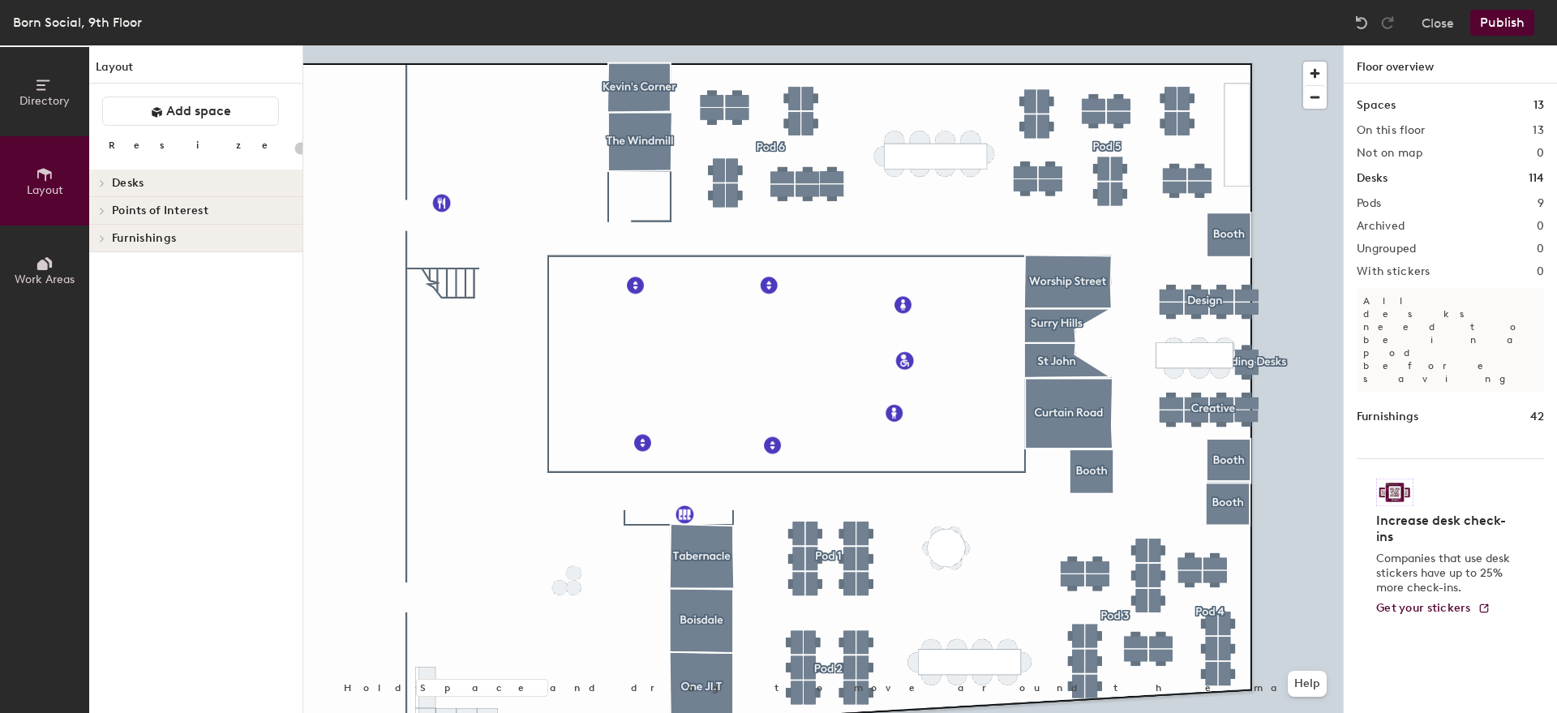
type input "20"
click at [49, 75] on button "Directory" at bounding box center [44, 91] width 89 height 89
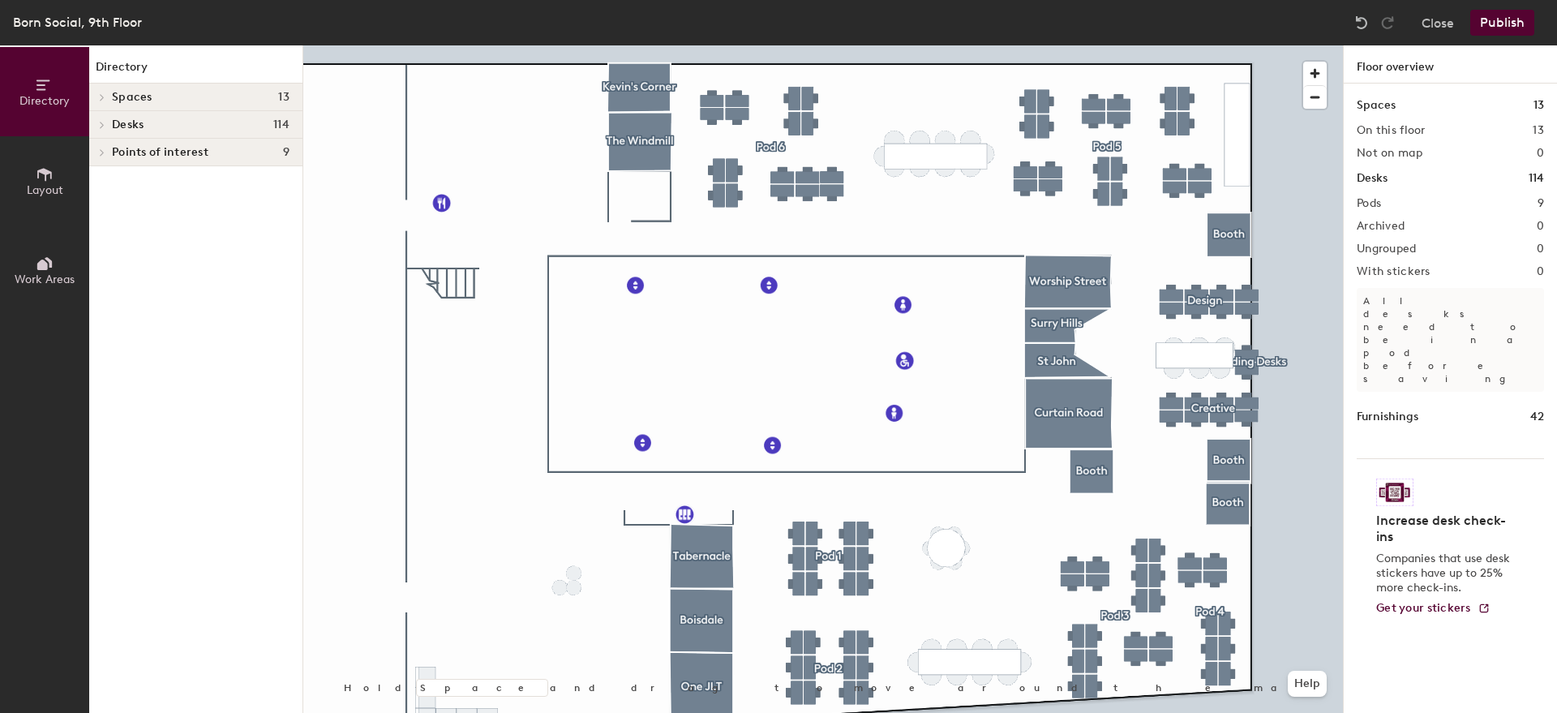
click at [99, 95] on icon at bounding box center [102, 97] width 6 height 8
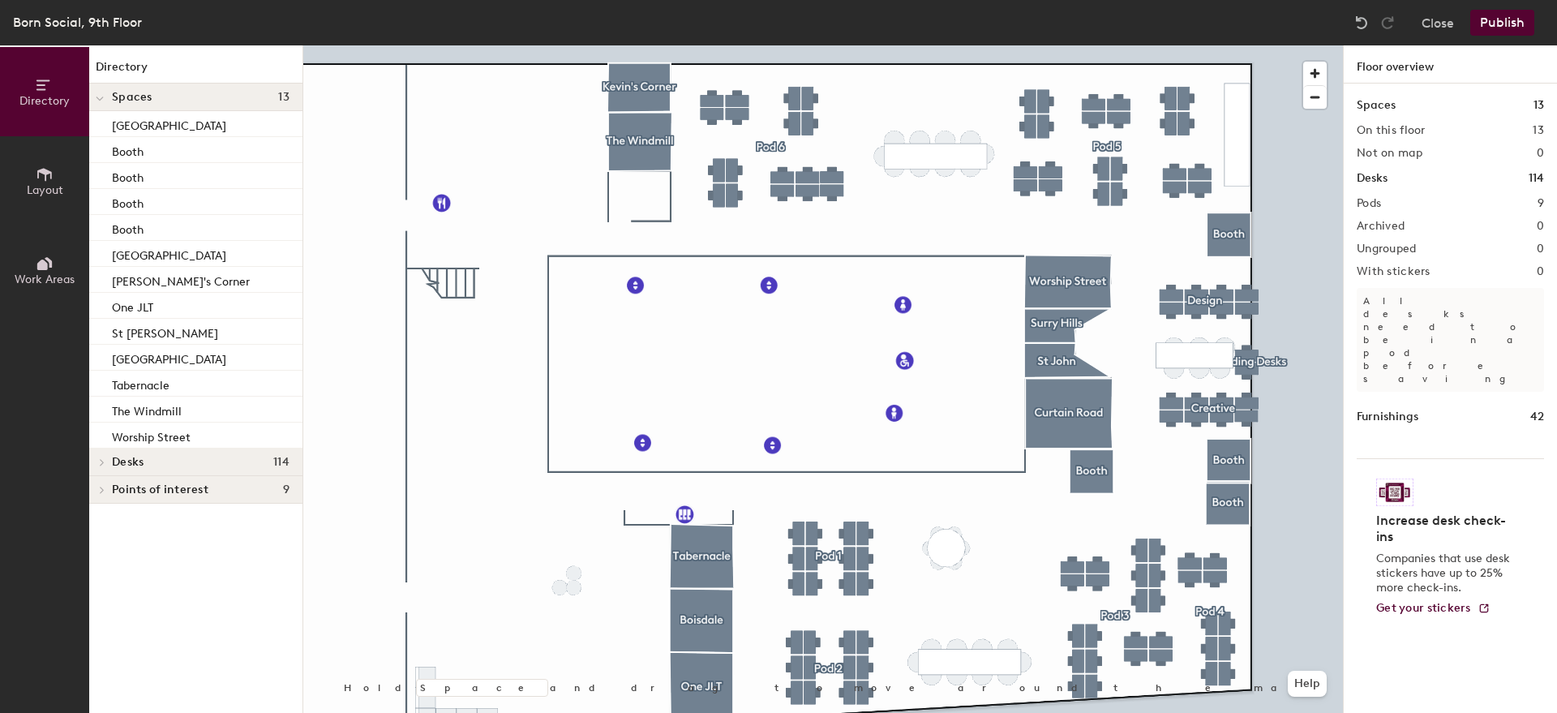
click at [175, 577] on div "Directory Spaces 13 Boisdale Booth Booth Booth Booth Curtain Road Kevin's Corne…" at bounding box center [195, 379] width 213 height 668
click at [175, 118] on div "[GEOGRAPHIC_DATA]" at bounding box center [195, 124] width 213 height 26
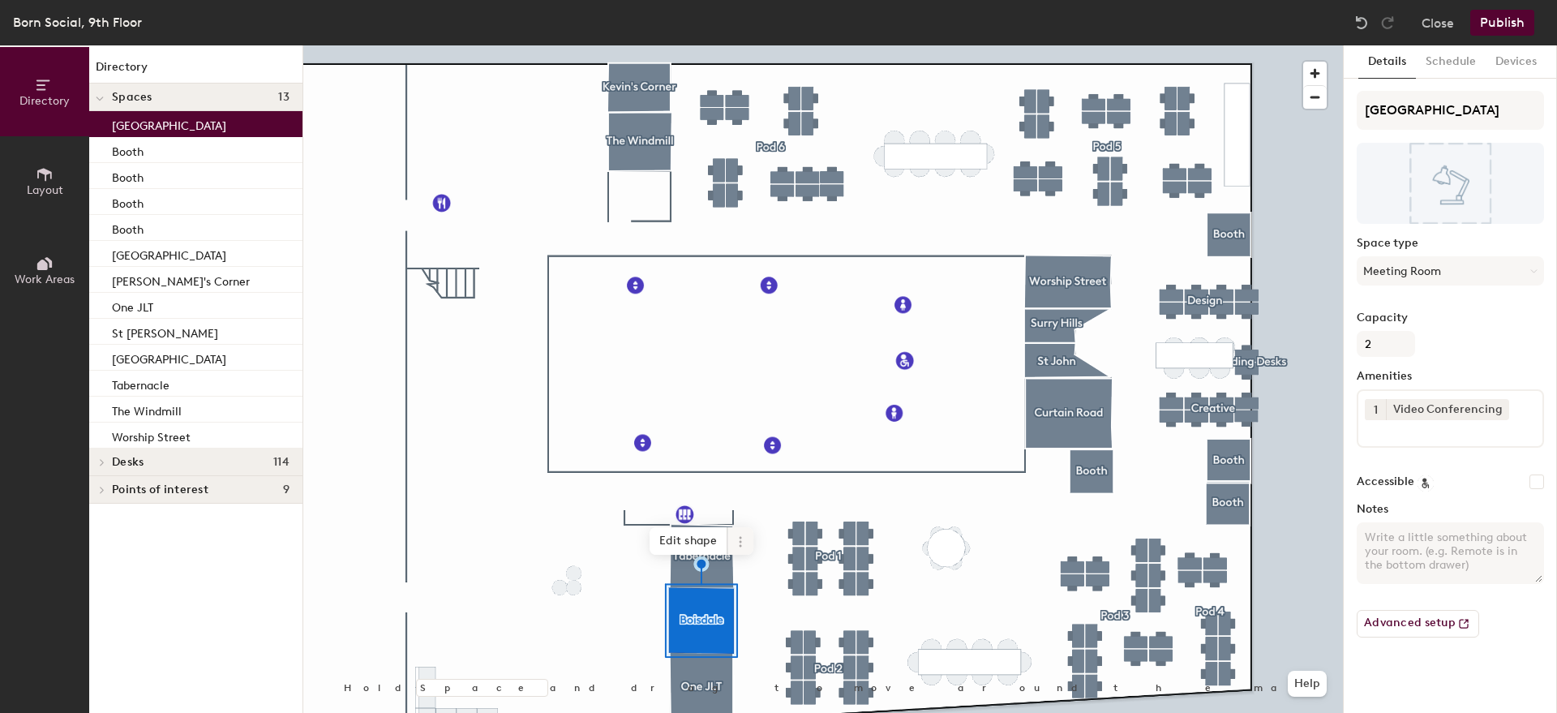
click at [736, 544] on icon at bounding box center [740, 541] width 13 height 13
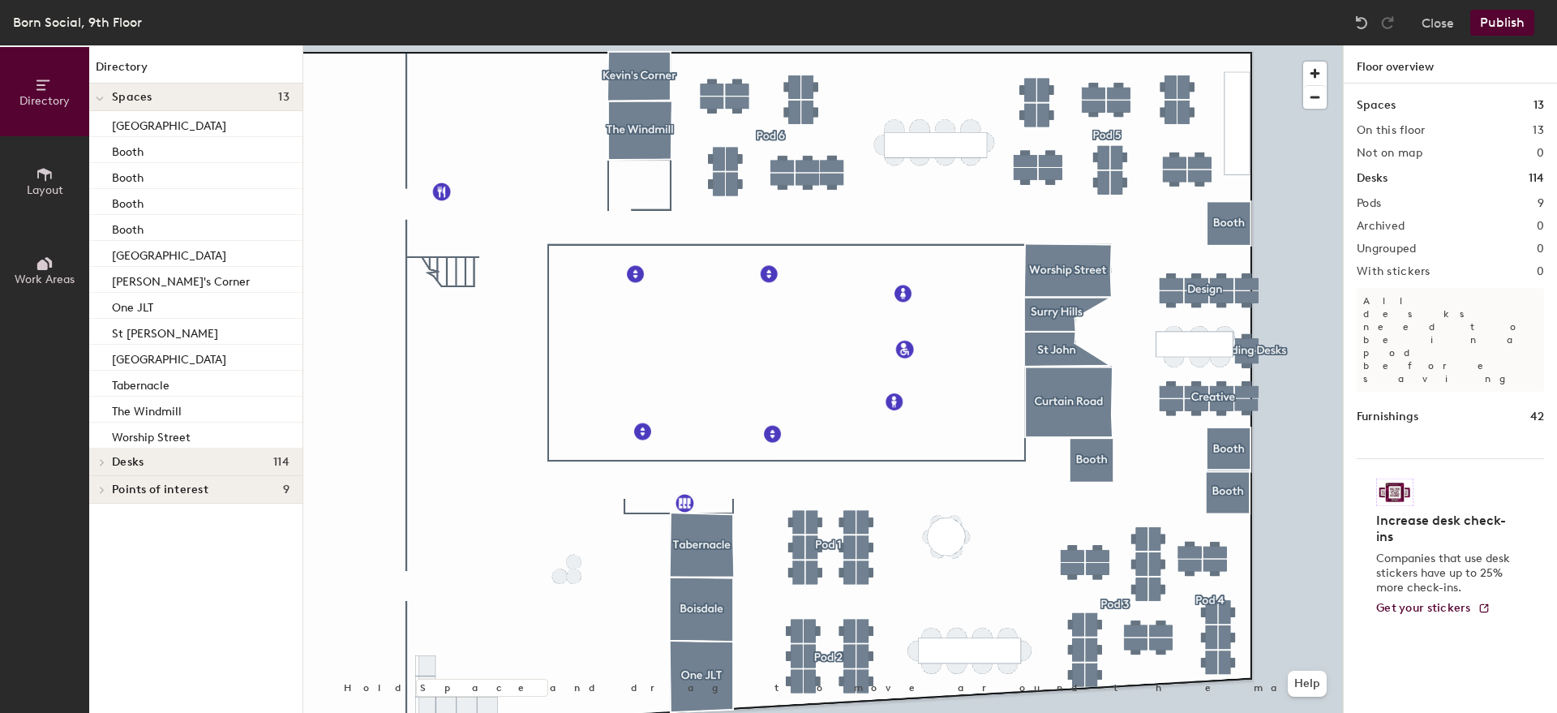
click at [23, 196] on button "Layout" at bounding box center [44, 180] width 89 height 89
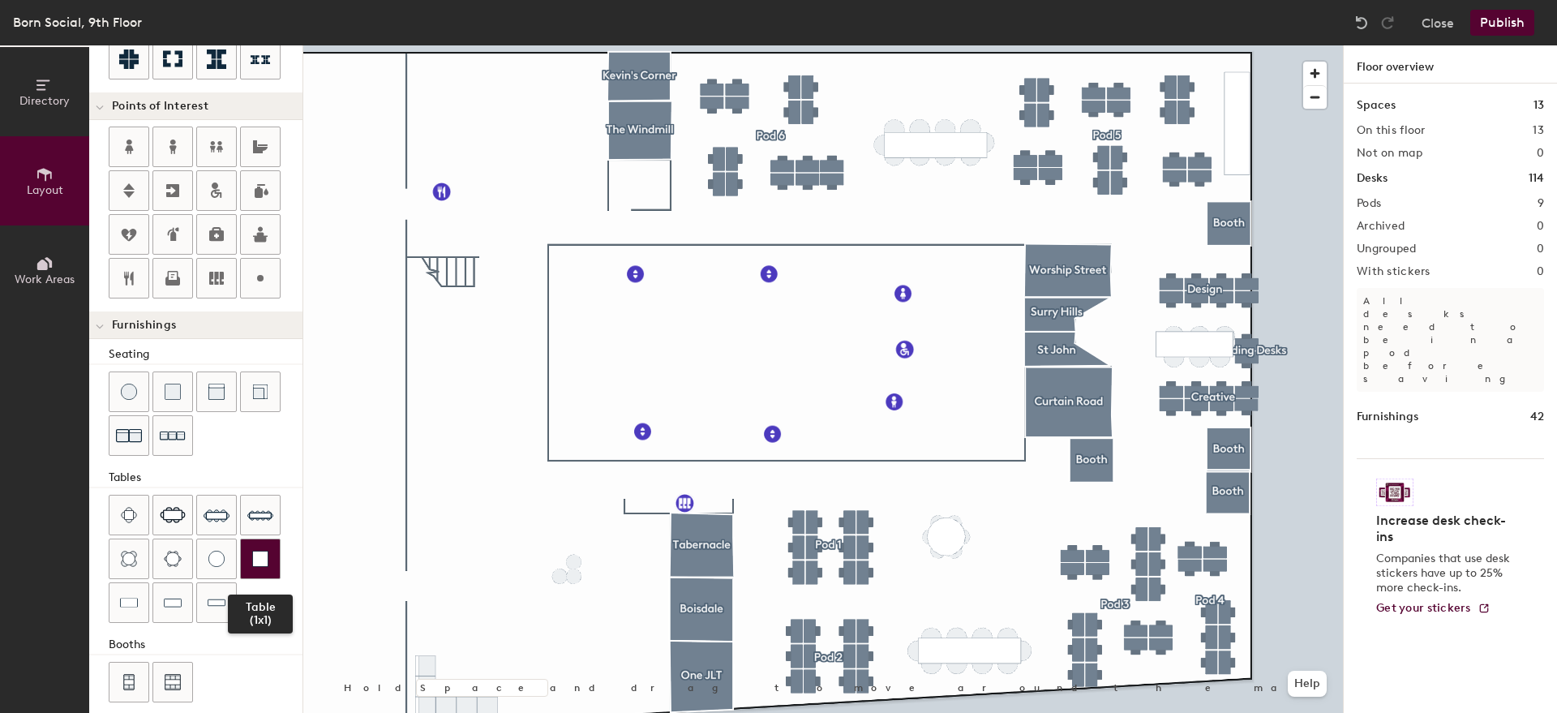
scroll to position [311, 0]
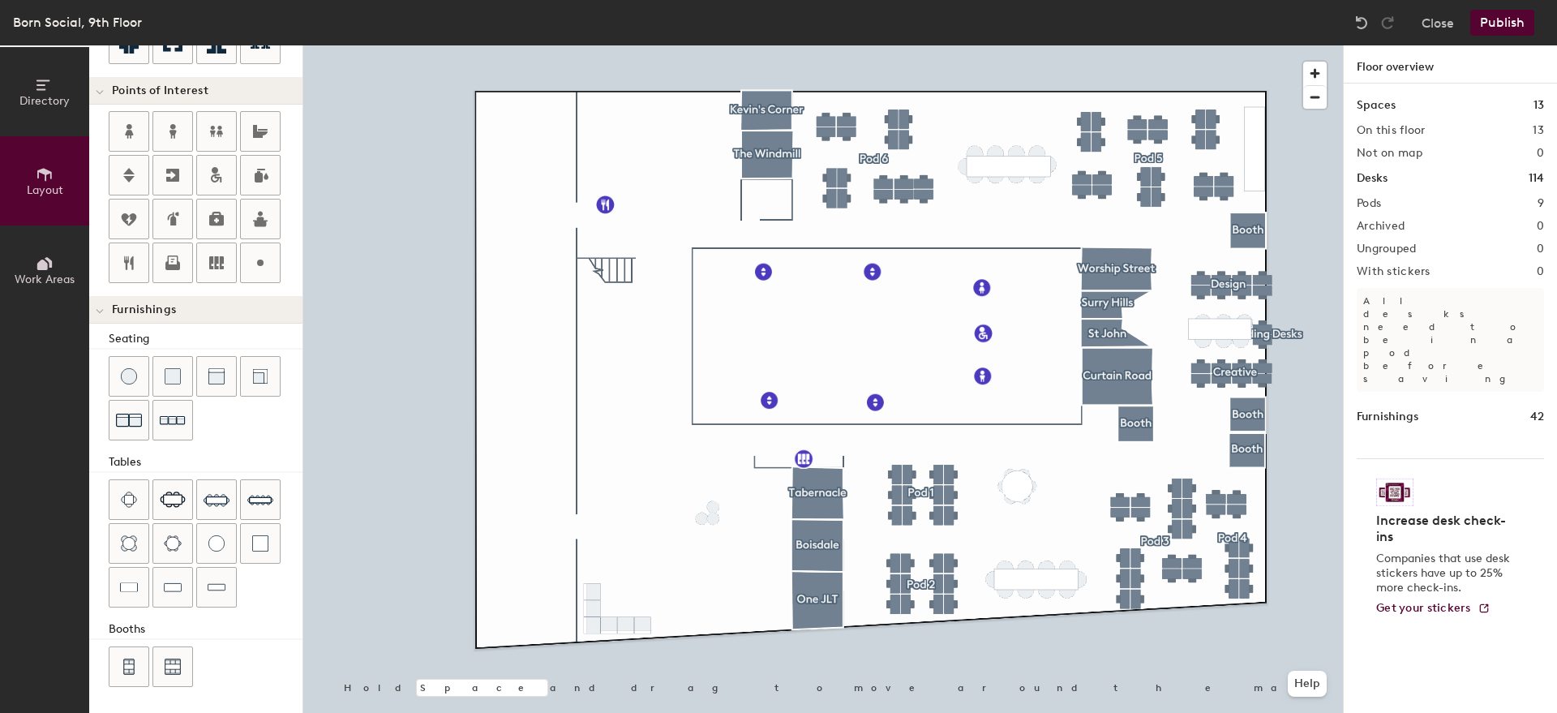
click at [1510, 28] on button "Publish" at bounding box center [1503, 23] width 64 height 26
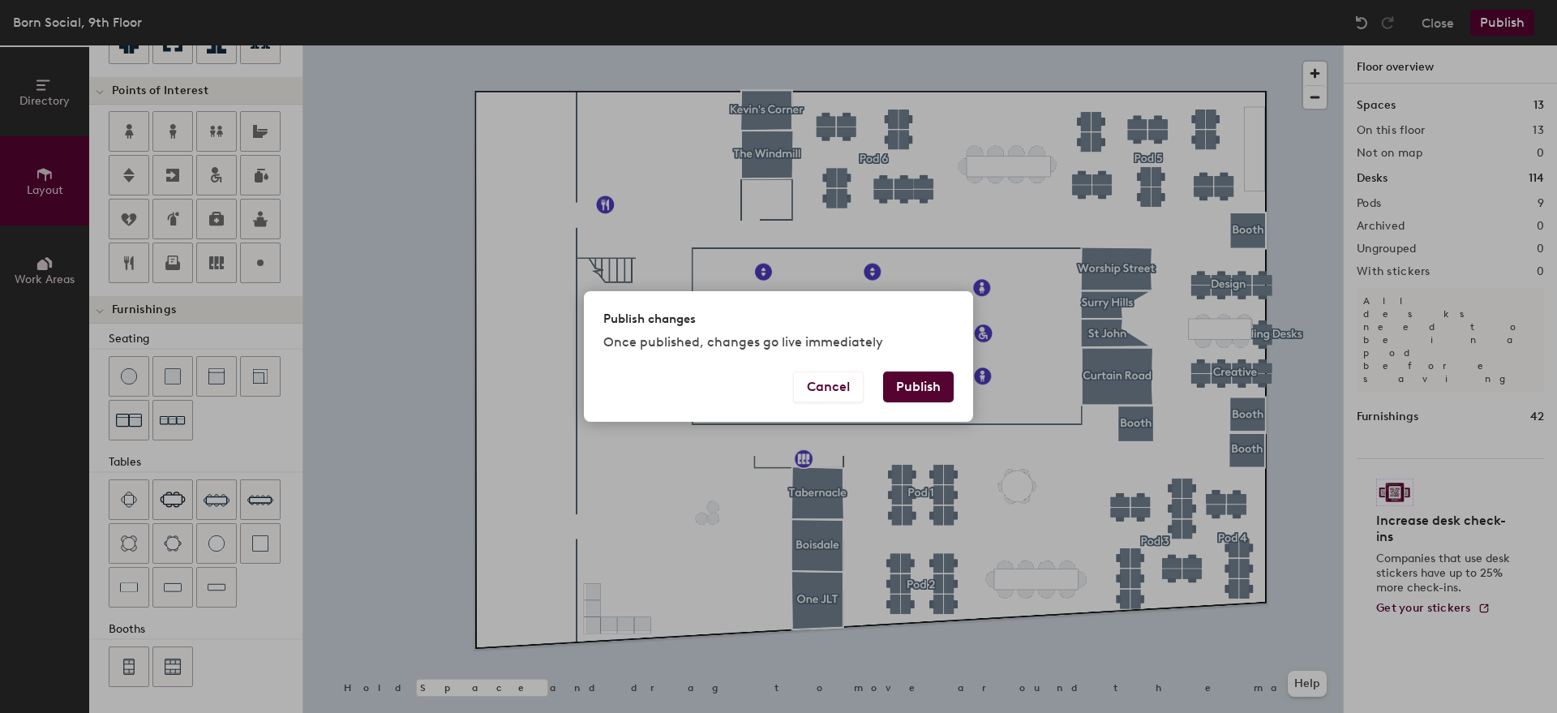
click at [904, 393] on button "Publish" at bounding box center [918, 387] width 71 height 31
type input "20"
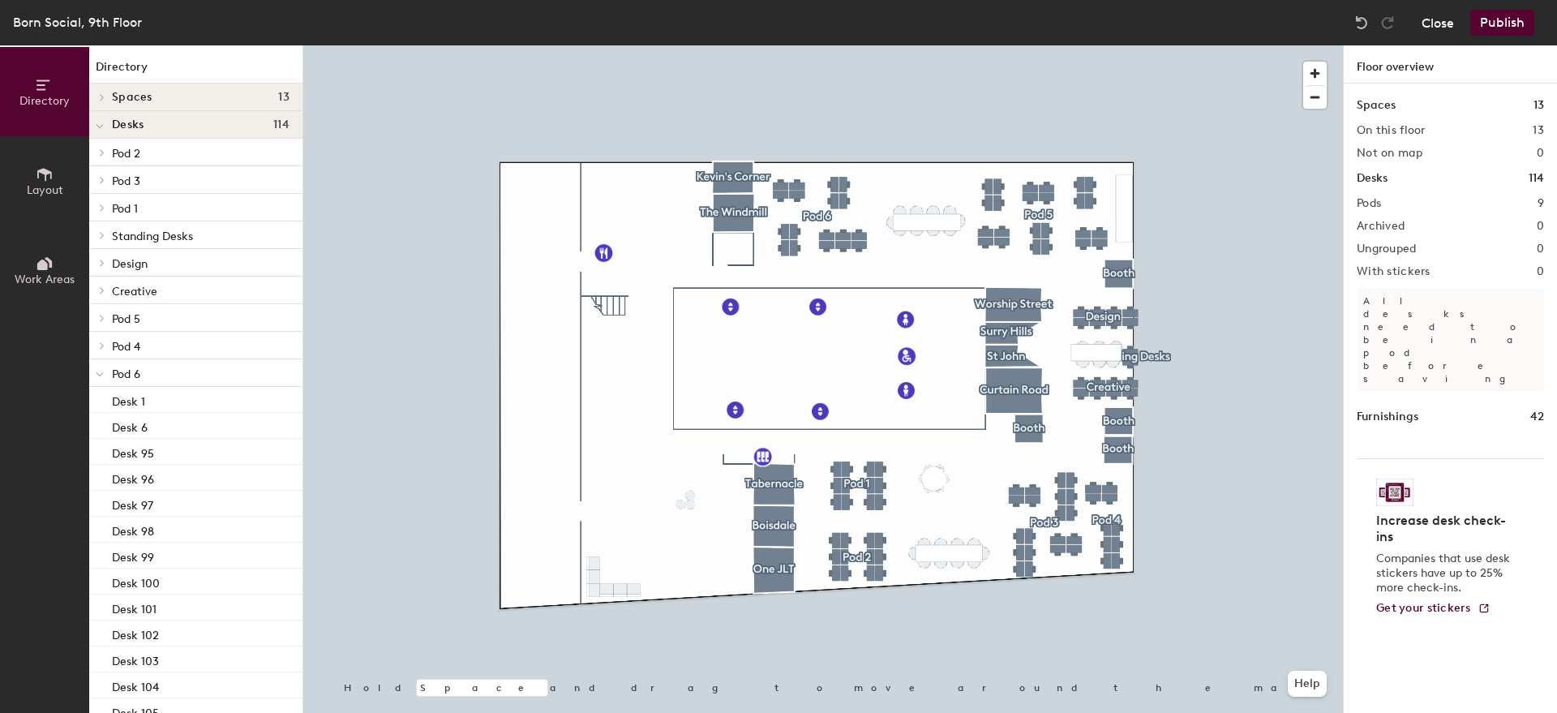
click at [1438, 28] on button "Close" at bounding box center [1438, 23] width 32 height 26
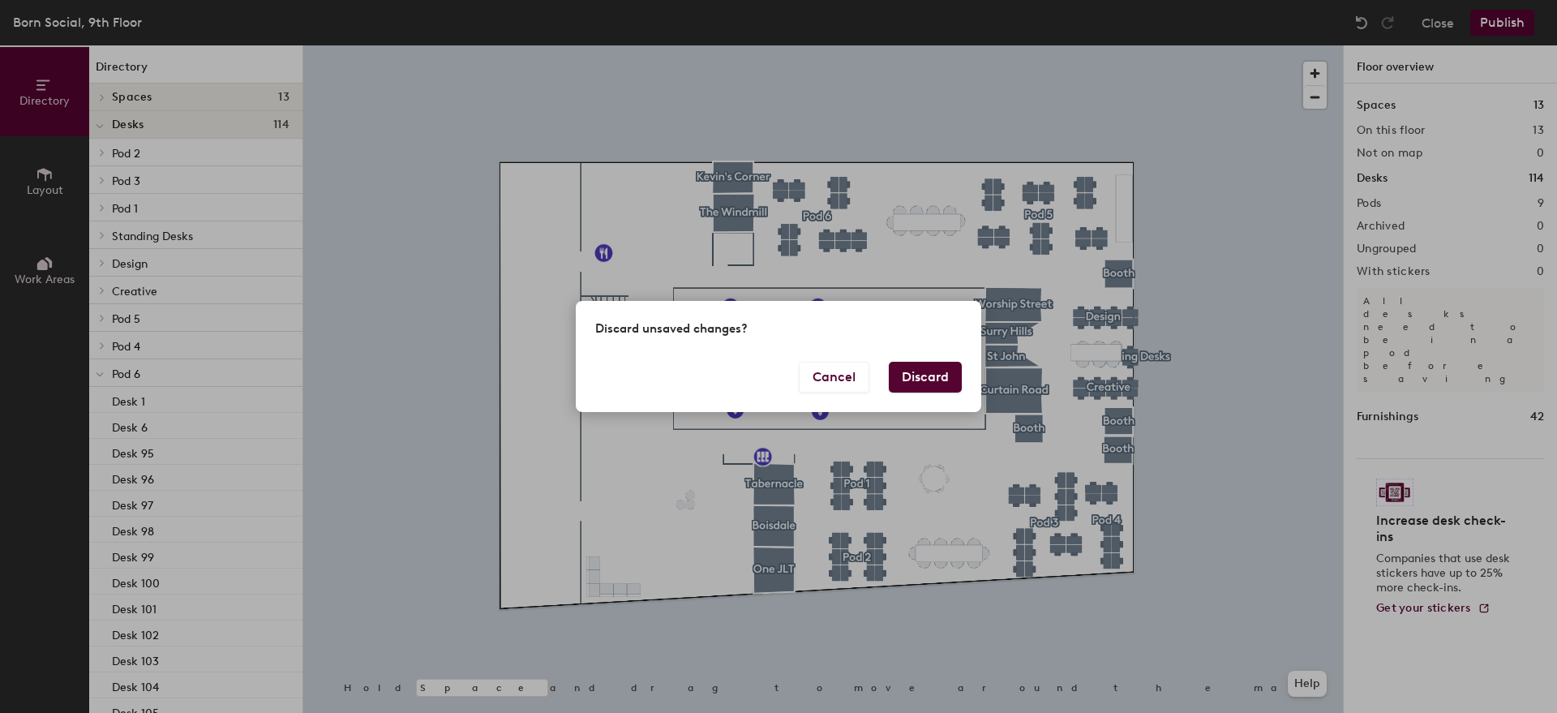
click at [943, 374] on button "Discard" at bounding box center [925, 377] width 73 height 31
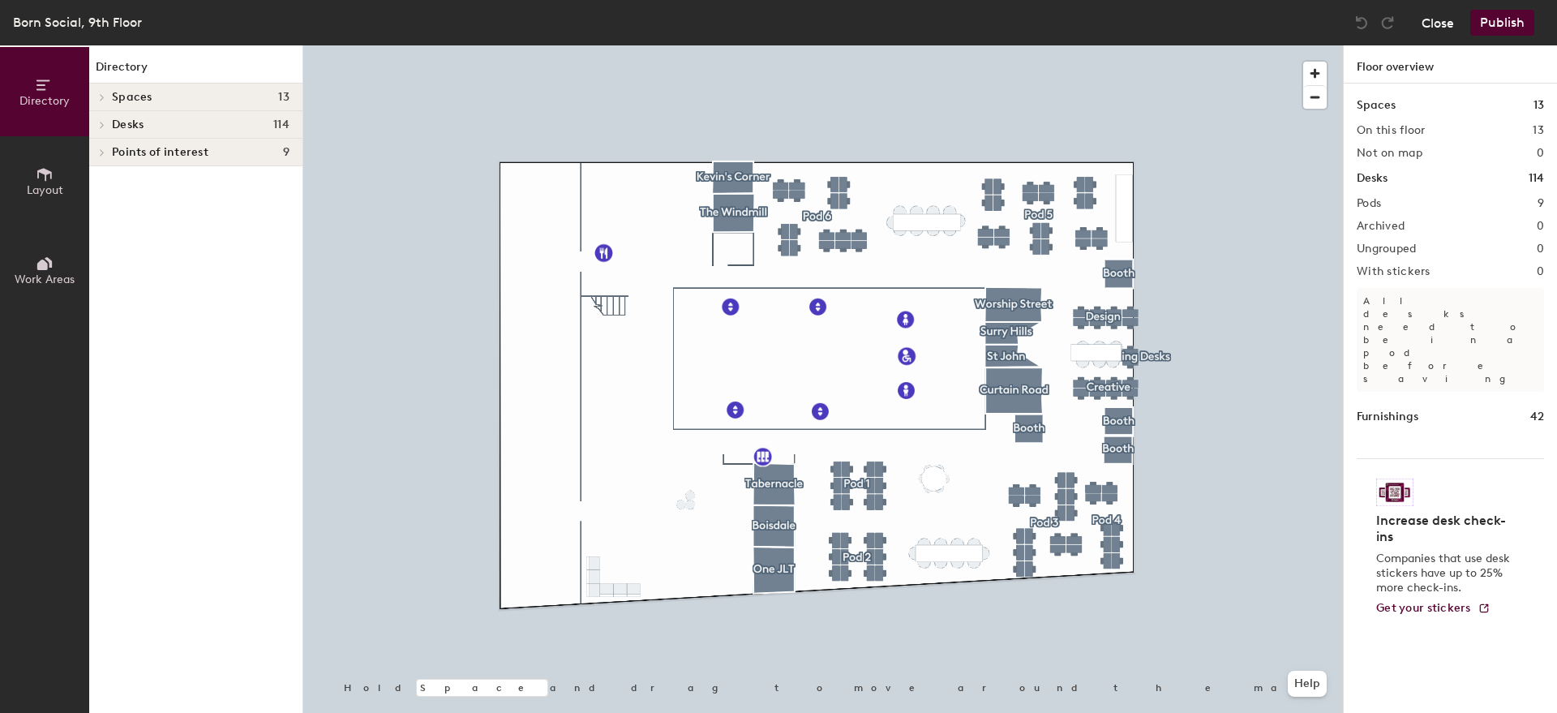
click at [1451, 32] on button "Close" at bounding box center [1438, 23] width 32 height 26
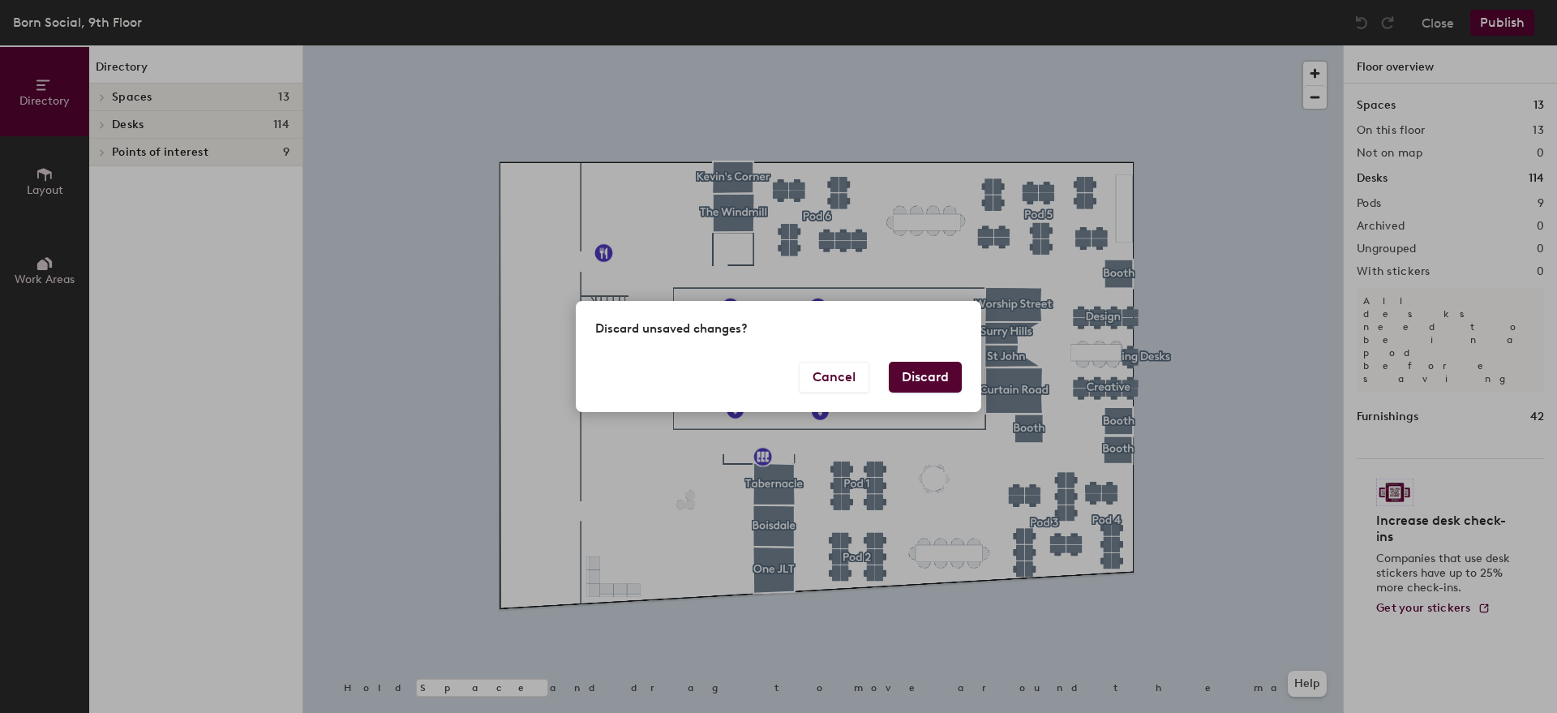
click at [925, 377] on button "Discard" at bounding box center [925, 377] width 73 height 31
